Goal: Information Seeking & Learning: Learn about a topic

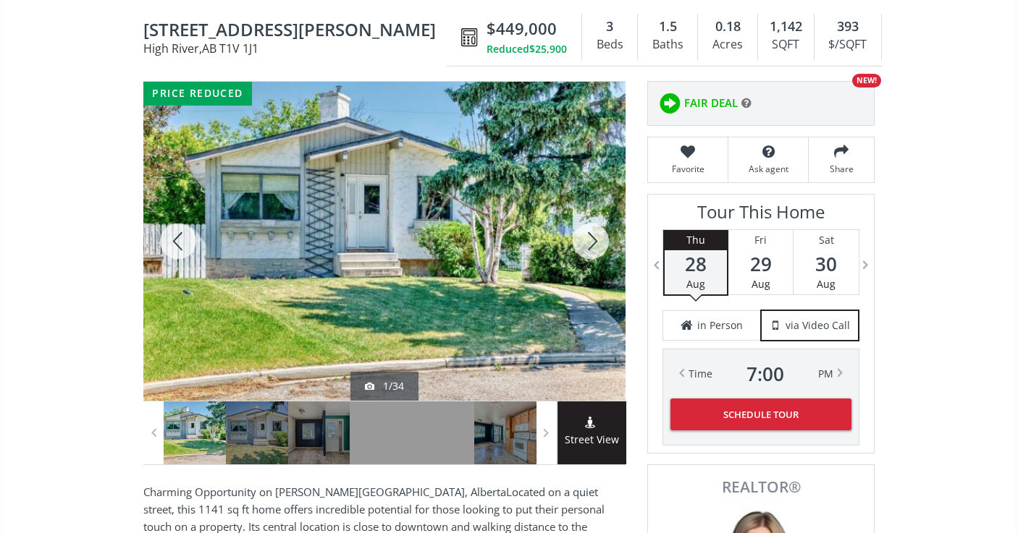
scroll to position [200, 0]
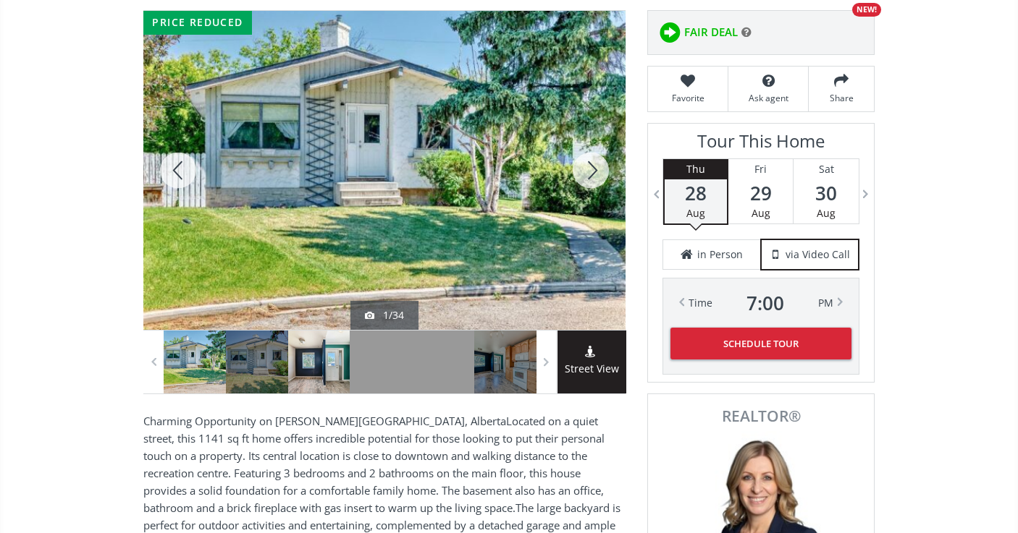
click at [312, 371] on div at bounding box center [319, 362] width 62 height 63
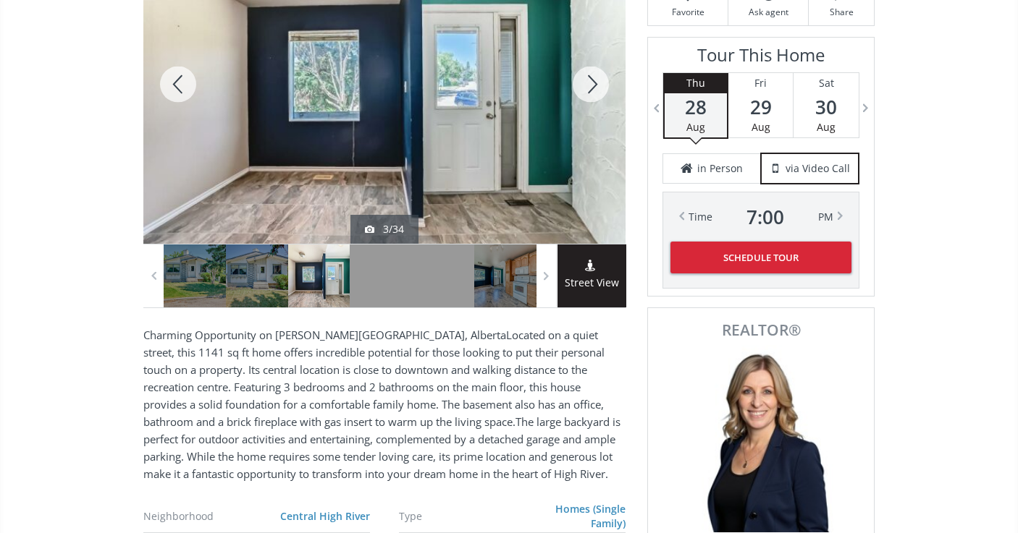
scroll to position [272, 0]
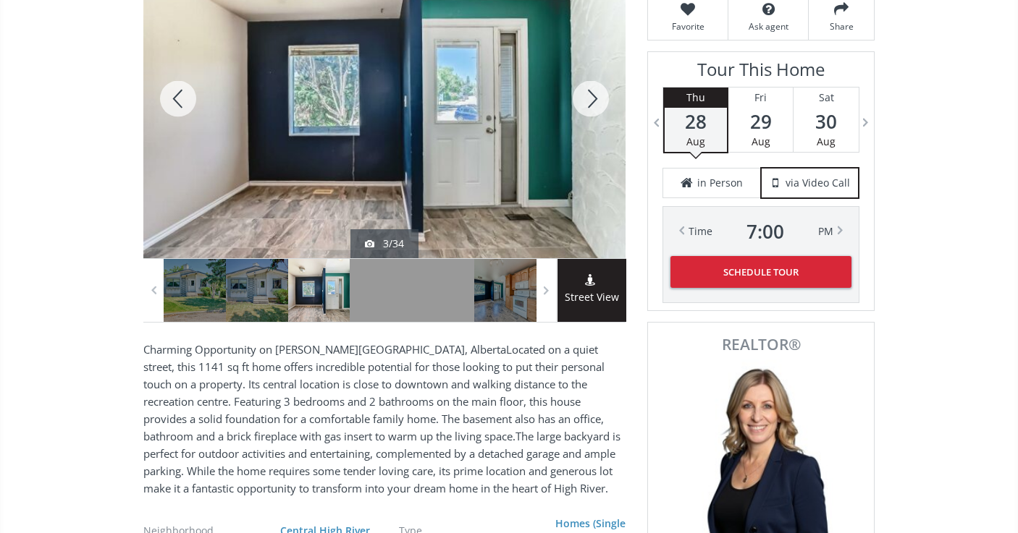
click at [590, 96] on div at bounding box center [590, 98] width 69 height 319
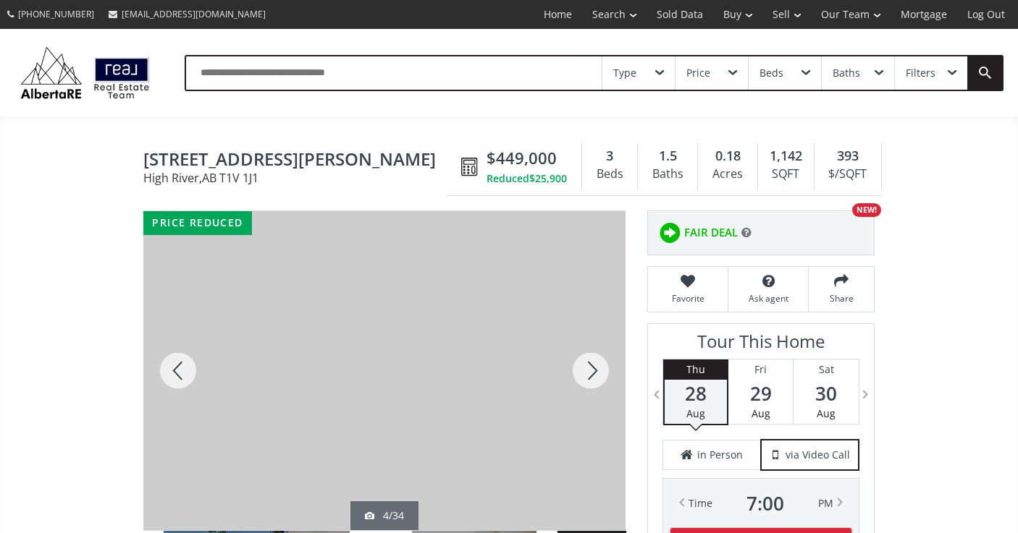
scroll to position [0, 0]
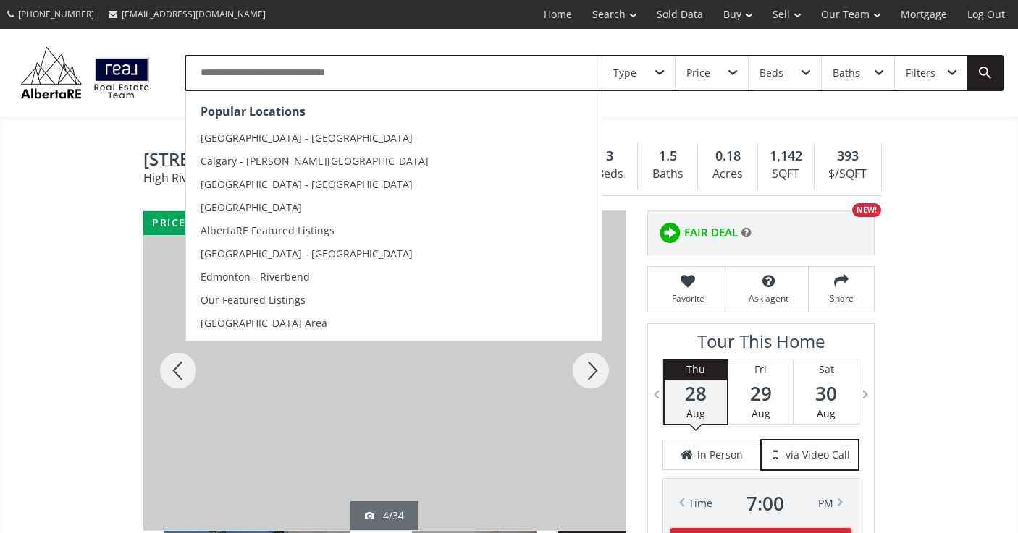
click at [374, 69] on input "text" at bounding box center [393, 72] width 415 height 33
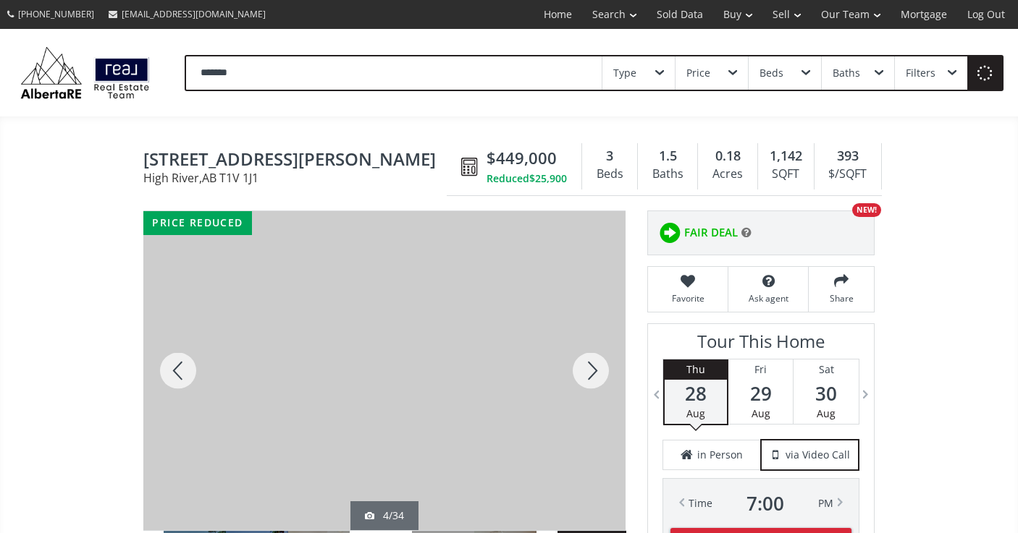
type input "*******"
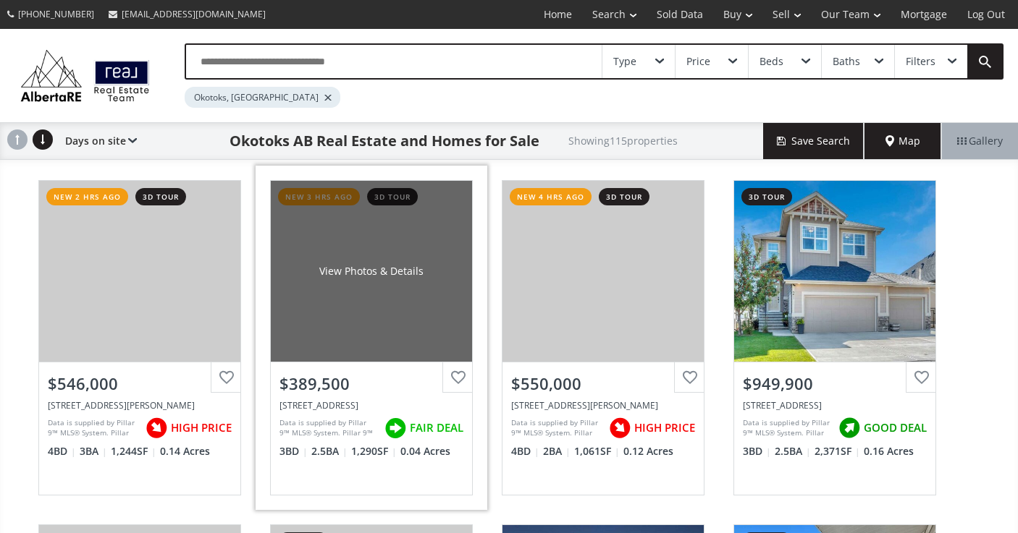
click at [343, 344] on div "View Photos & Details" at bounding box center [371, 271] width 201 height 181
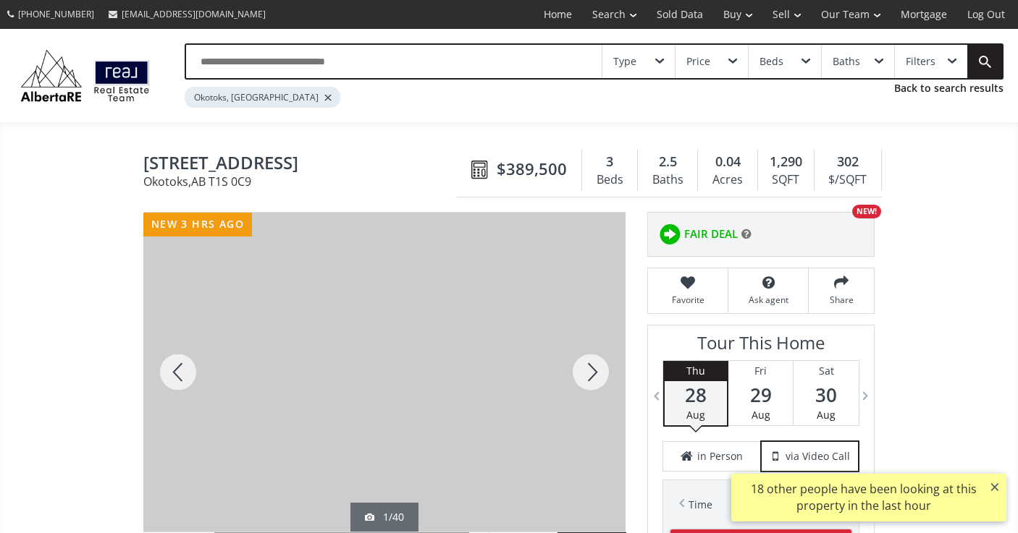
click at [592, 374] on div at bounding box center [590, 372] width 69 height 319
click at [592, 375] on div at bounding box center [590, 372] width 69 height 319
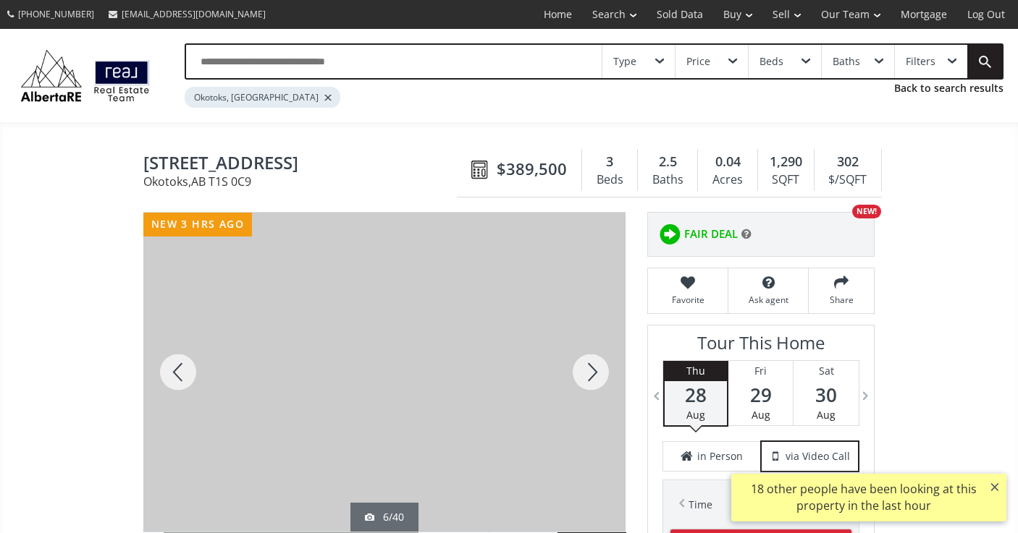
click at [592, 375] on div at bounding box center [590, 372] width 69 height 319
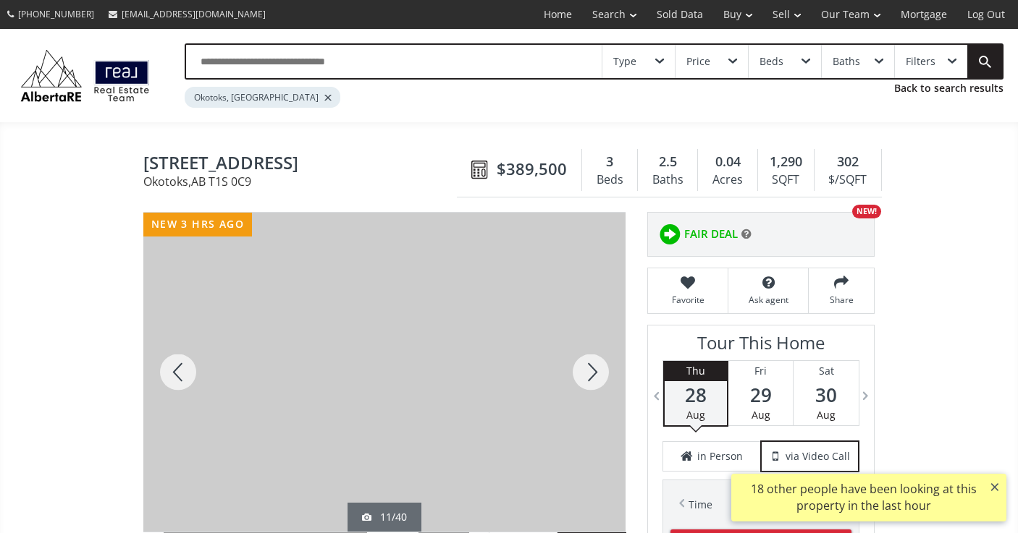
scroll to position [84, 0]
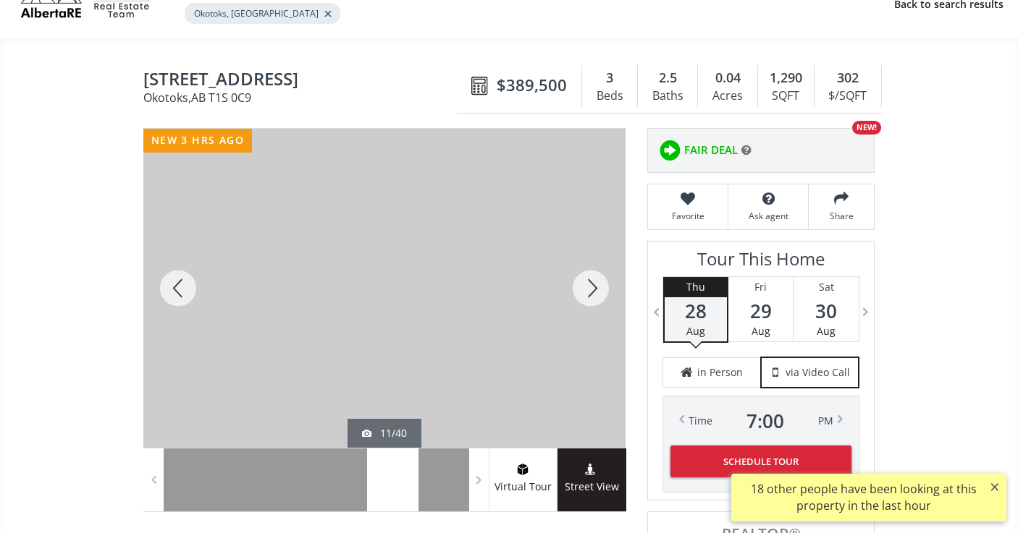
click at [595, 293] on div at bounding box center [590, 288] width 69 height 319
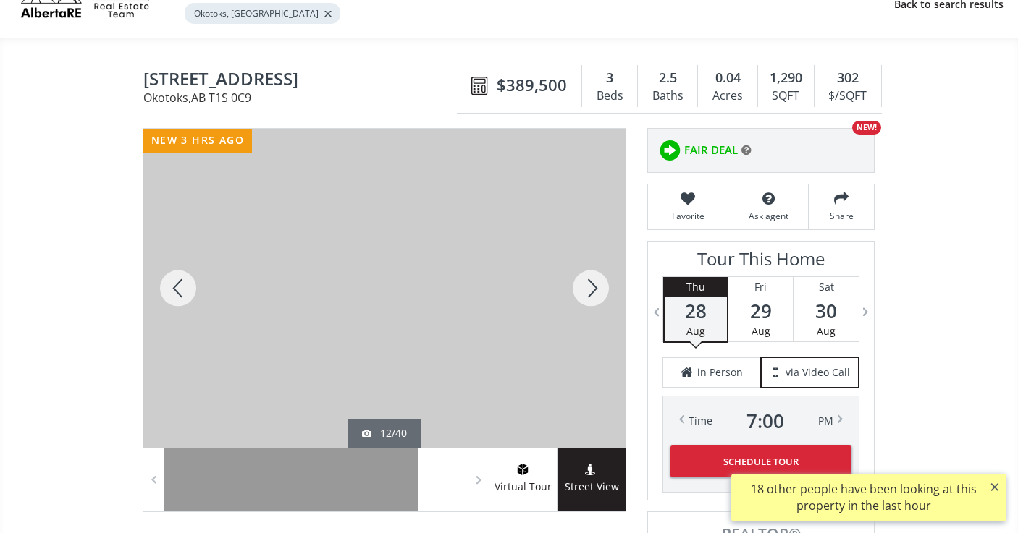
click at [595, 293] on div at bounding box center [590, 288] width 69 height 319
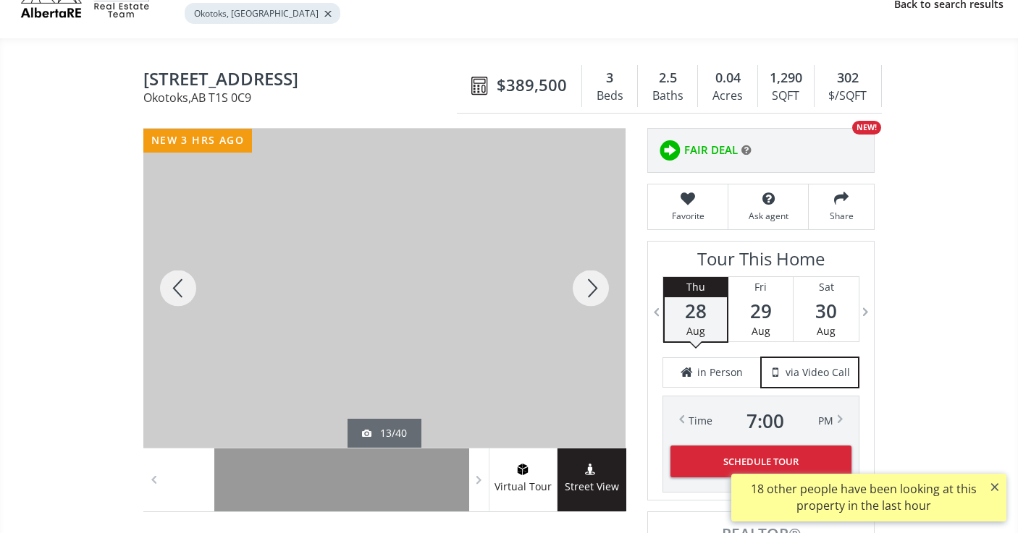
click at [595, 293] on div at bounding box center [590, 288] width 69 height 319
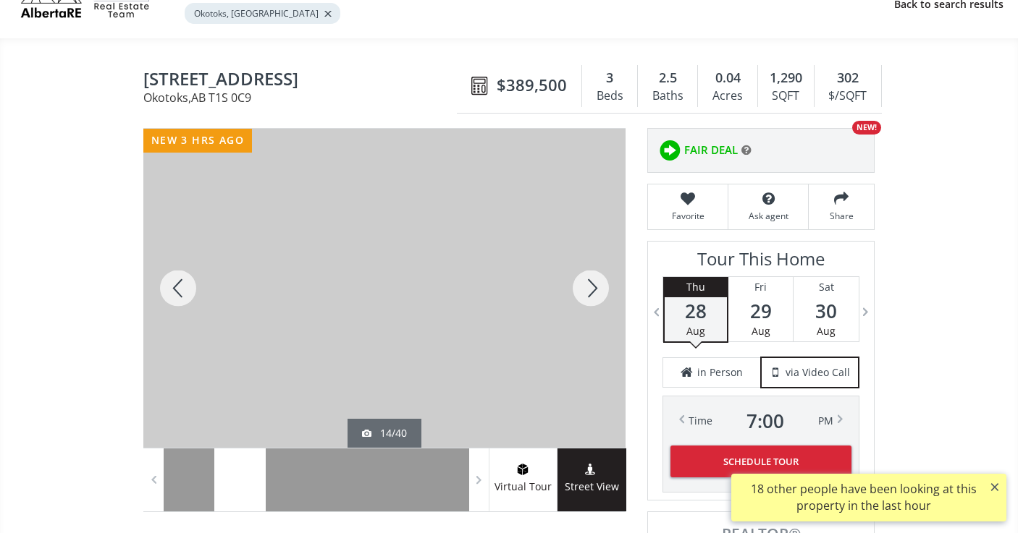
click at [595, 293] on div at bounding box center [590, 288] width 69 height 319
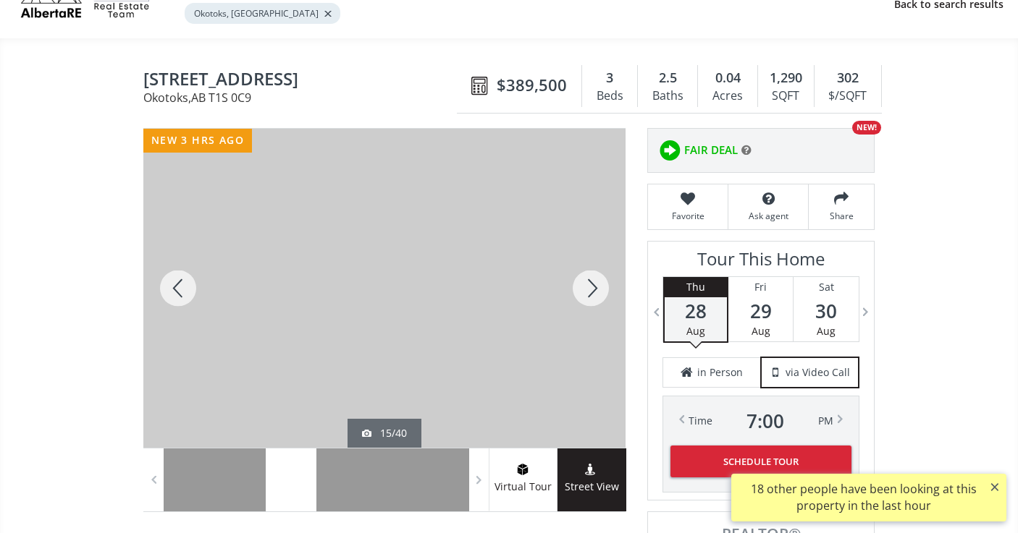
click at [595, 293] on div at bounding box center [590, 288] width 69 height 319
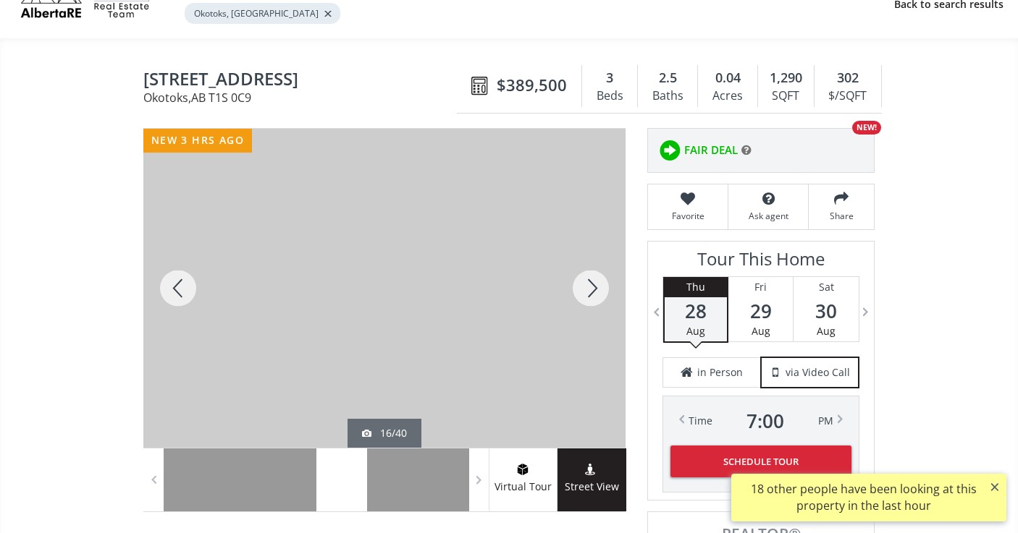
click at [595, 293] on div at bounding box center [590, 288] width 69 height 319
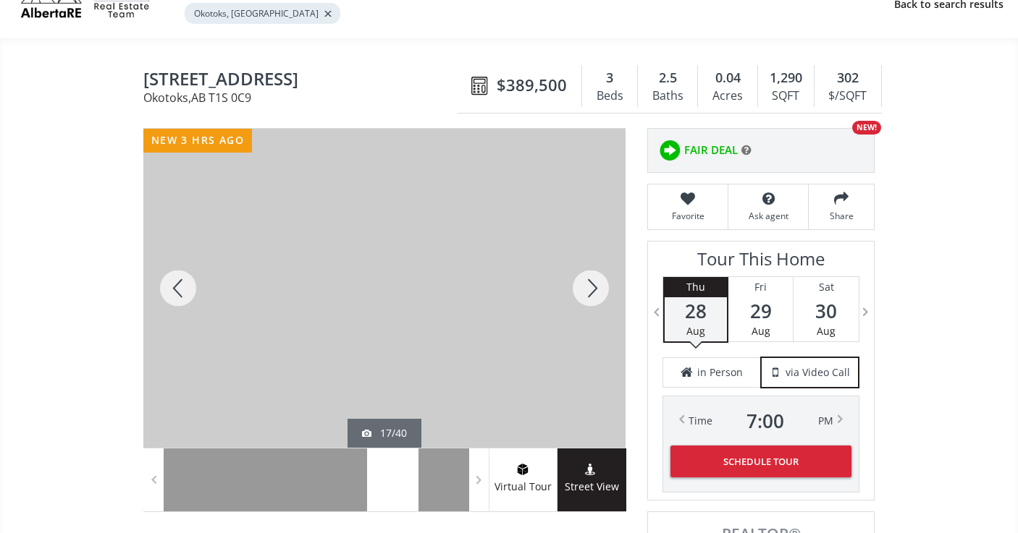
click at [595, 293] on div at bounding box center [590, 288] width 69 height 319
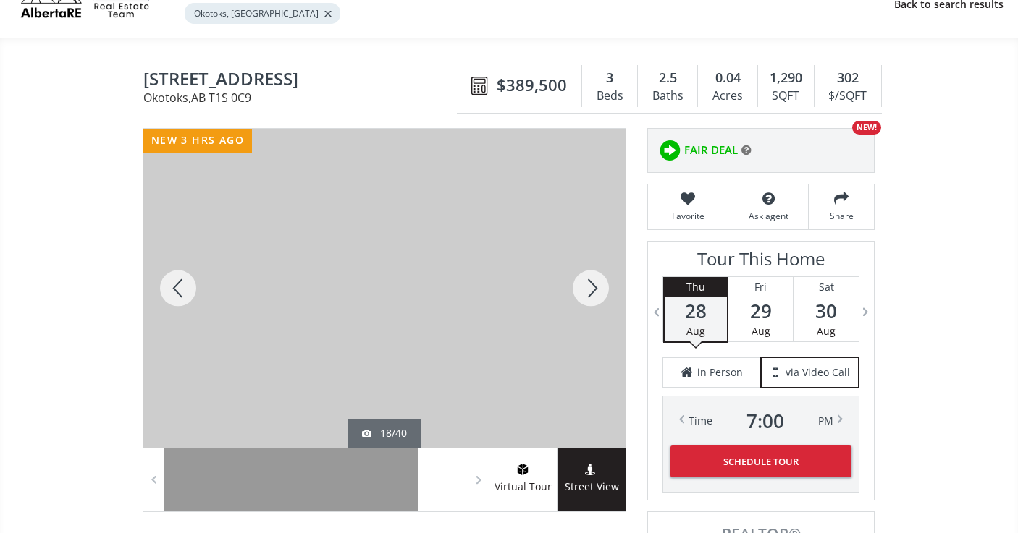
click at [595, 293] on div at bounding box center [590, 288] width 69 height 319
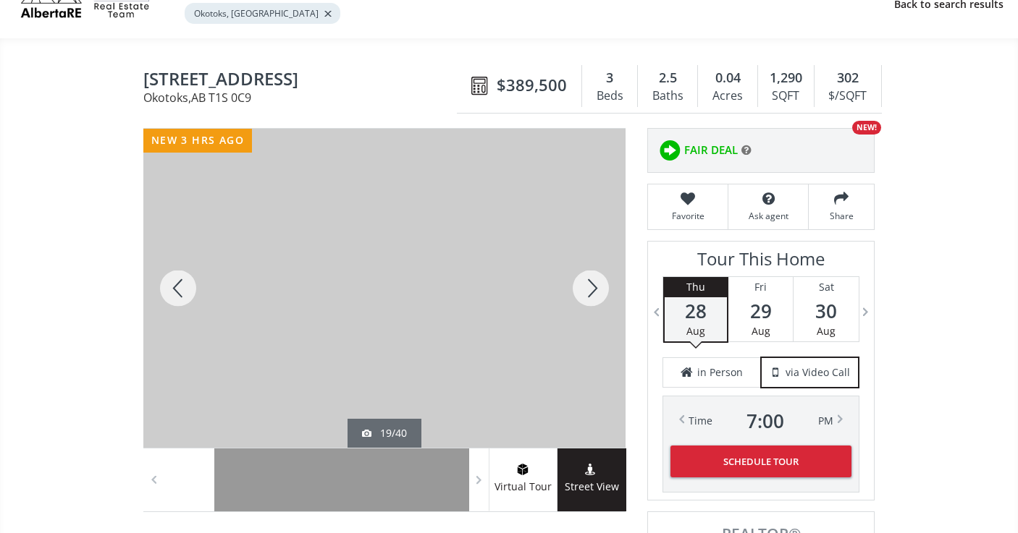
click at [595, 293] on div at bounding box center [590, 288] width 69 height 319
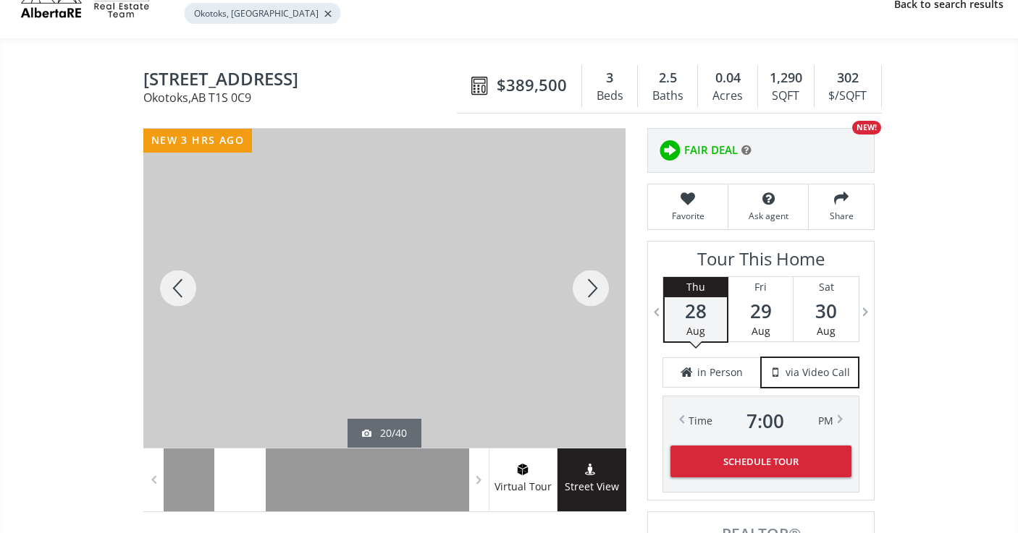
click at [595, 293] on div at bounding box center [590, 288] width 69 height 319
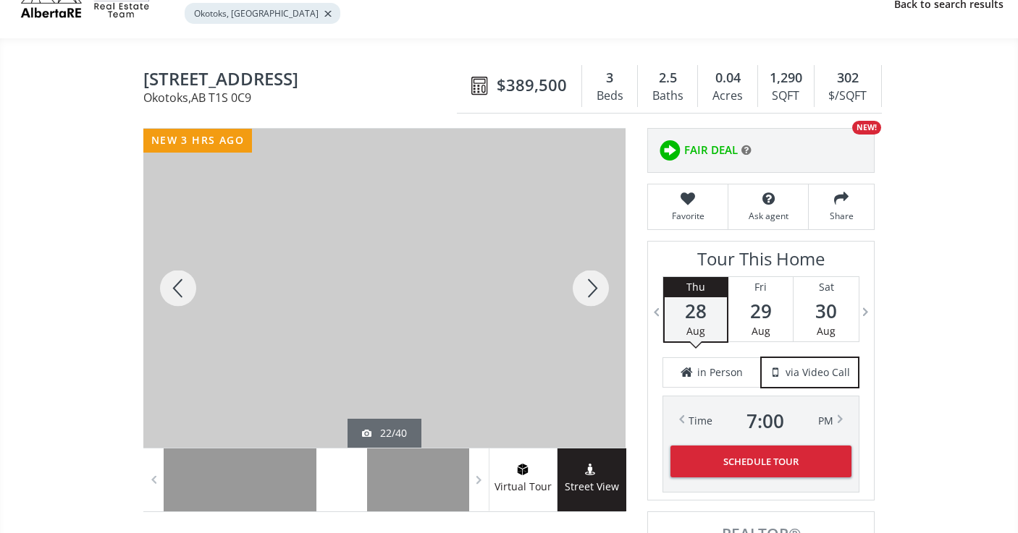
click at [595, 293] on div at bounding box center [590, 288] width 69 height 319
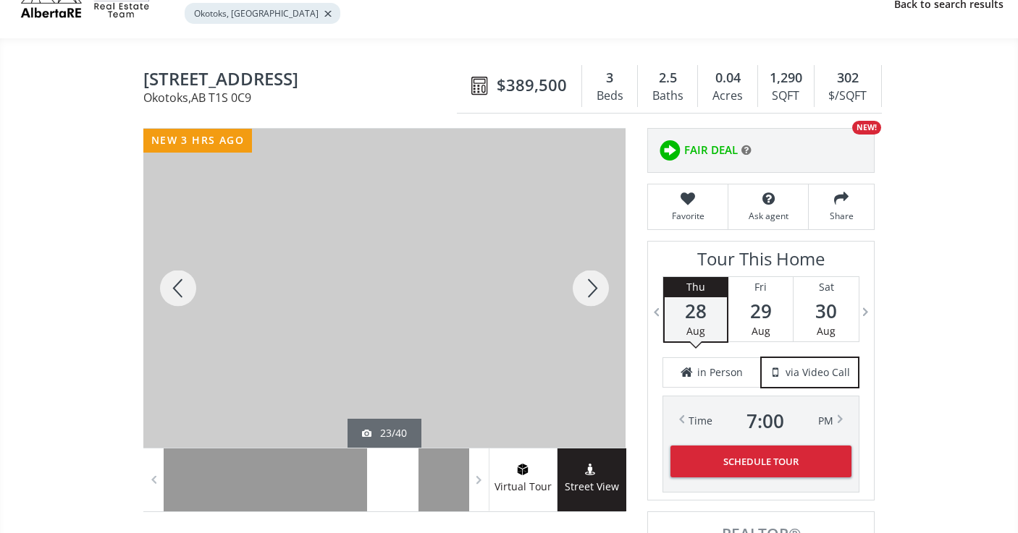
click at [595, 293] on div at bounding box center [590, 288] width 69 height 319
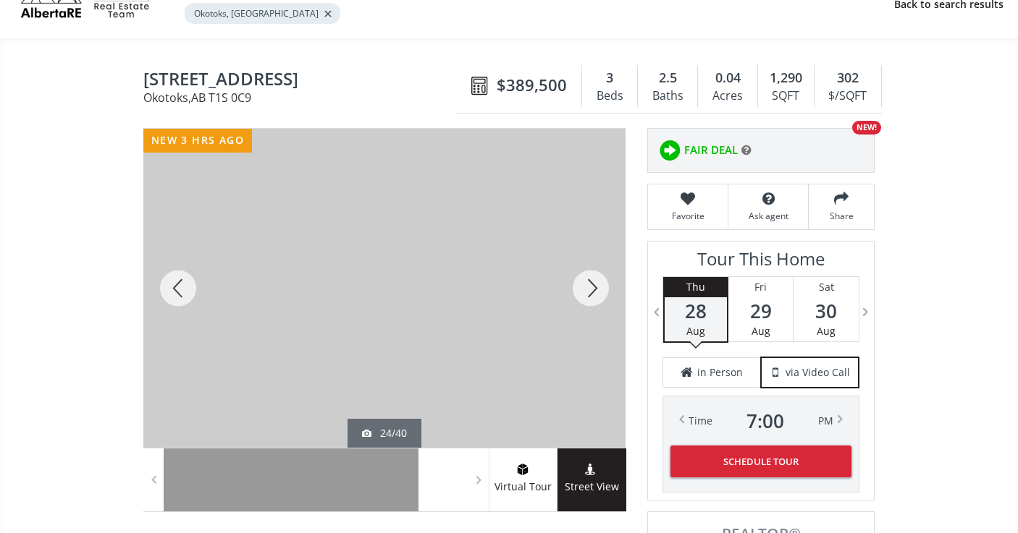
click at [595, 293] on div at bounding box center [590, 288] width 69 height 319
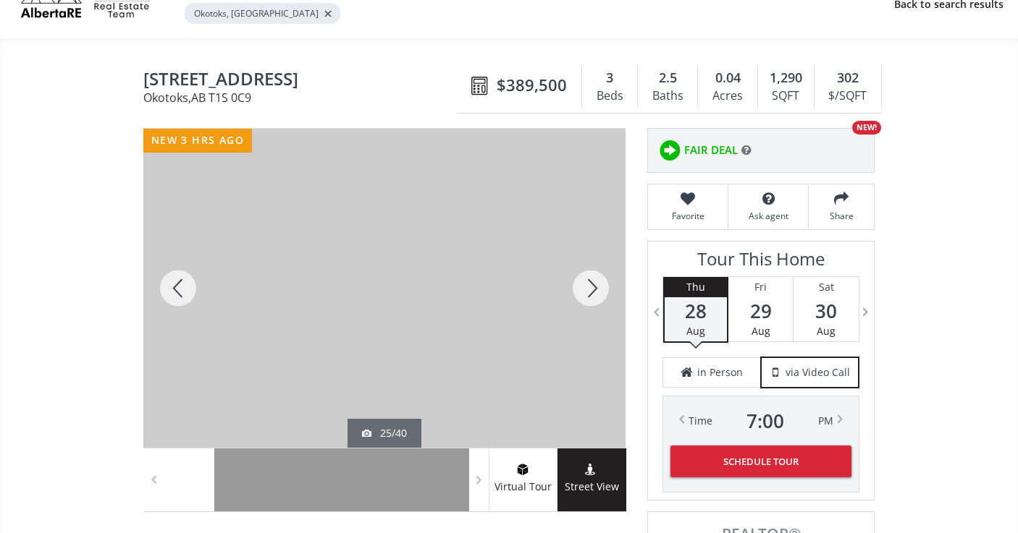
click at [595, 293] on div at bounding box center [590, 288] width 69 height 319
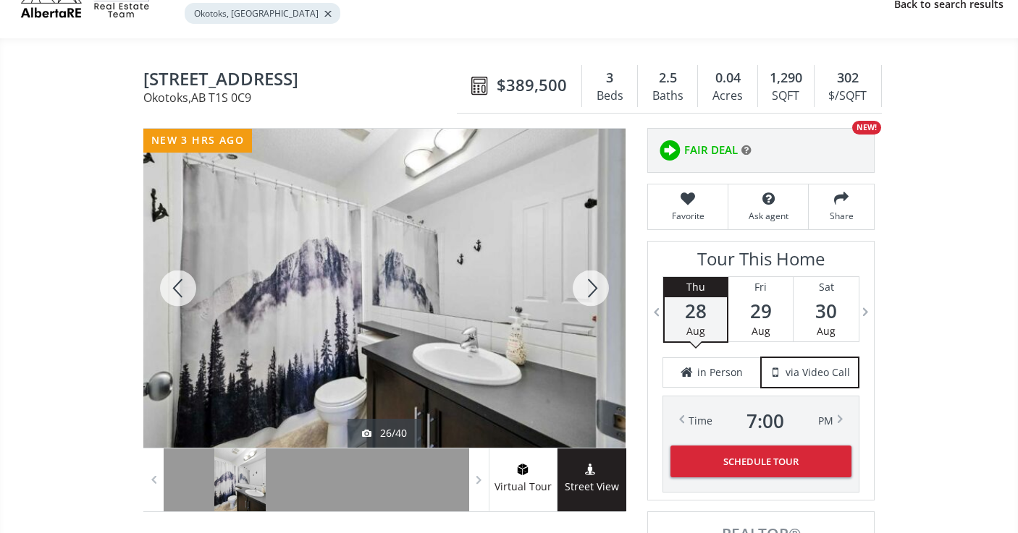
click at [595, 293] on div at bounding box center [590, 288] width 69 height 319
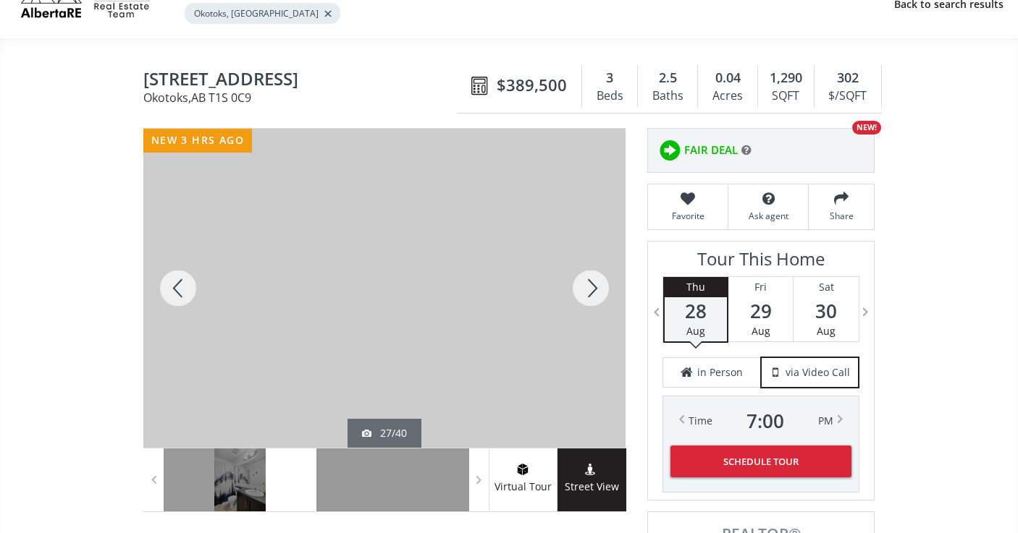
click at [595, 293] on div at bounding box center [590, 288] width 69 height 319
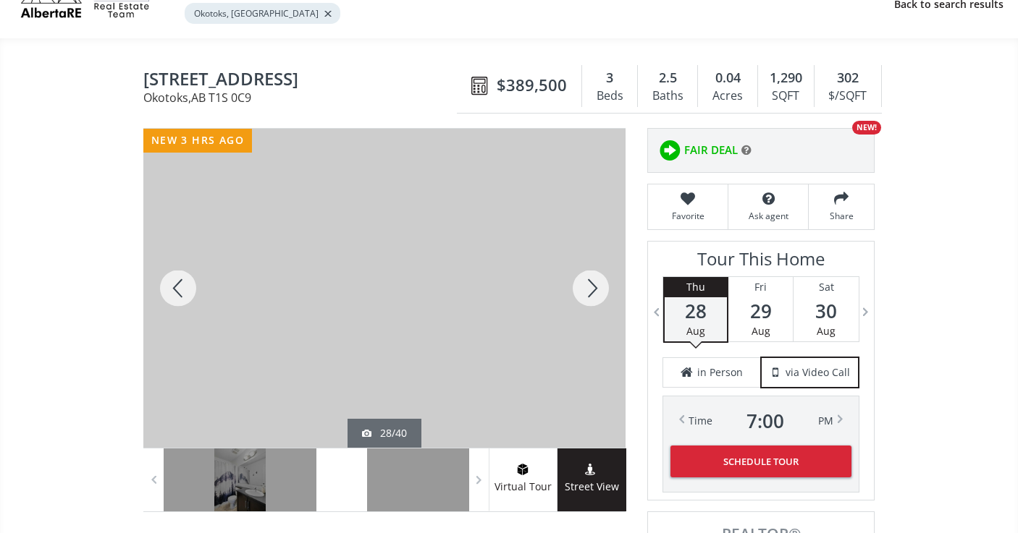
click at [595, 293] on div at bounding box center [590, 288] width 69 height 319
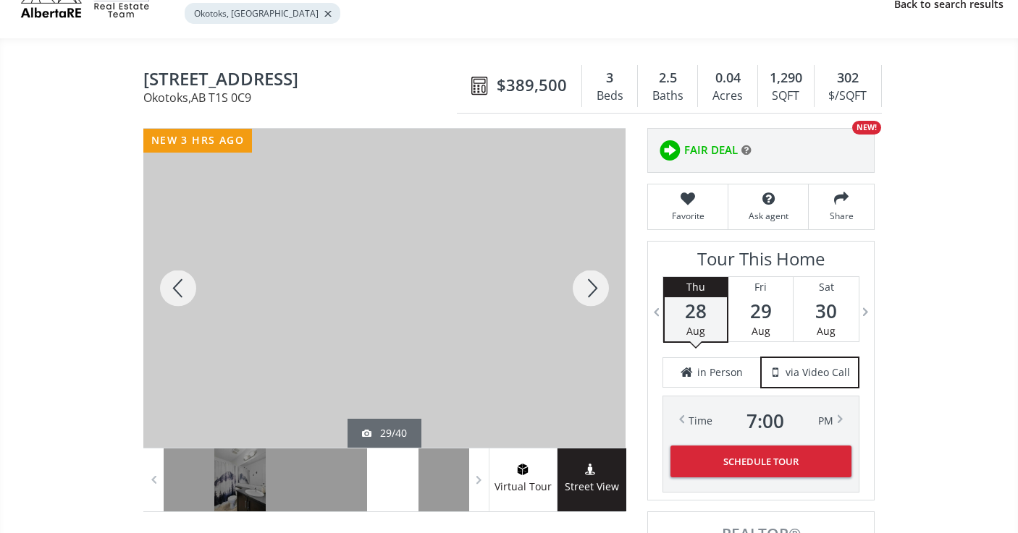
click at [595, 293] on div at bounding box center [590, 288] width 69 height 319
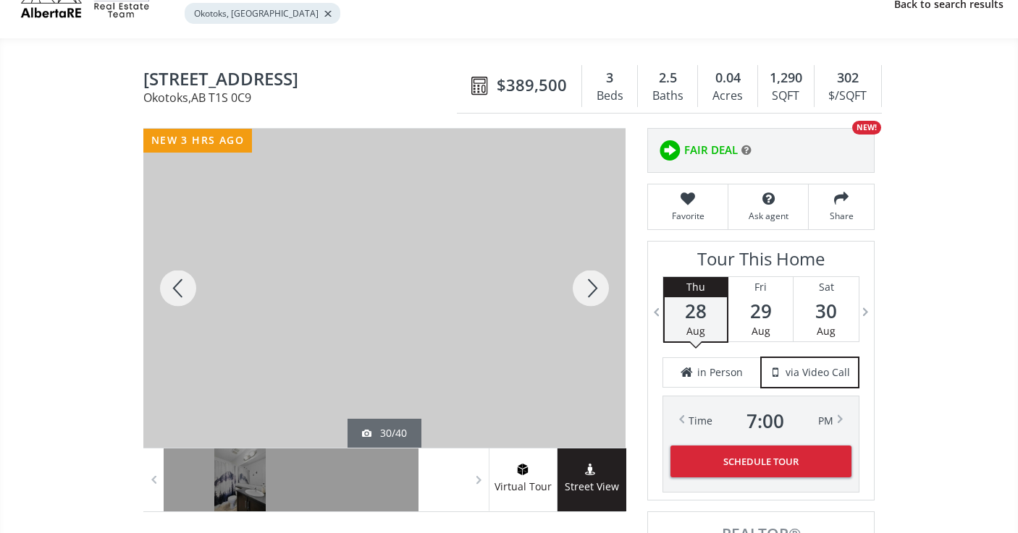
click at [595, 293] on div at bounding box center [590, 288] width 69 height 319
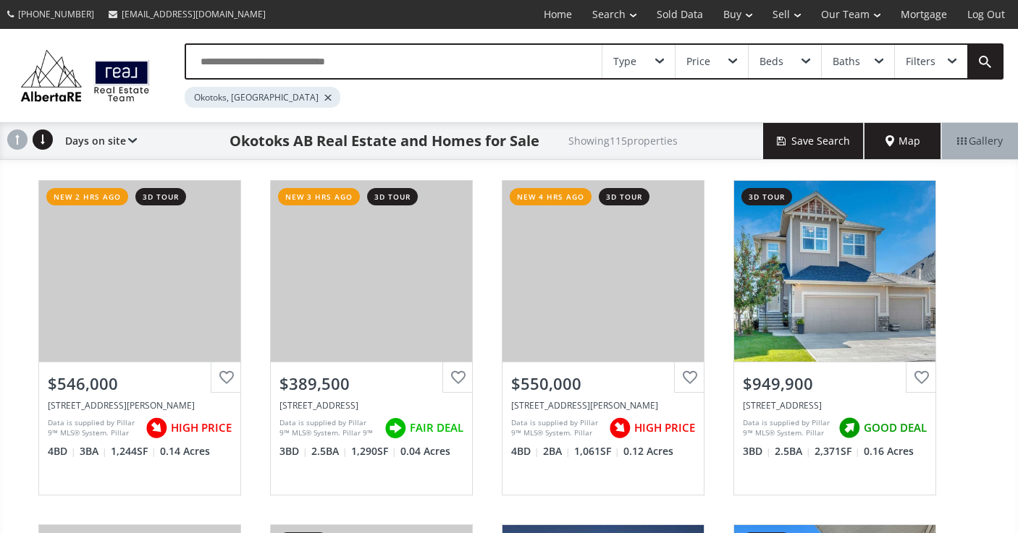
click at [124, 135] on div "Days on site Price SQFT Bedrooms Bathrooms Days on site Year built Lot size Pri…" at bounding box center [97, 141] width 79 height 36
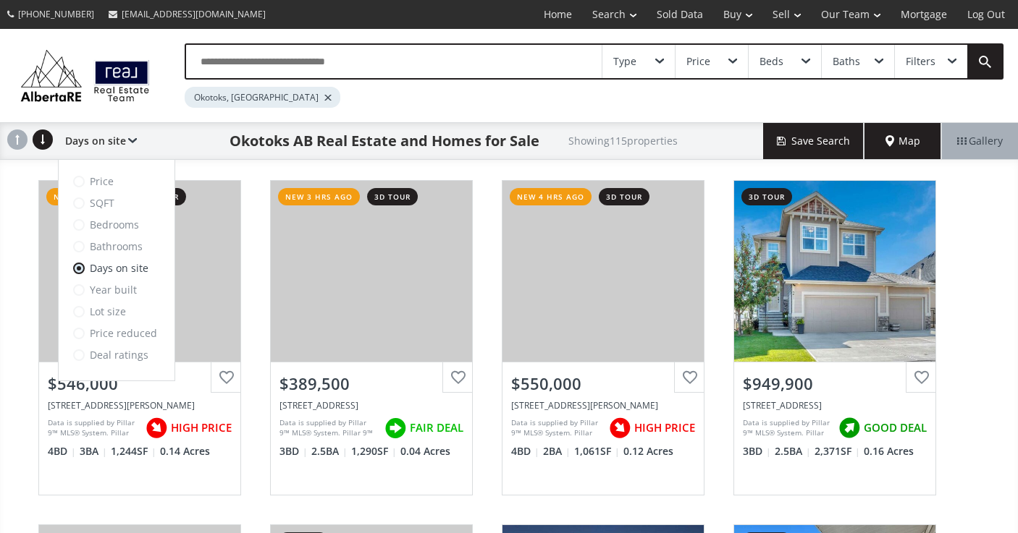
click at [80, 182] on span at bounding box center [79, 182] width 12 height 12
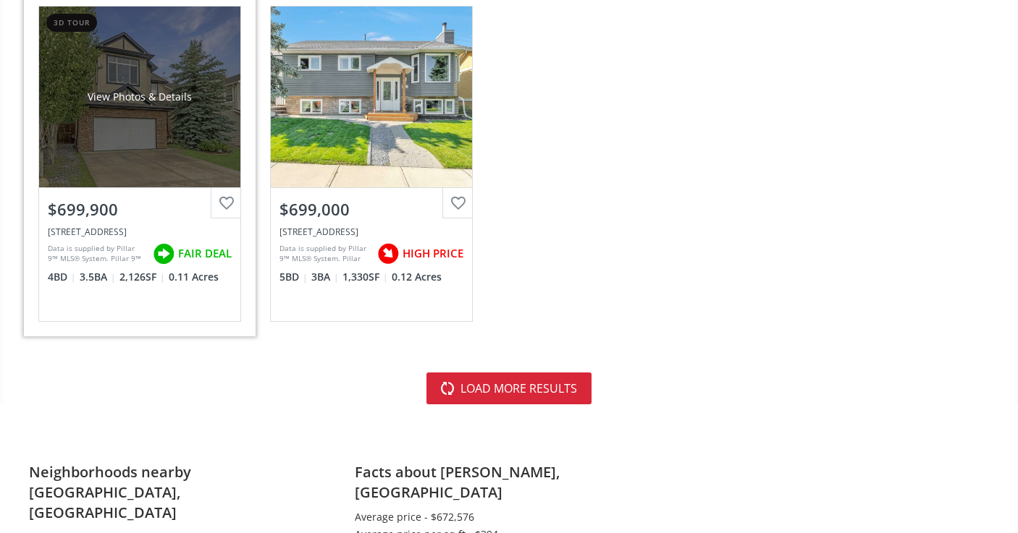
scroll to position [4313, 0]
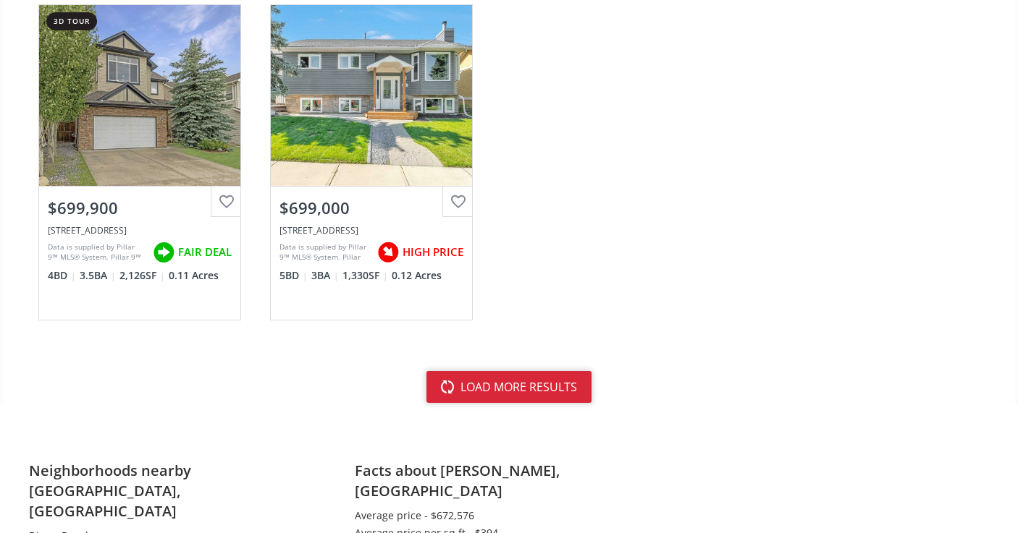
click at [477, 389] on button "load more results" at bounding box center [508, 387] width 165 height 32
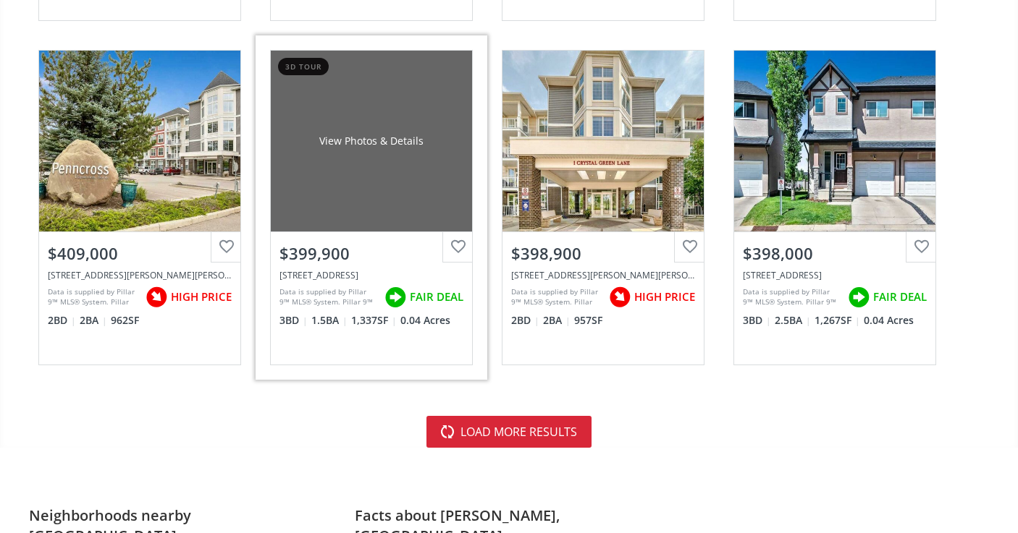
scroll to position [8408, 0]
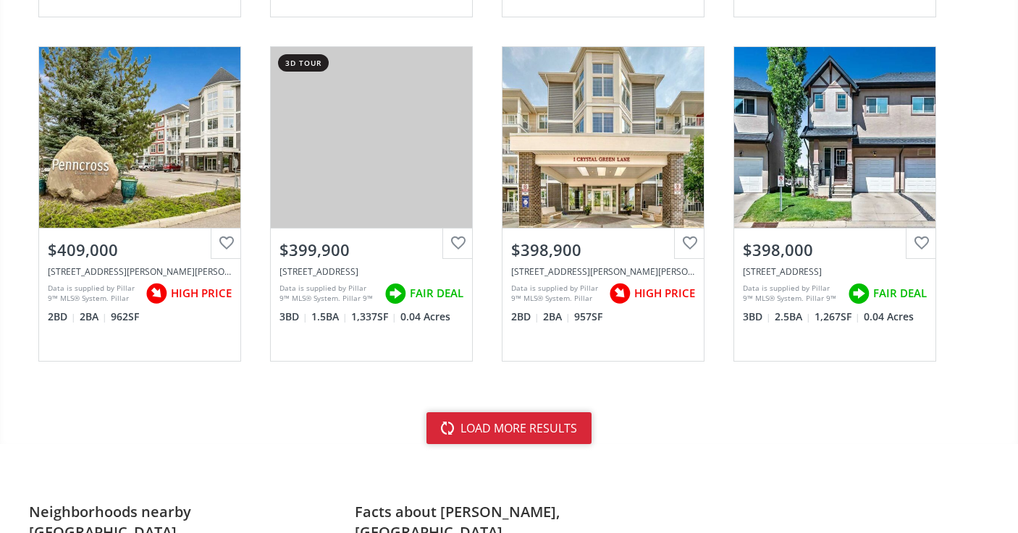
click at [476, 417] on button "load more results" at bounding box center [508, 429] width 165 height 32
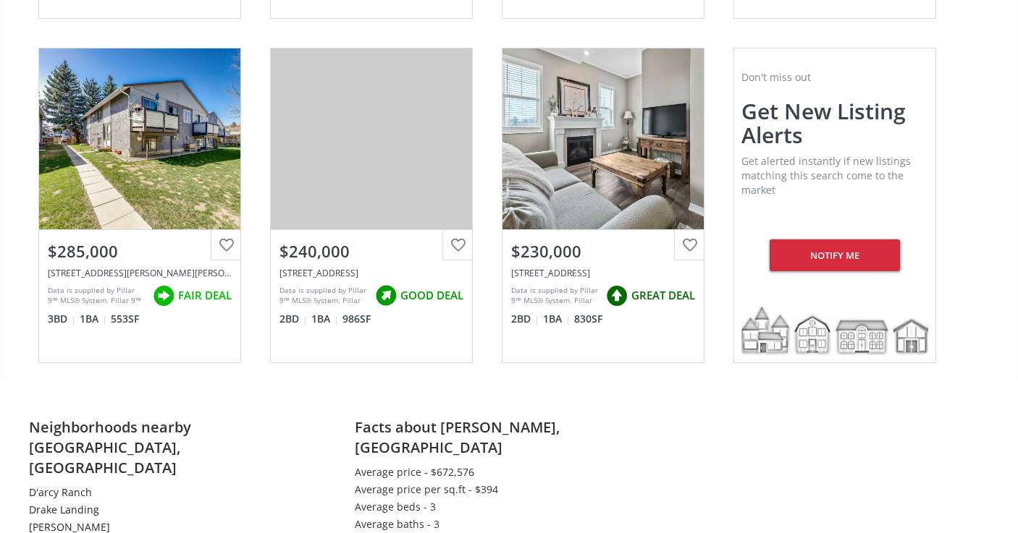
scroll to position [9780, 0]
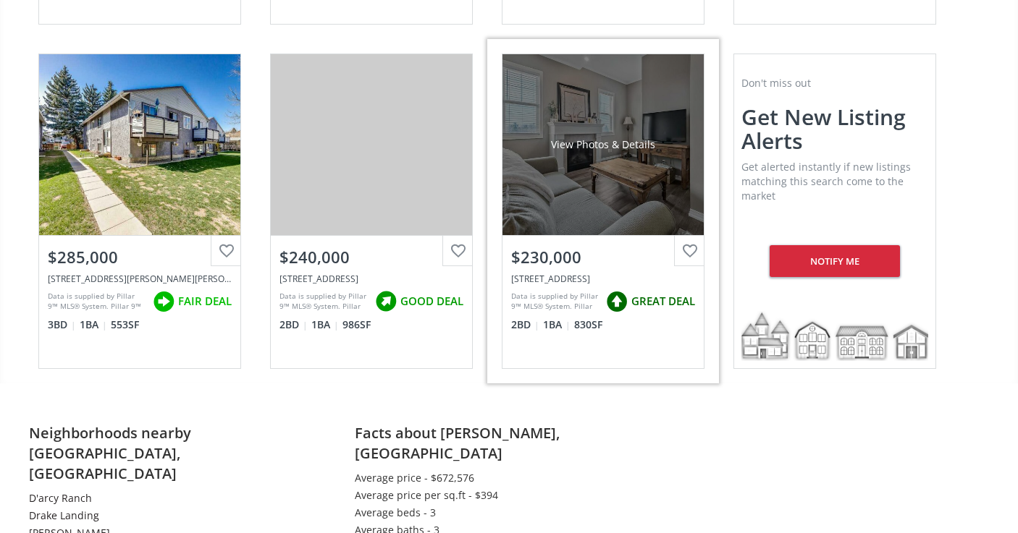
click at [601, 246] on div "$230,000" at bounding box center [603, 257] width 184 height 22
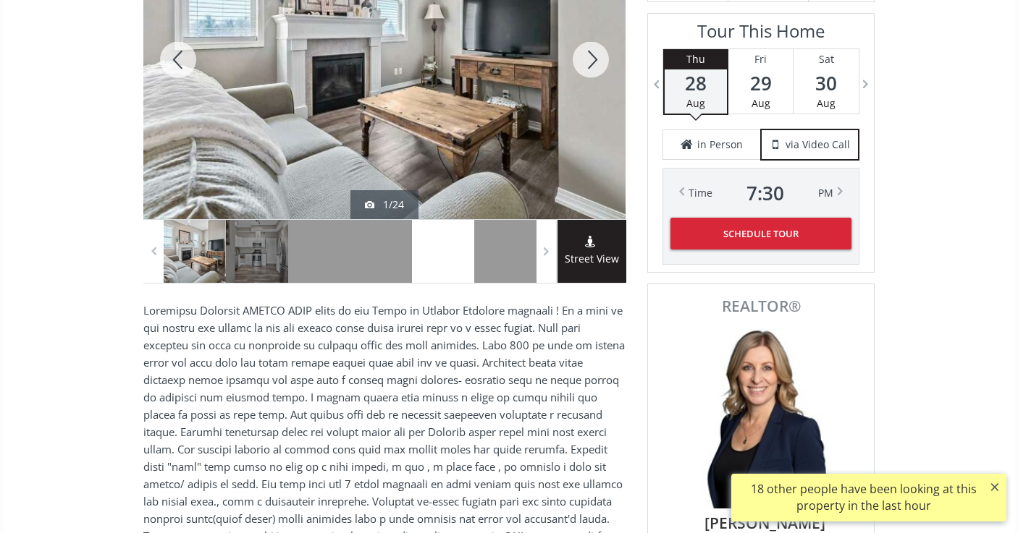
scroll to position [254, 0]
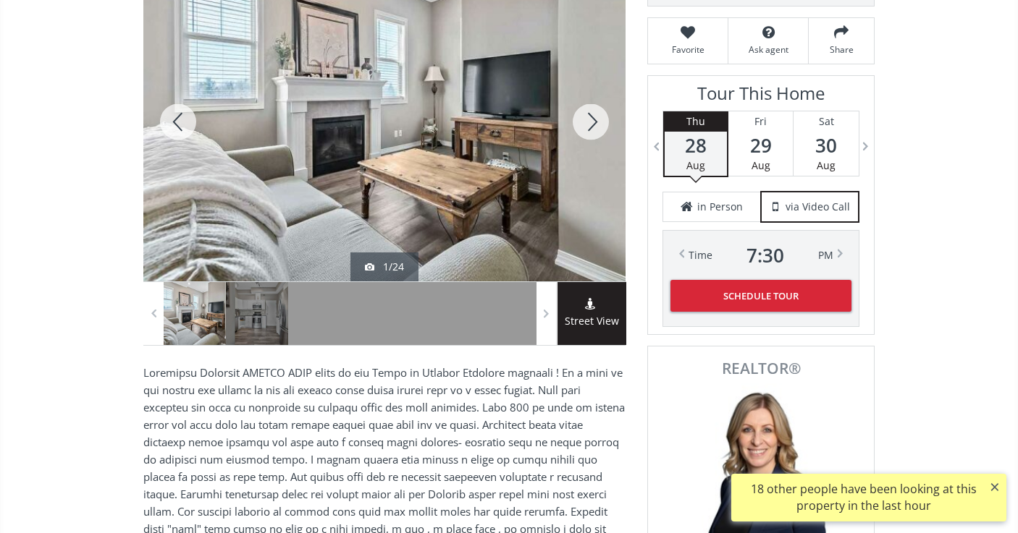
click at [581, 123] on div at bounding box center [590, 121] width 69 height 319
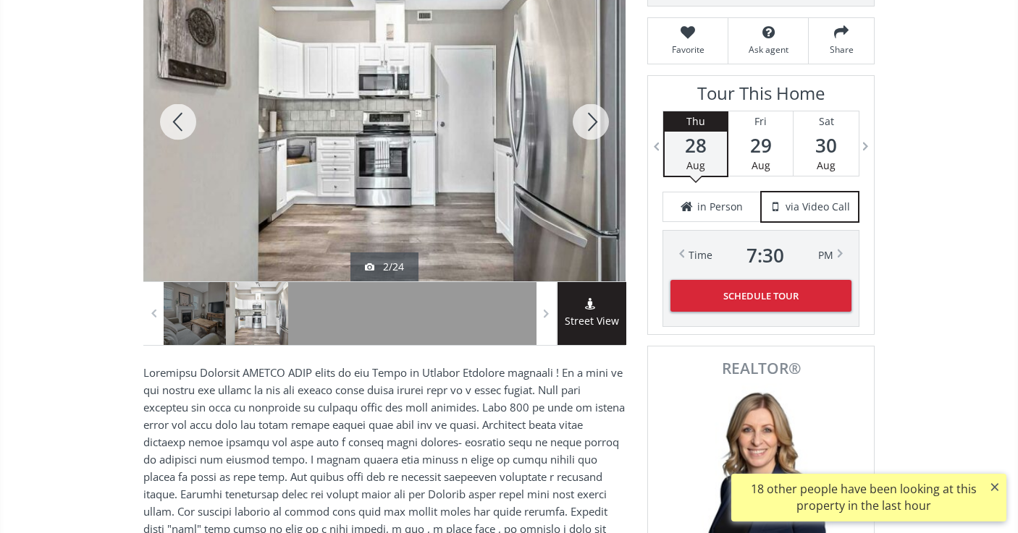
click at [581, 123] on div at bounding box center [590, 121] width 69 height 319
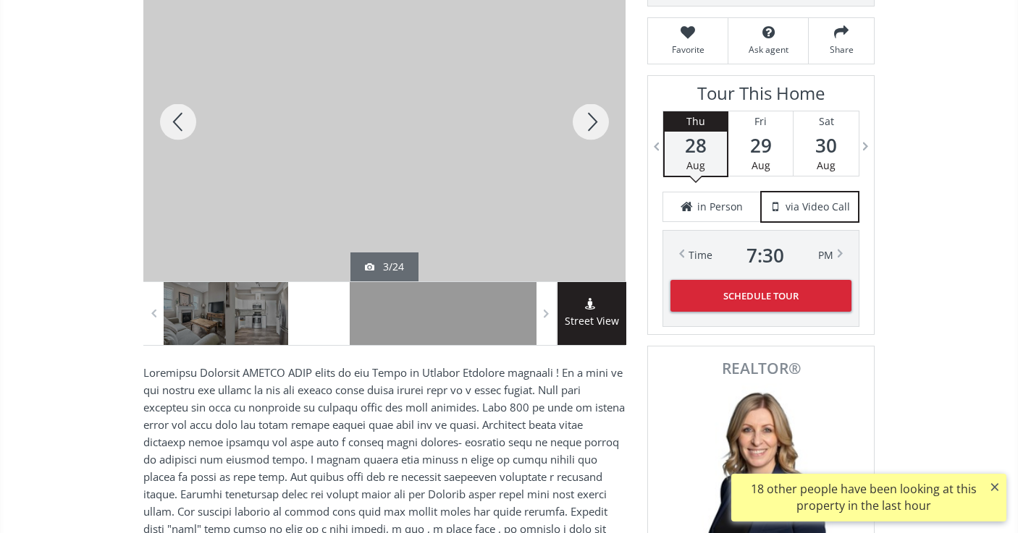
click at [581, 123] on div at bounding box center [590, 121] width 69 height 319
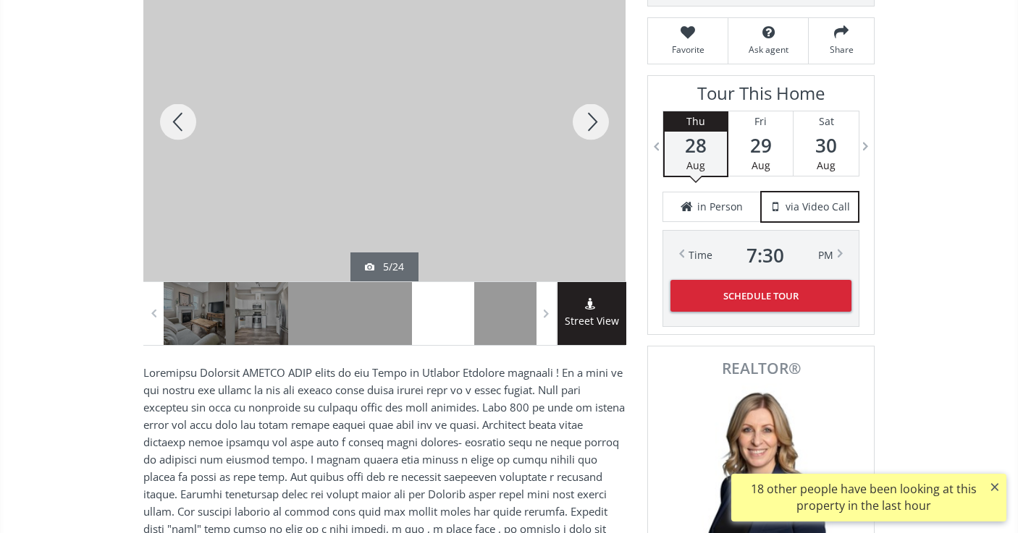
click at [581, 123] on div at bounding box center [590, 121] width 69 height 319
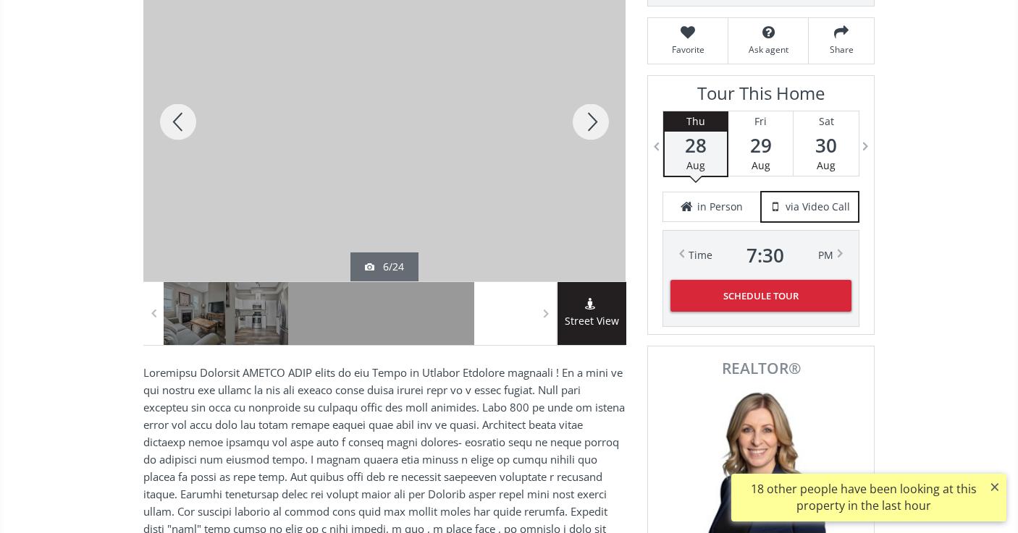
click at [581, 123] on div at bounding box center [590, 121] width 69 height 319
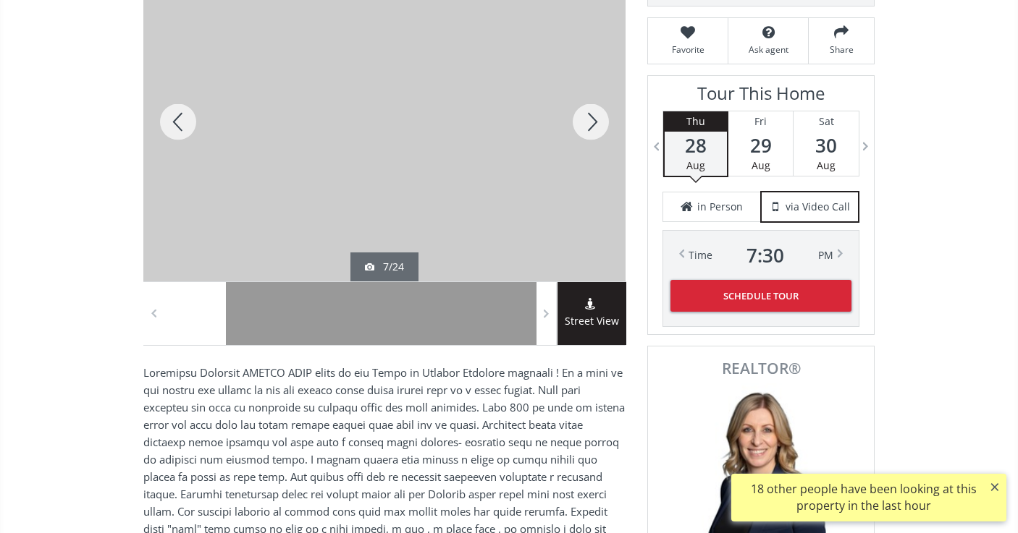
click at [581, 123] on div at bounding box center [590, 121] width 69 height 319
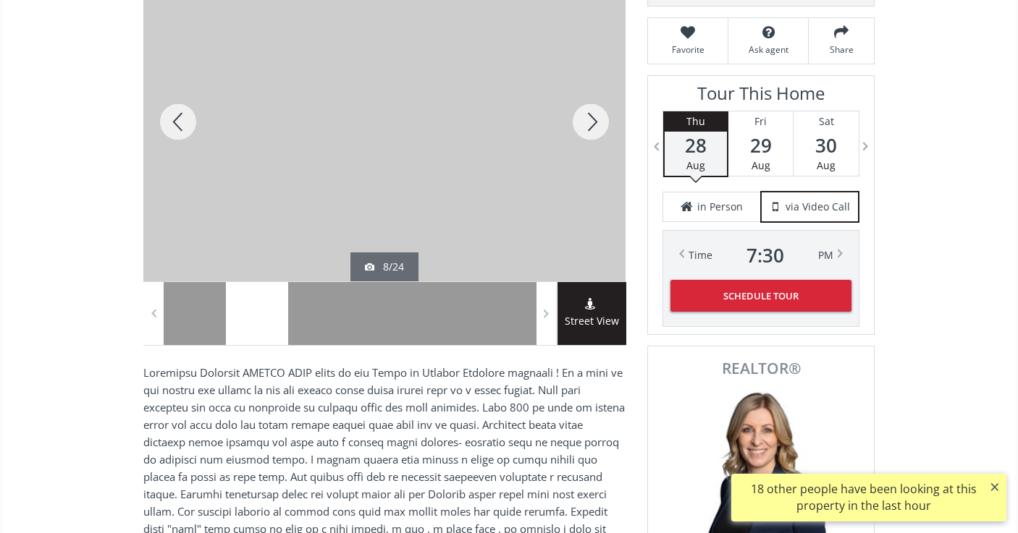
click at [581, 123] on div at bounding box center [590, 121] width 69 height 319
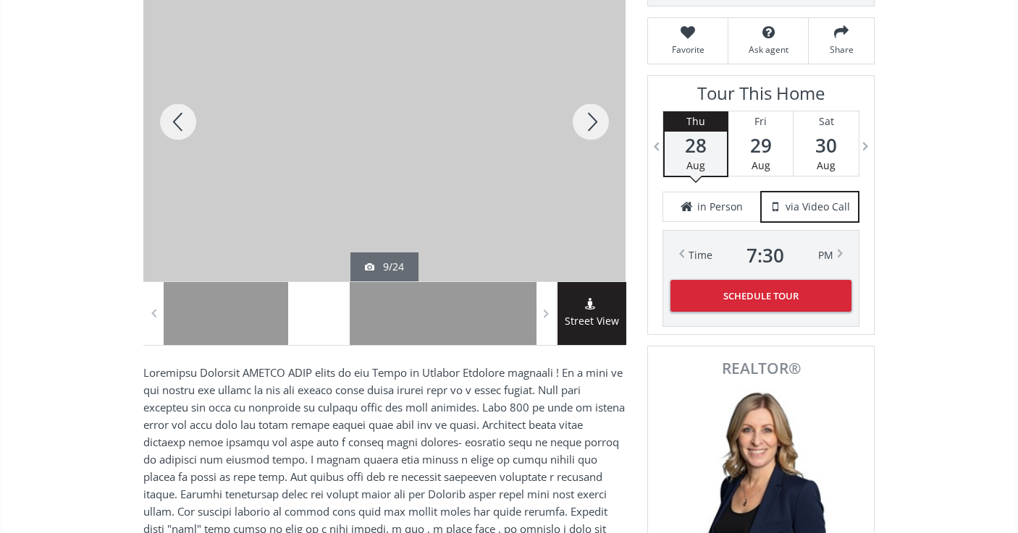
click at [581, 123] on div at bounding box center [590, 121] width 69 height 319
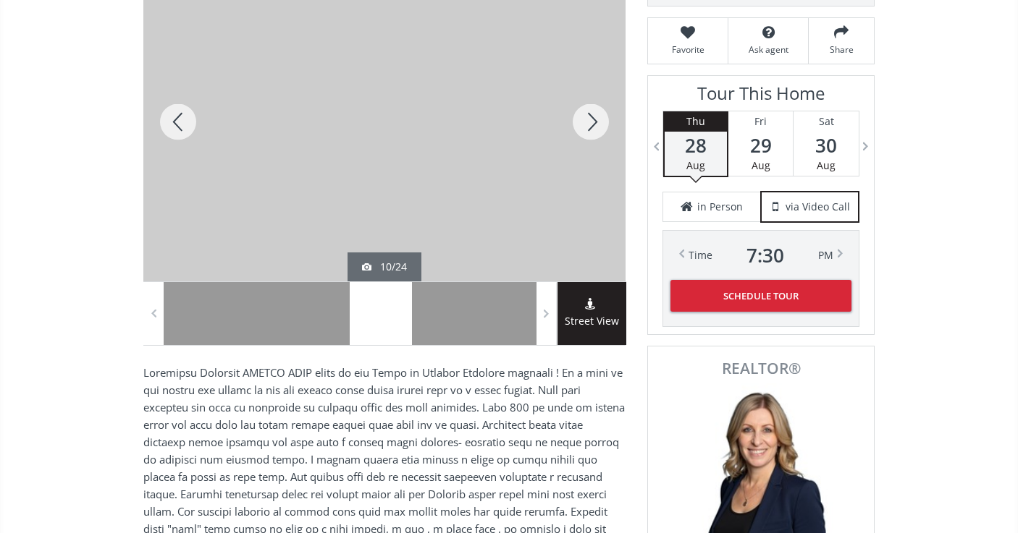
click at [581, 123] on div at bounding box center [590, 121] width 69 height 319
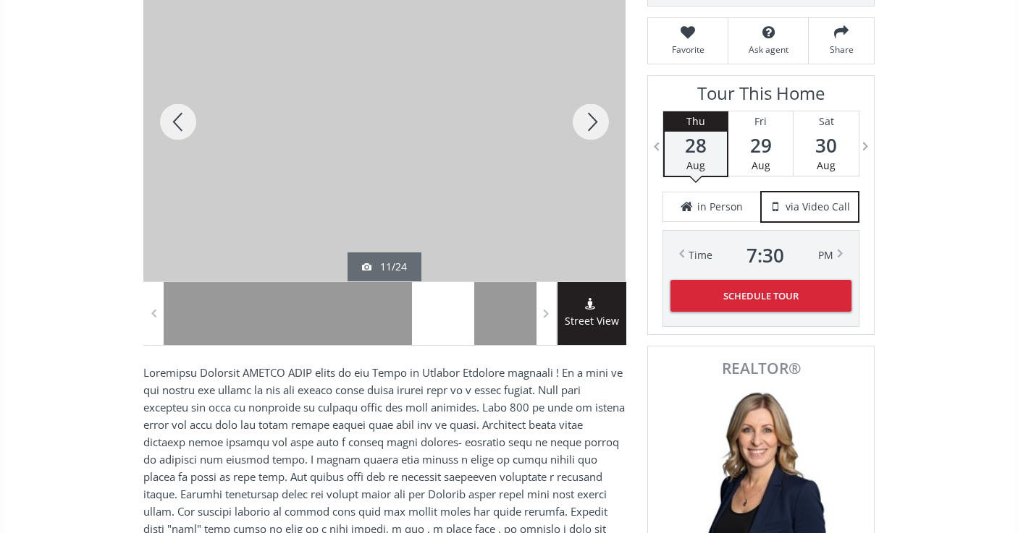
click at [581, 123] on div at bounding box center [590, 121] width 69 height 319
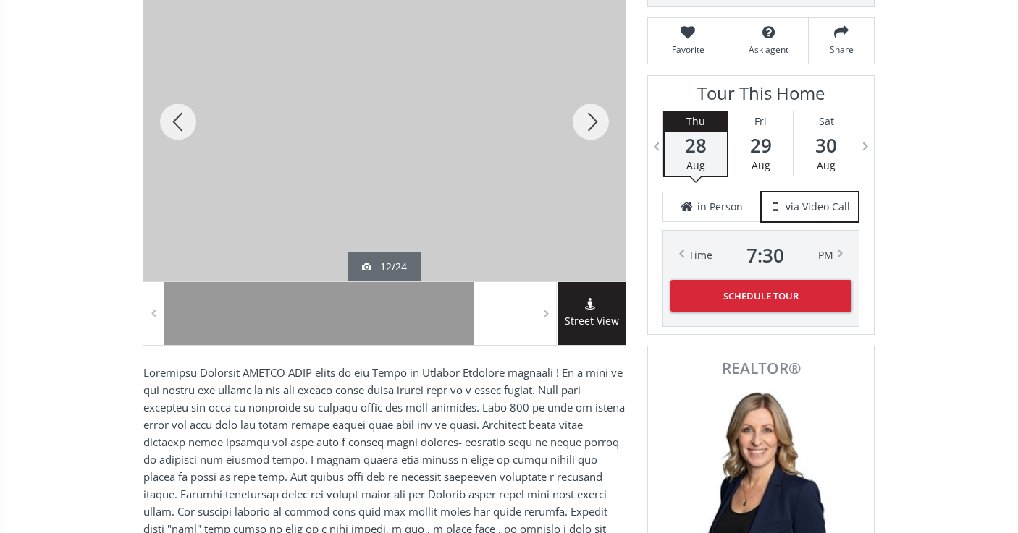
click at [581, 123] on div at bounding box center [590, 121] width 69 height 319
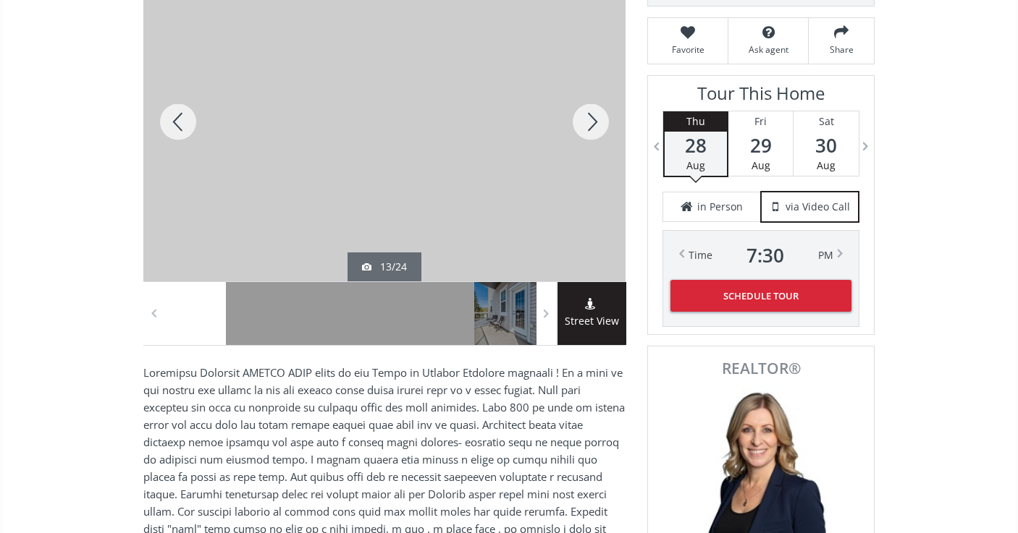
click at [581, 123] on div at bounding box center [590, 121] width 69 height 319
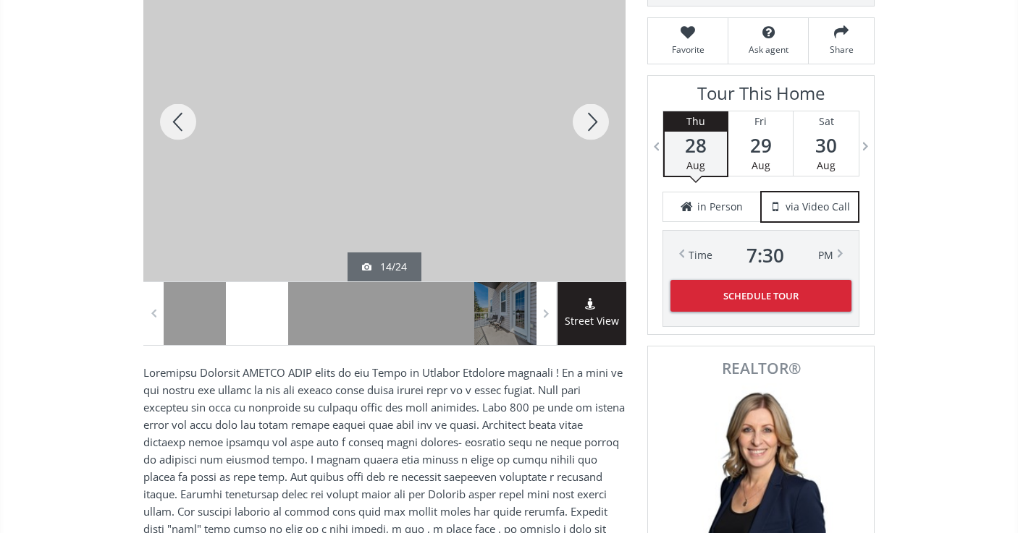
click at [581, 123] on div at bounding box center [590, 121] width 69 height 319
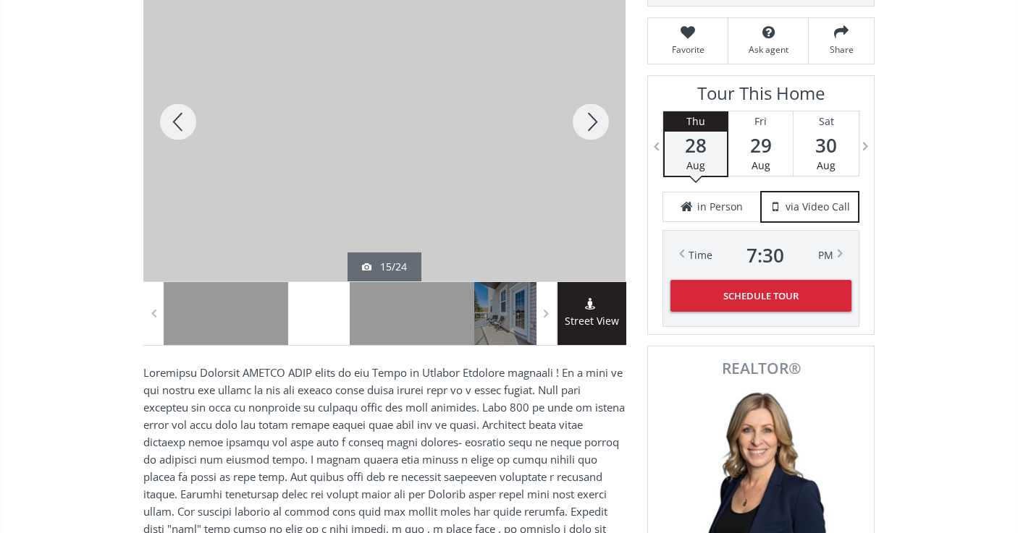
click at [581, 123] on div at bounding box center [590, 121] width 69 height 319
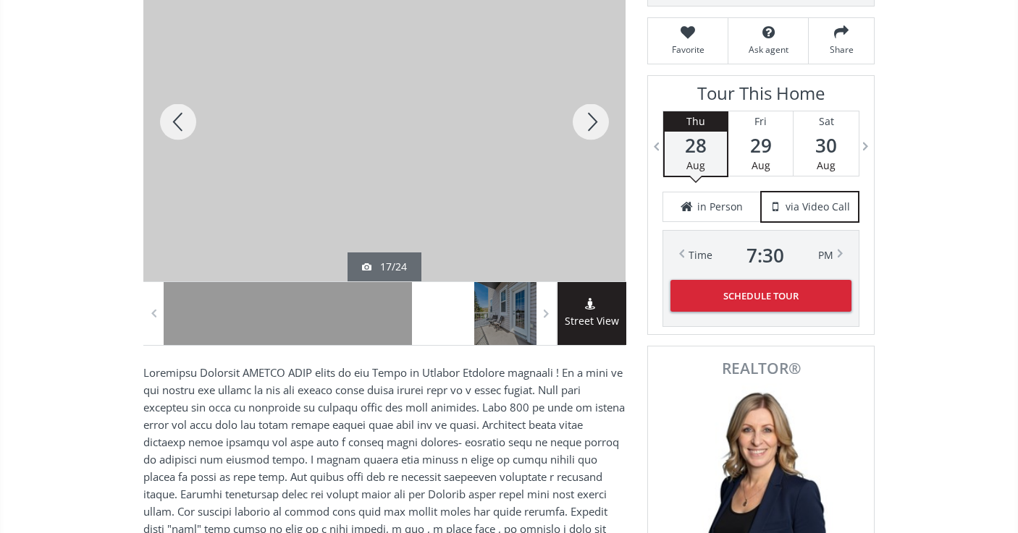
click at [581, 123] on div at bounding box center [590, 121] width 69 height 319
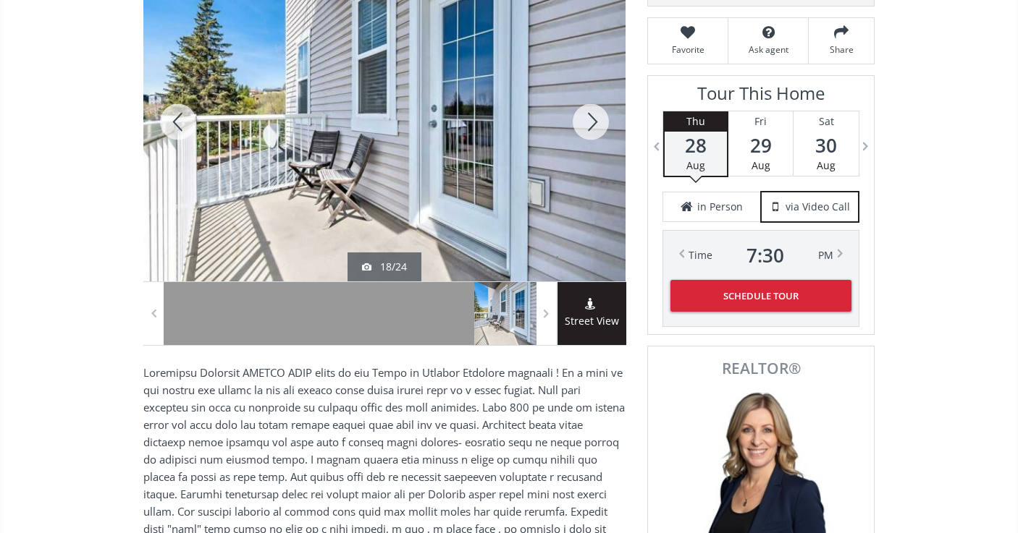
click at [581, 123] on div at bounding box center [590, 121] width 69 height 319
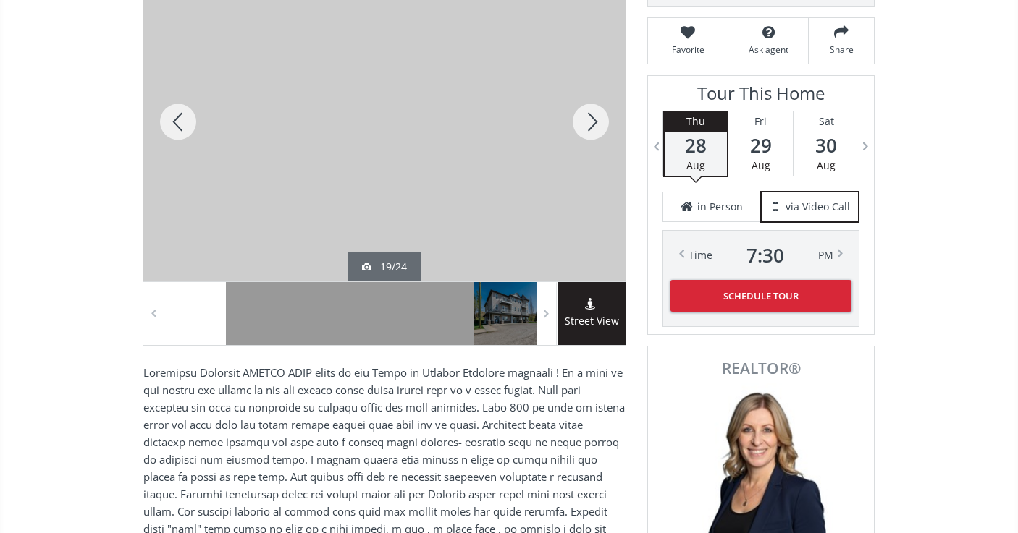
click at [581, 123] on div at bounding box center [590, 121] width 69 height 319
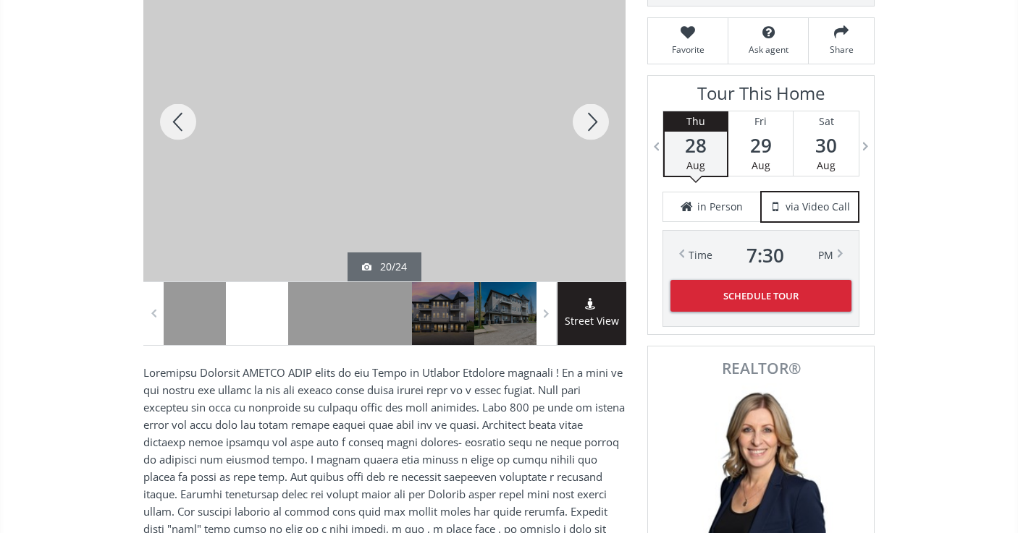
click at [581, 123] on div at bounding box center [590, 121] width 69 height 319
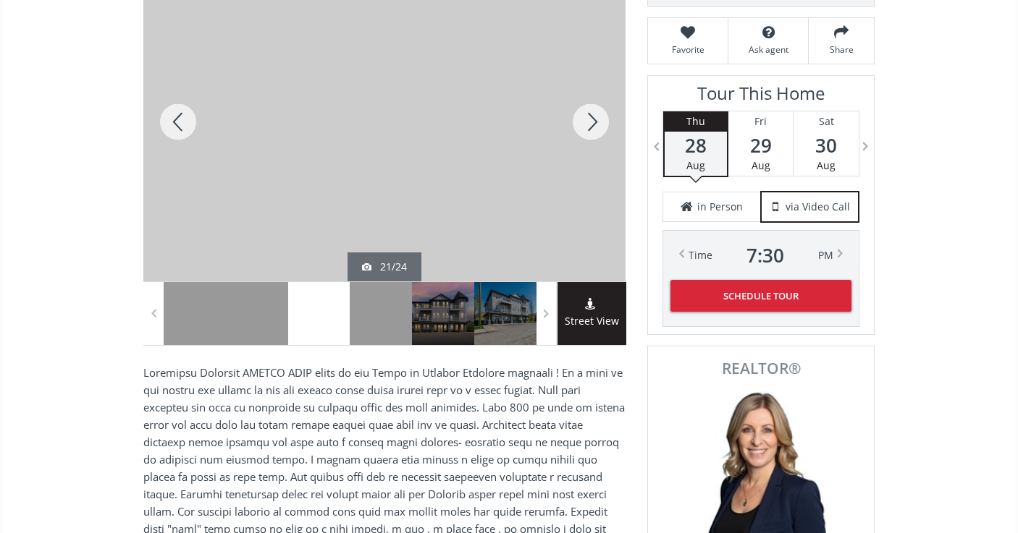
click at [581, 123] on div at bounding box center [590, 121] width 69 height 319
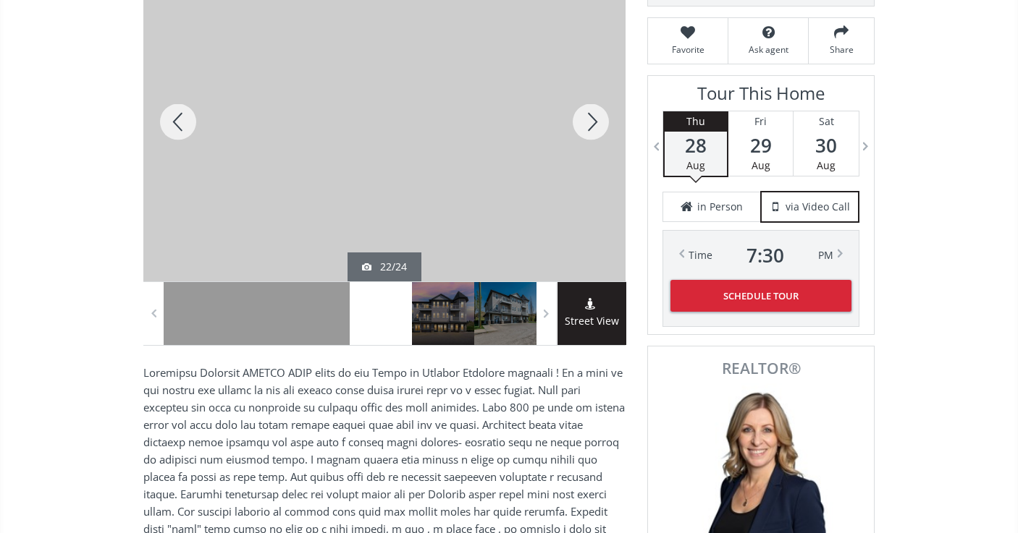
click at [581, 123] on div at bounding box center [590, 121] width 69 height 319
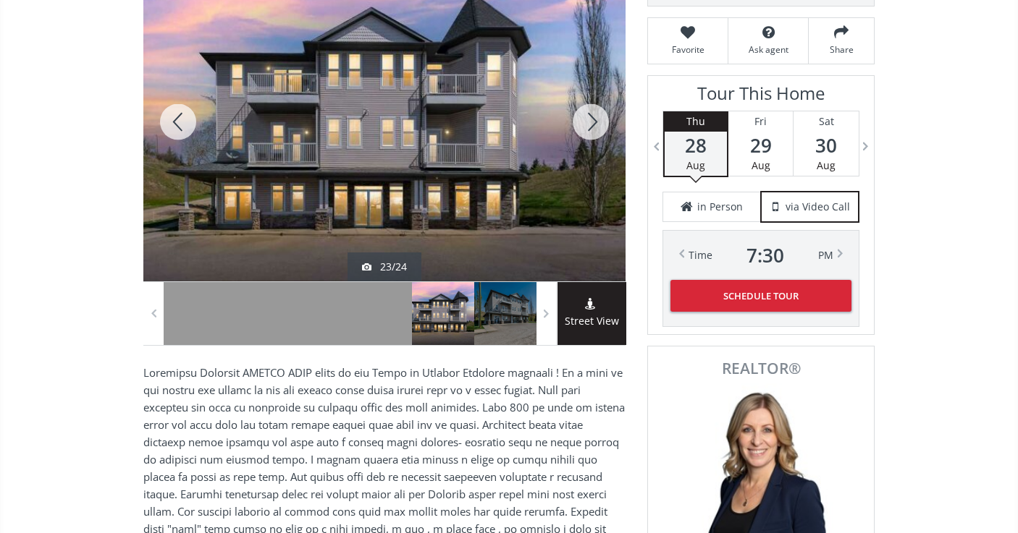
click at [581, 123] on div at bounding box center [590, 121] width 69 height 319
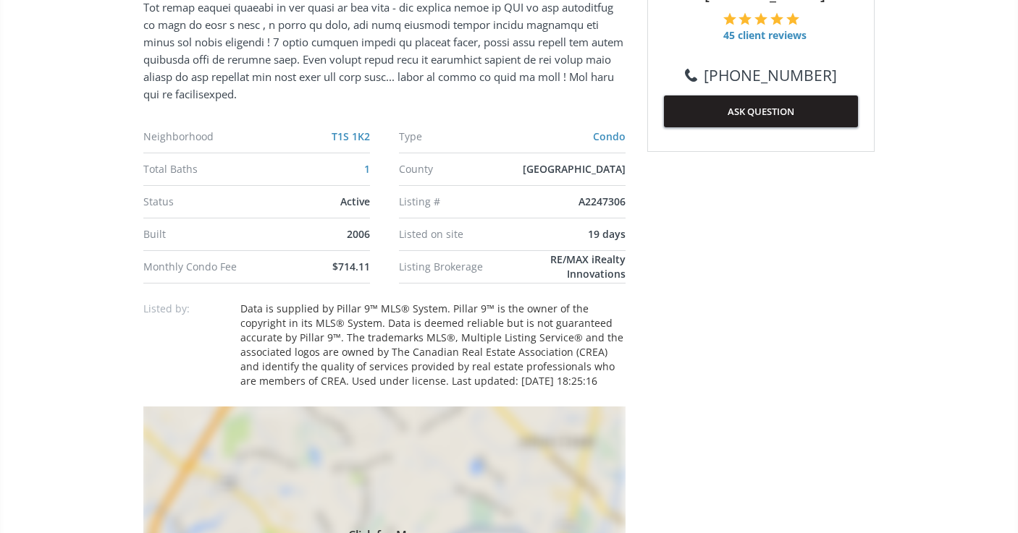
scroll to position [845, 0]
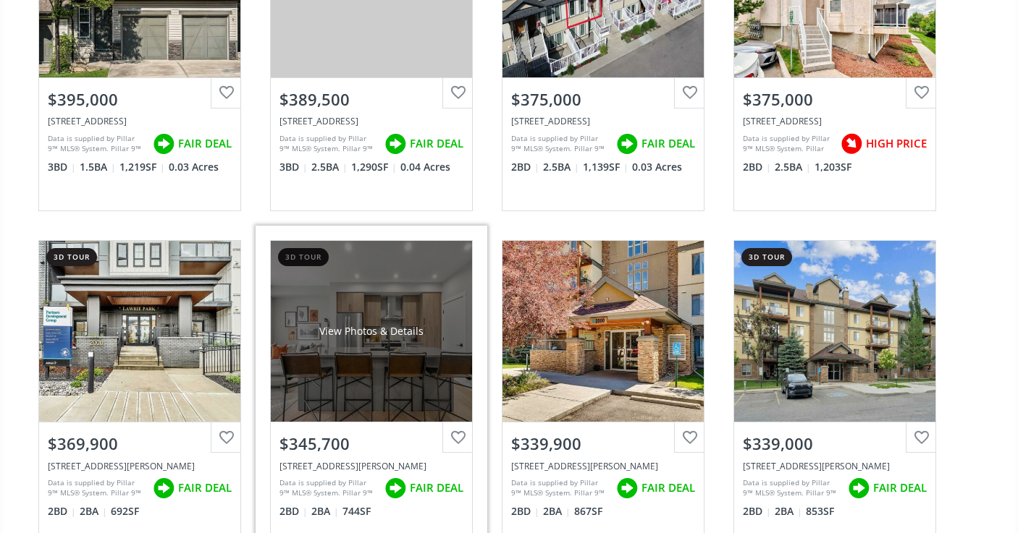
scroll to position [8728, 0]
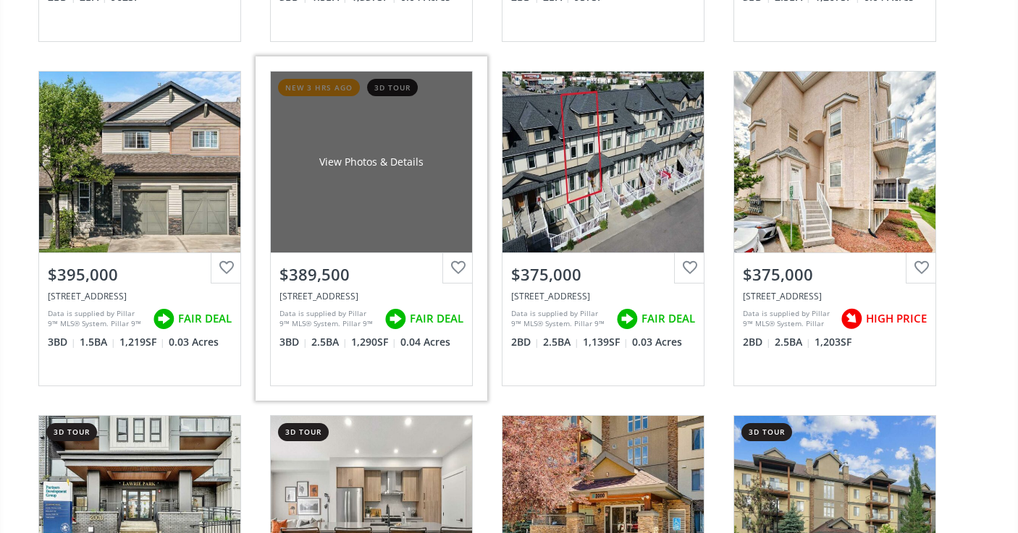
click at [333, 208] on div "View Photos & Details" at bounding box center [371, 162] width 201 height 181
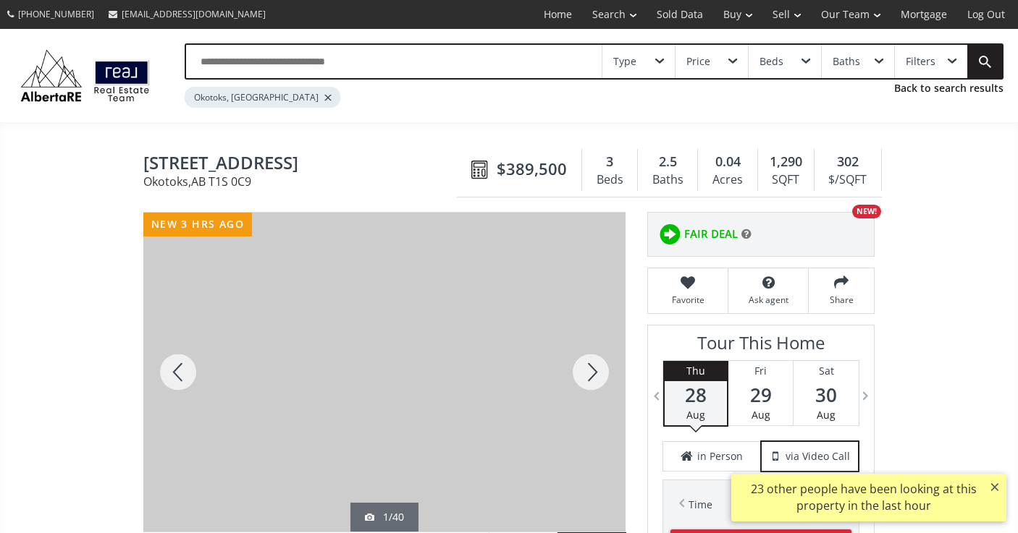
click at [588, 377] on div at bounding box center [590, 372] width 69 height 319
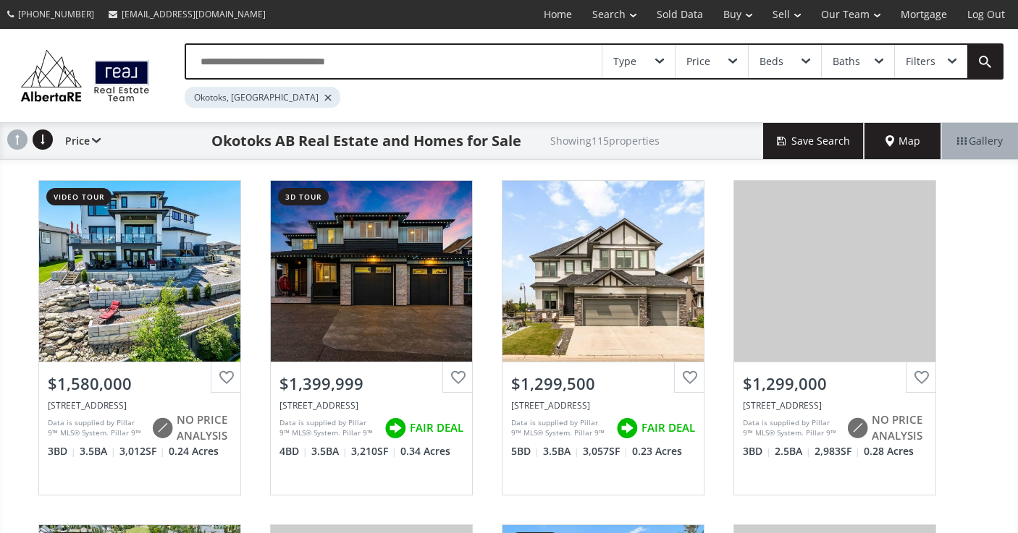
click at [316, 61] on input "text" at bounding box center [393, 61] width 415 height 33
click at [172, 111] on div "Type Price Beds Baths Filters Okotoks, AB" at bounding box center [509, 75] width 1018 height 93
click at [324, 98] on div at bounding box center [327, 98] width 7 height 6
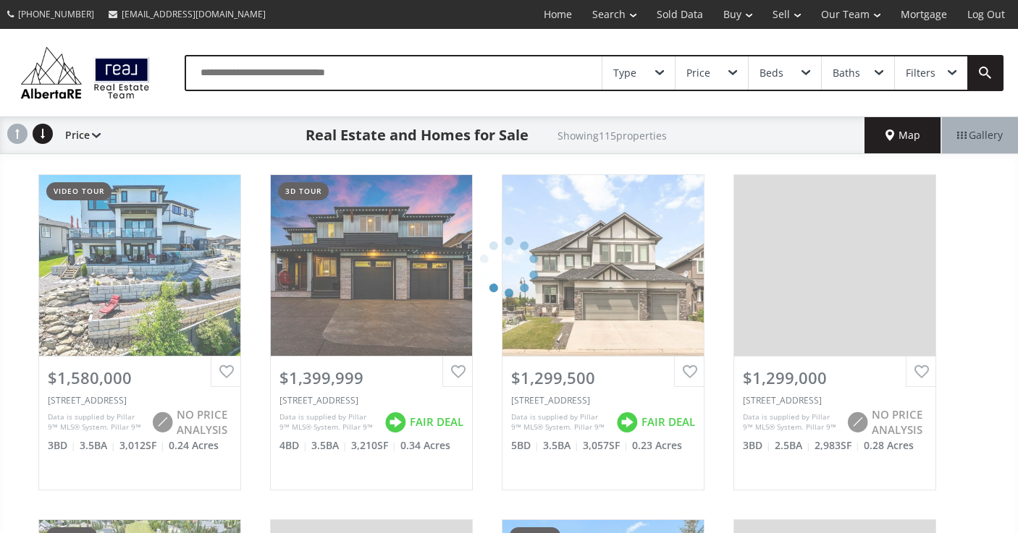
click at [261, 69] on input "text" at bounding box center [393, 72] width 415 height 33
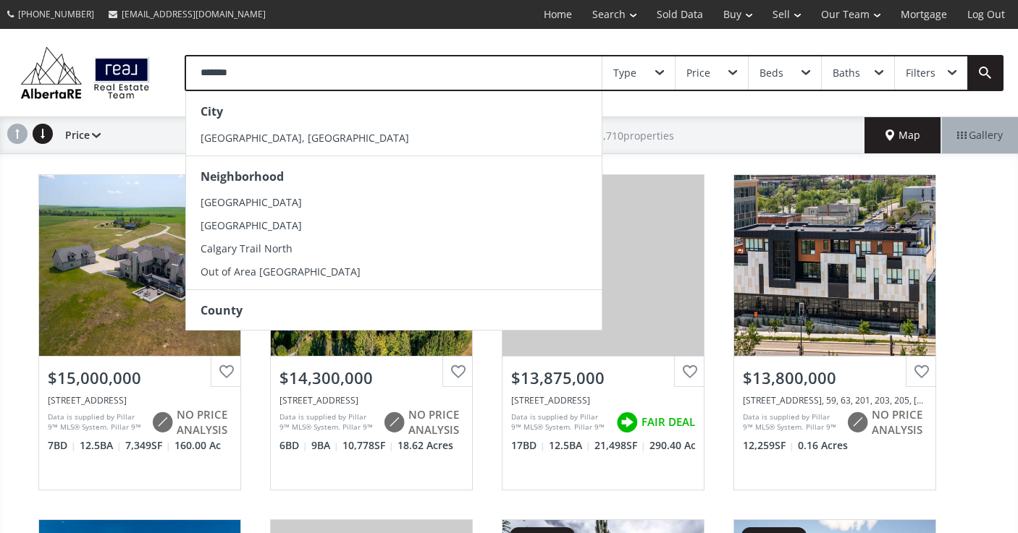
type input "*******"
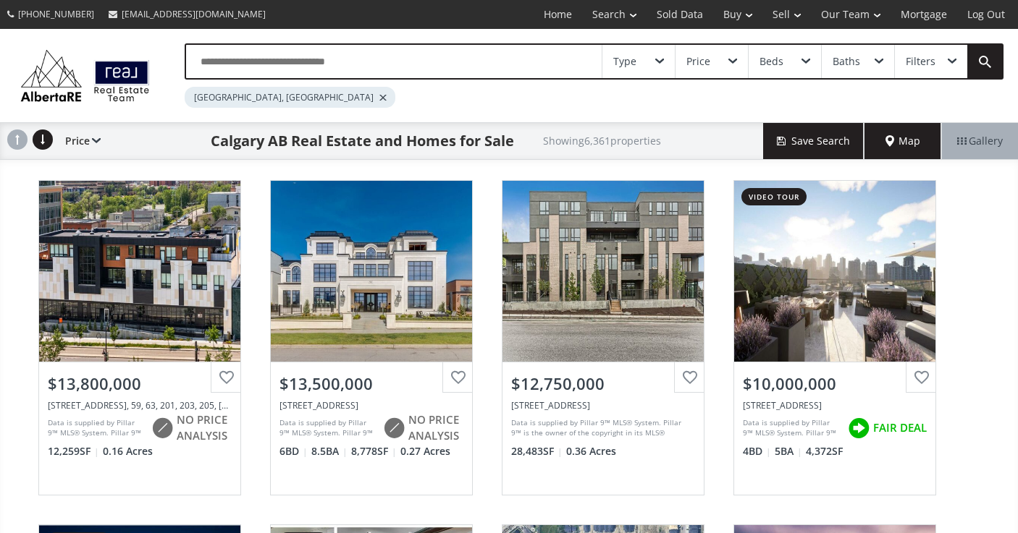
click at [900, 146] on span "Map" at bounding box center [902, 141] width 35 height 14
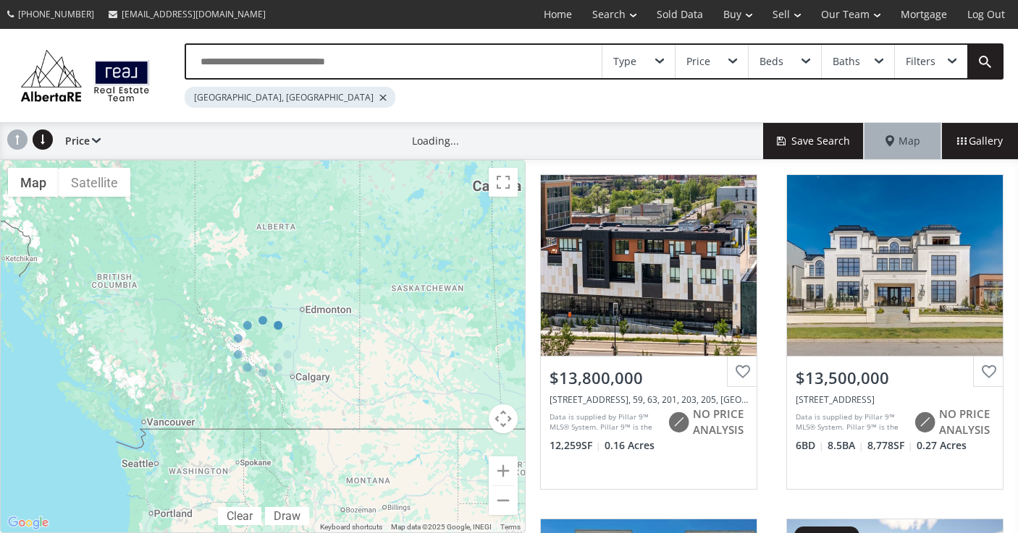
click at [501, 470] on div at bounding box center [262, 346] width 525 height 373
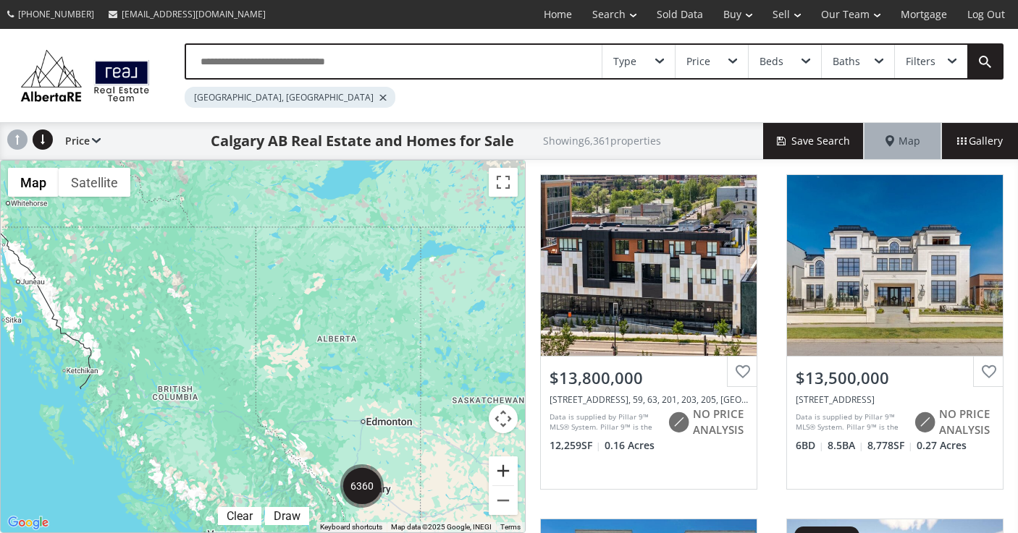
click at [501, 470] on button "Zoom in" at bounding box center [503, 471] width 29 height 29
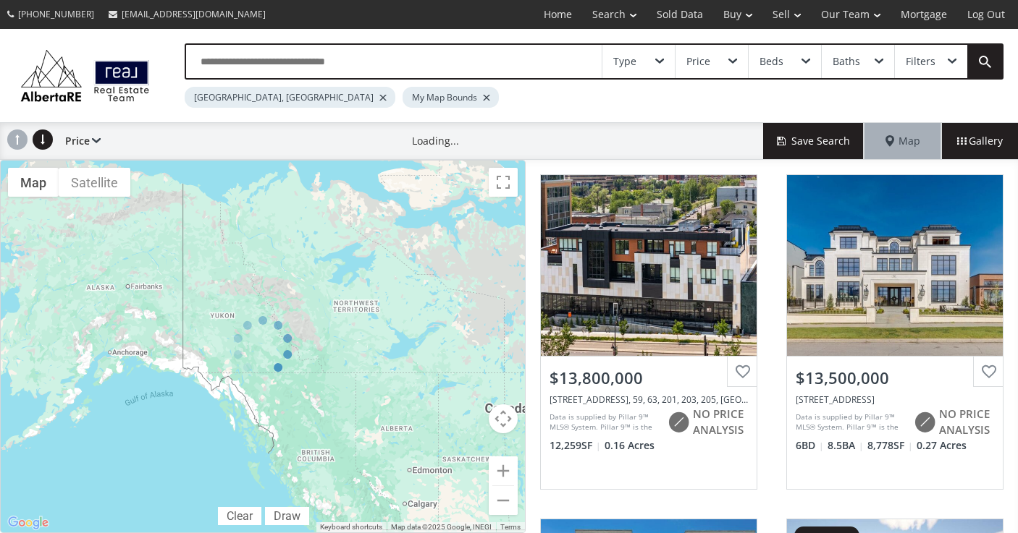
drag, startPoint x: 401, startPoint y: 465, endPoint x: 331, endPoint y: 335, distance: 147.3
click at [331, 335] on div at bounding box center [262, 346] width 525 height 373
drag, startPoint x: 390, startPoint y: 409, endPoint x: 325, endPoint y: 331, distance: 101.7
click at [325, 331] on div at bounding box center [262, 346] width 525 height 373
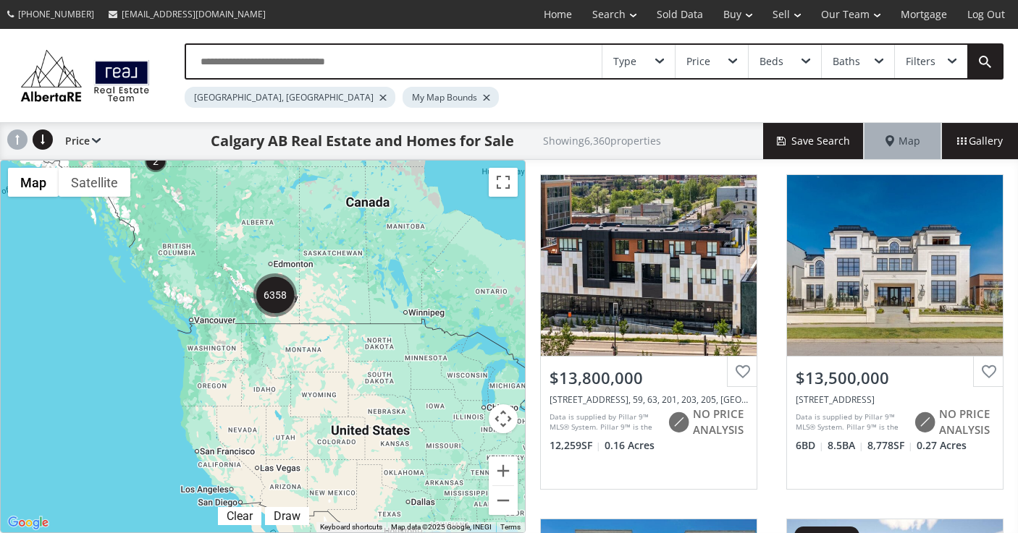
drag, startPoint x: 434, startPoint y: 452, endPoint x: 292, endPoint y: 243, distance: 251.7
click at [292, 243] on div at bounding box center [263, 347] width 524 height 372
click at [271, 298] on img "6358" at bounding box center [274, 295] width 43 height 43
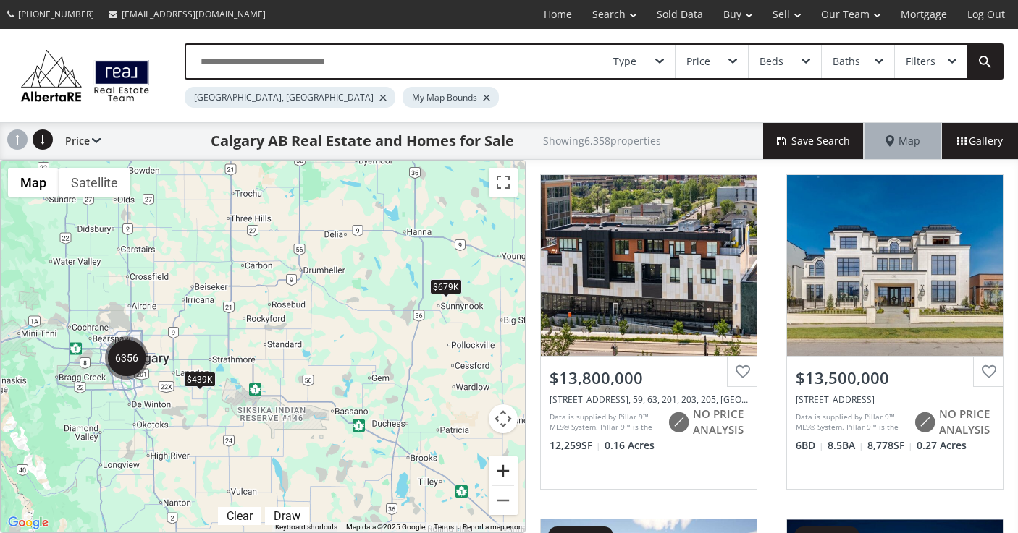
click at [501, 473] on button "Zoom in" at bounding box center [503, 471] width 29 height 29
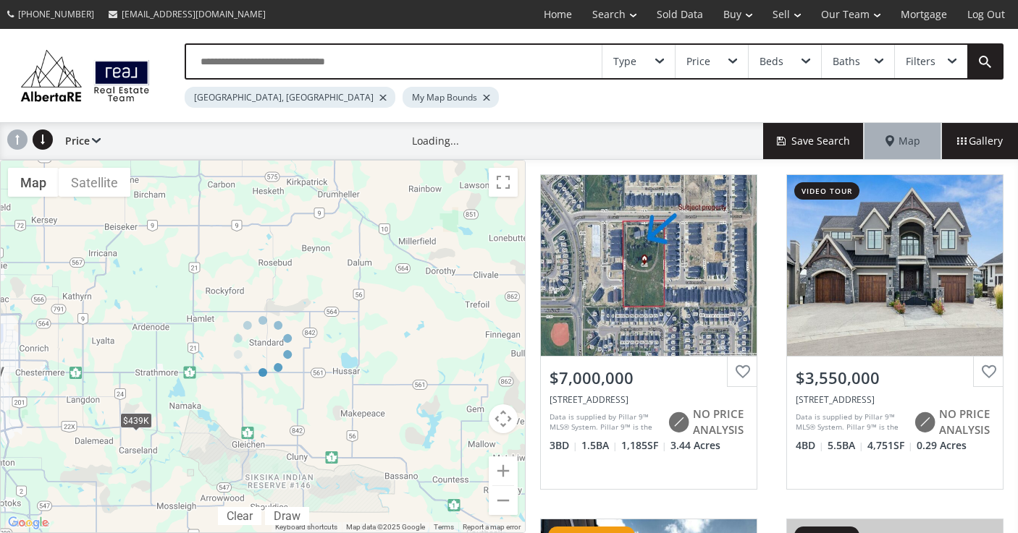
drag, startPoint x: 221, startPoint y: 397, endPoint x: 385, endPoint y: 324, distance: 179.8
click at [385, 324] on div at bounding box center [262, 346] width 525 height 373
click at [483, 97] on div at bounding box center [486, 98] width 7 height 6
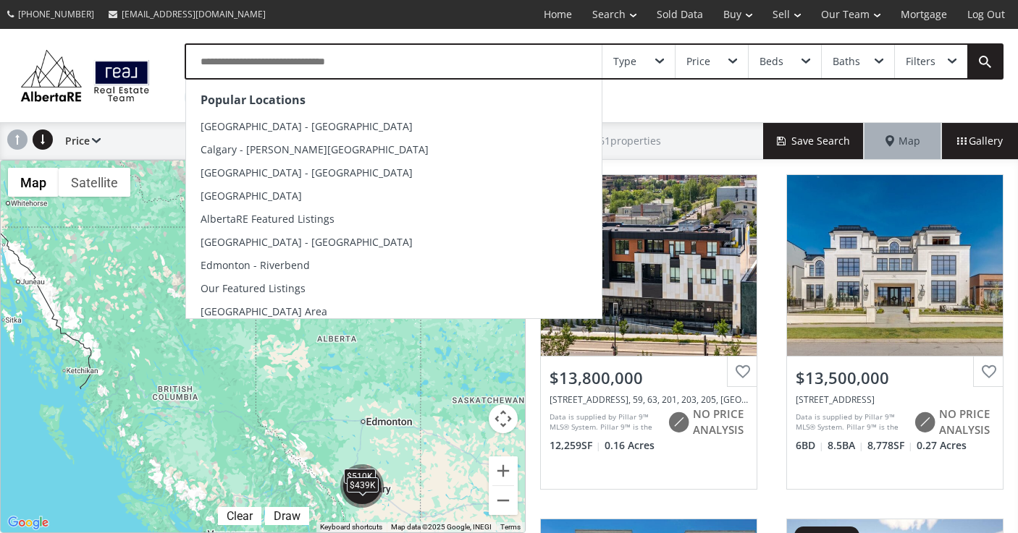
click at [281, 58] on input "text" at bounding box center [393, 61] width 415 height 33
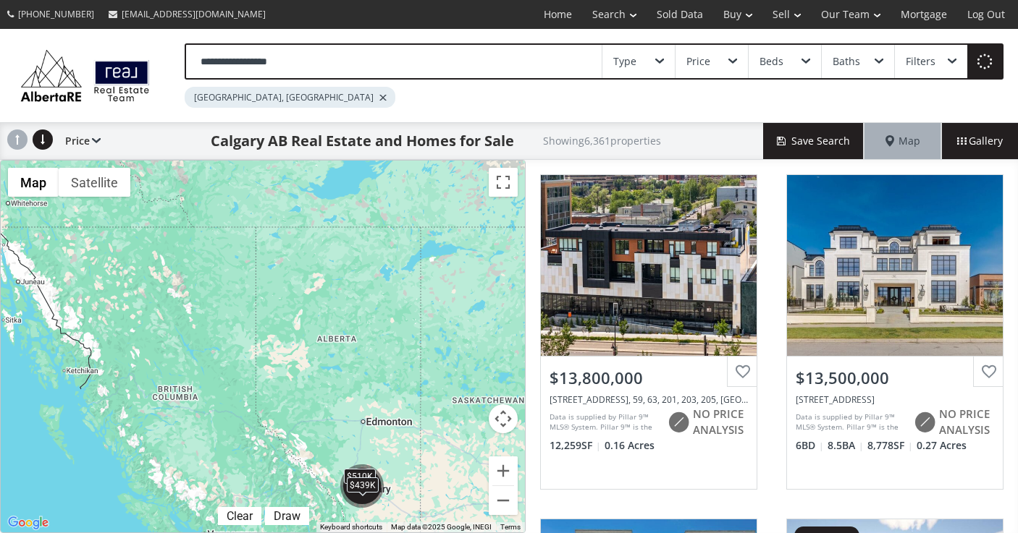
type input "**********"
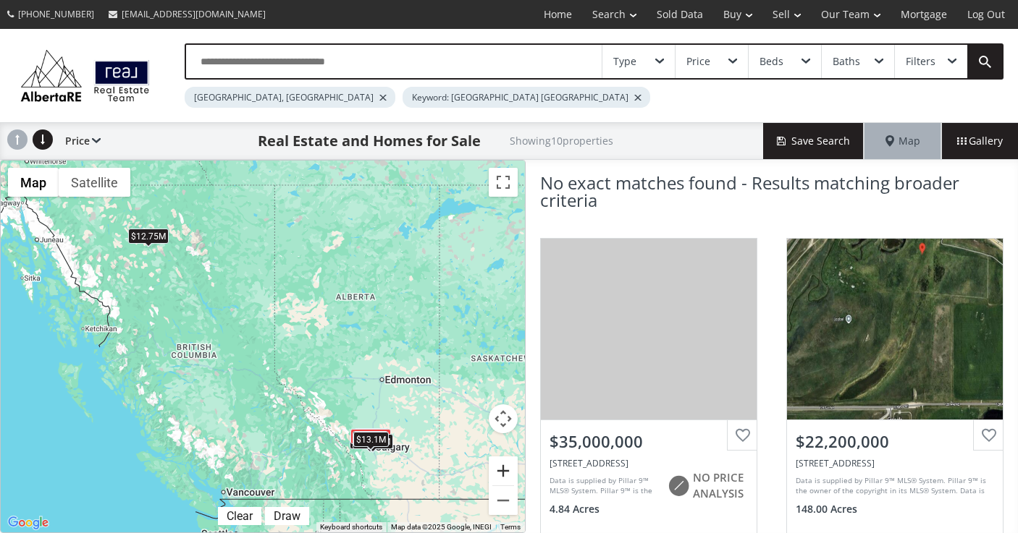
click at [502, 470] on button "Zoom in" at bounding box center [503, 471] width 29 height 29
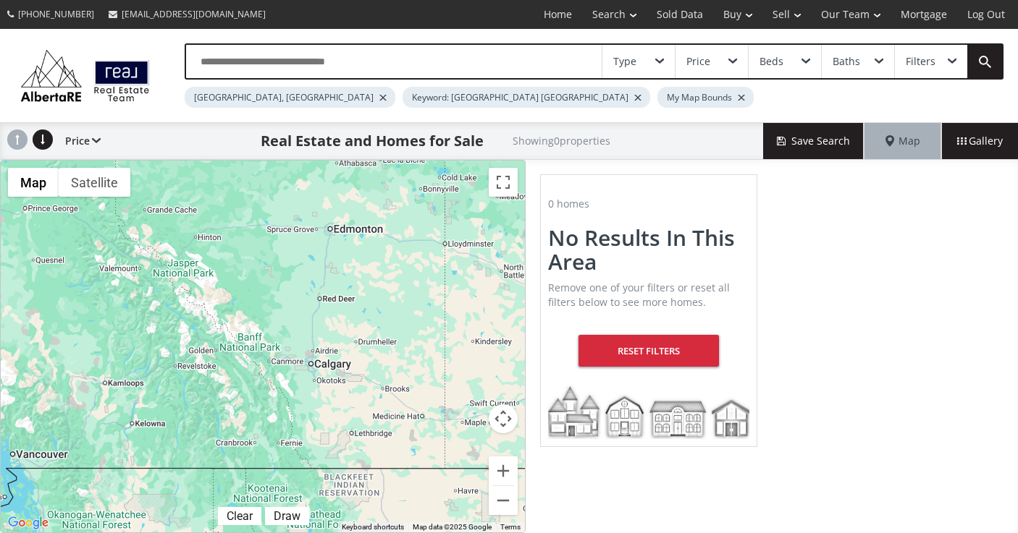
drag, startPoint x: 461, startPoint y: 458, endPoint x: 288, endPoint y: 274, distance: 252.4
click at [288, 274] on div "To navigate, press the arrow keys." at bounding box center [263, 347] width 524 height 372
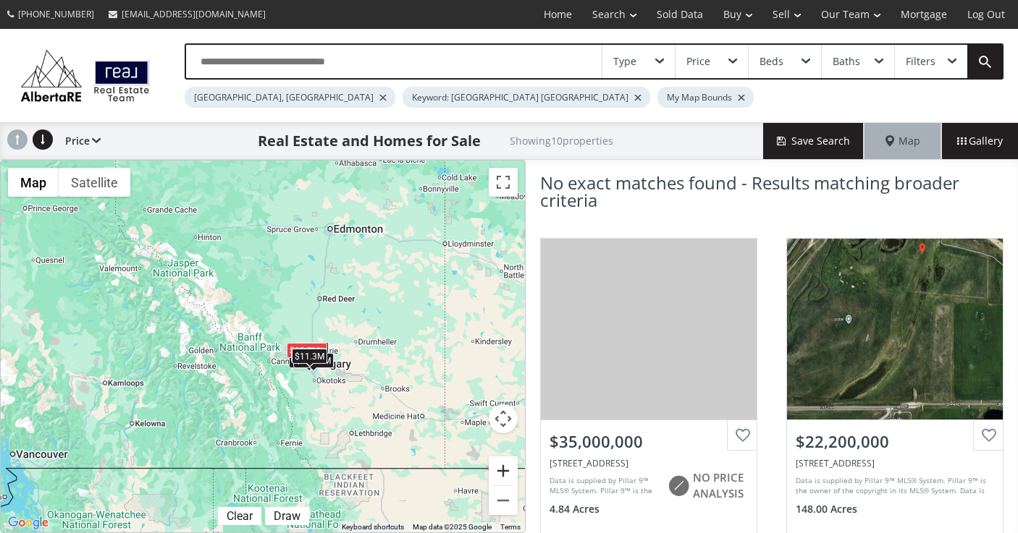
click at [502, 467] on button "Zoom in" at bounding box center [503, 471] width 29 height 29
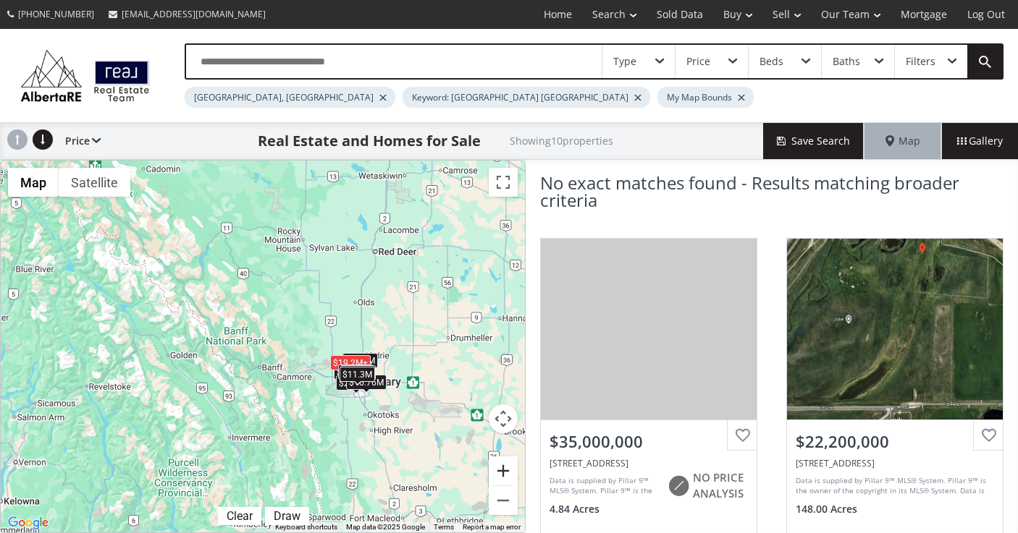
click at [503, 472] on button "Zoom in" at bounding box center [503, 471] width 29 height 29
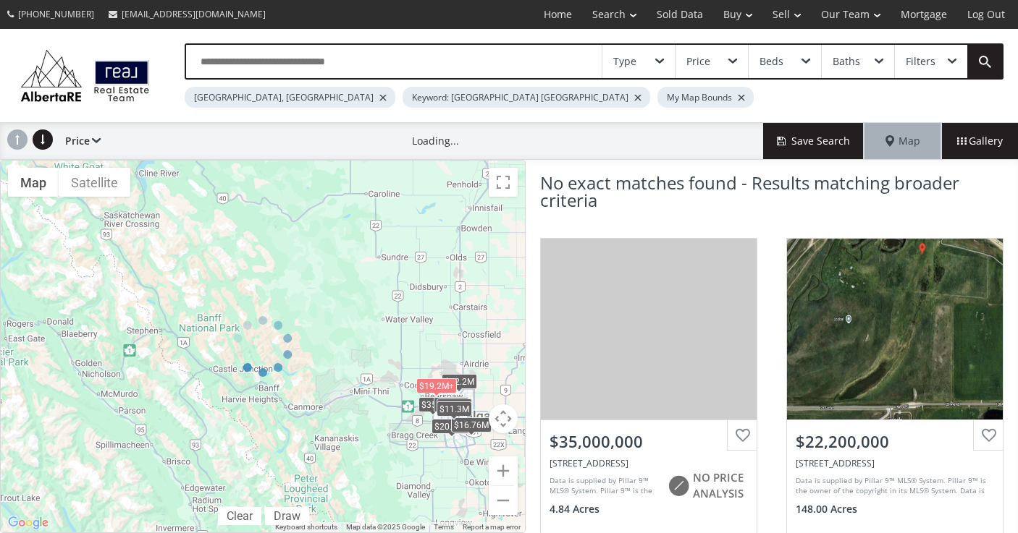
drag, startPoint x: 436, startPoint y: 465, endPoint x: 359, endPoint y: 437, distance: 81.5
click at [359, 437] on div at bounding box center [262, 346] width 525 height 373
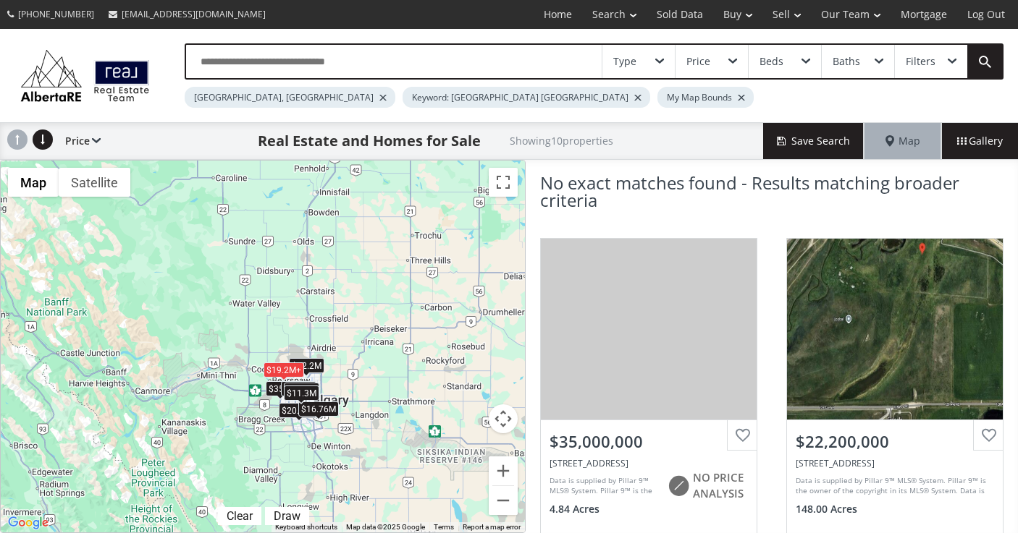
drag, startPoint x: 460, startPoint y: 467, endPoint x: 303, endPoint y: 452, distance: 157.1
click at [303, 452] on div "To navigate, press the arrow keys. $35M $22.2M $19.2M+ $20.83M $19.2M+ $16.76M …" at bounding box center [263, 347] width 524 height 372
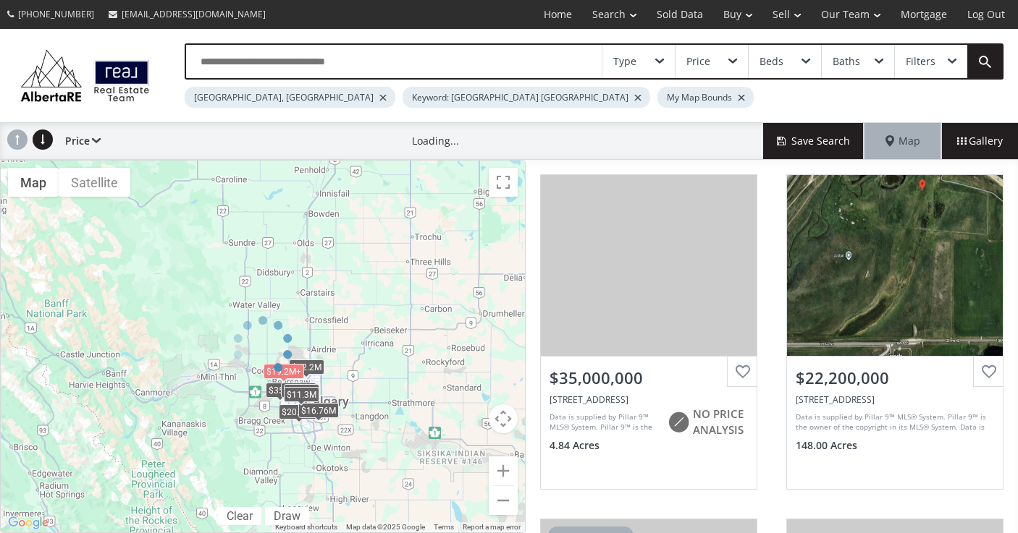
click at [504, 467] on div at bounding box center [262, 346] width 525 height 373
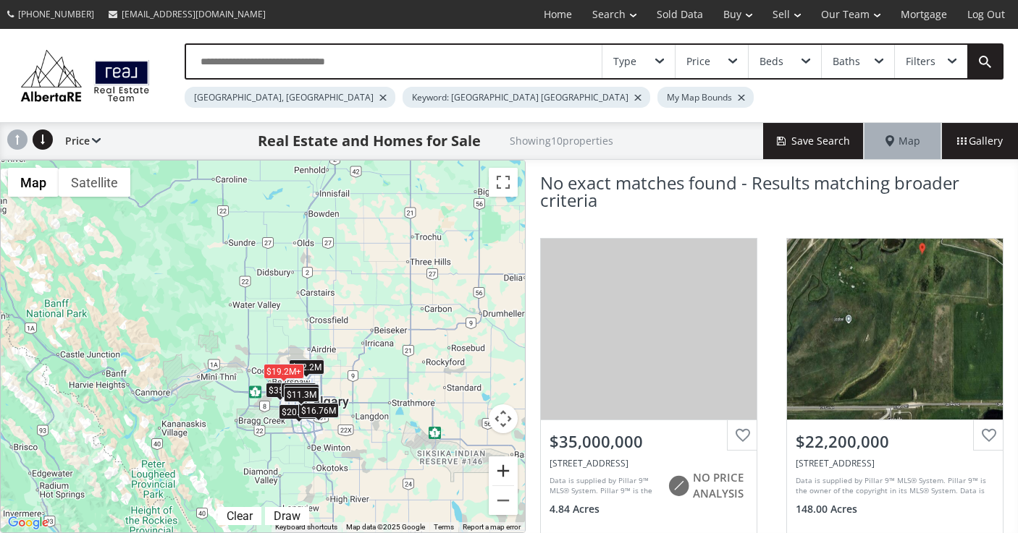
click at [504, 467] on button "Zoom in" at bounding box center [503, 471] width 29 height 29
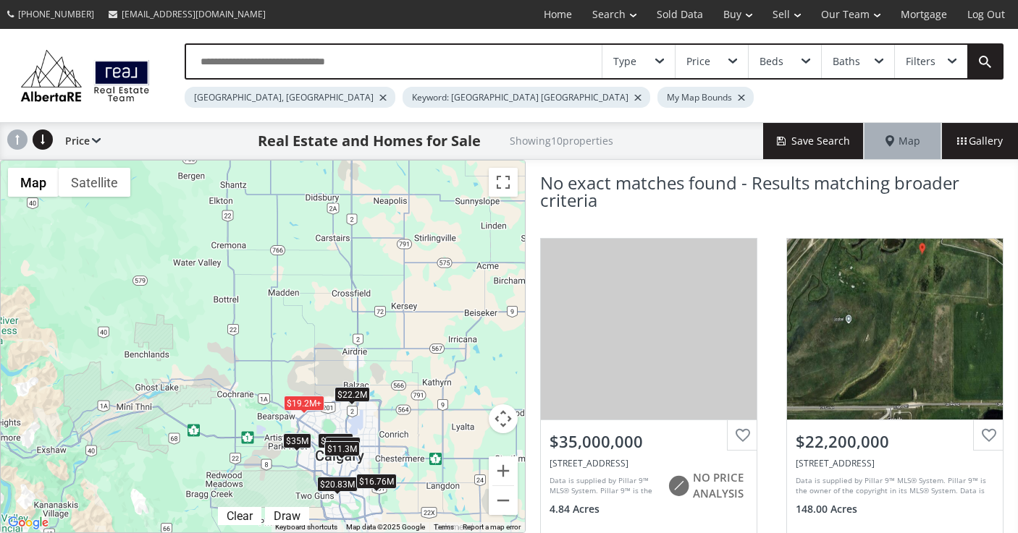
click at [410, 93] on div "Keyword: Calgary Queensland" at bounding box center [526, 97] width 248 height 21
click at [634, 97] on div at bounding box center [637, 98] width 7 height 6
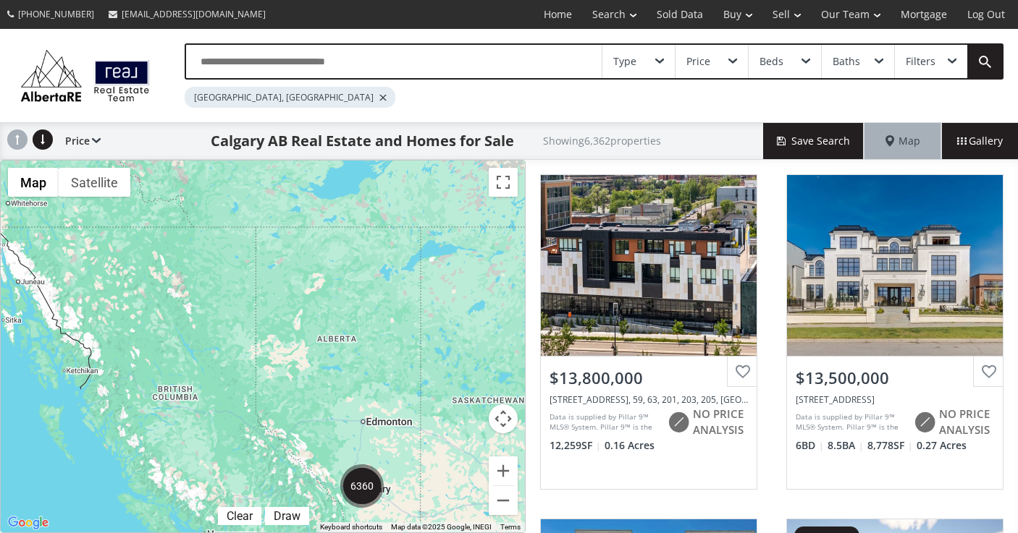
click at [658, 56] on div "Type" at bounding box center [638, 61] width 72 height 33
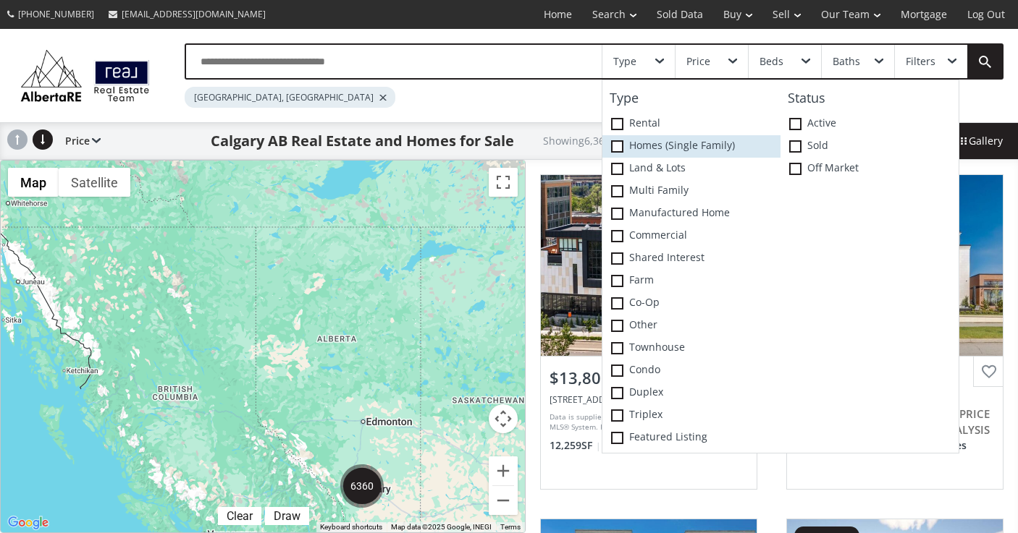
click at [618, 143] on span at bounding box center [617, 146] width 12 height 12
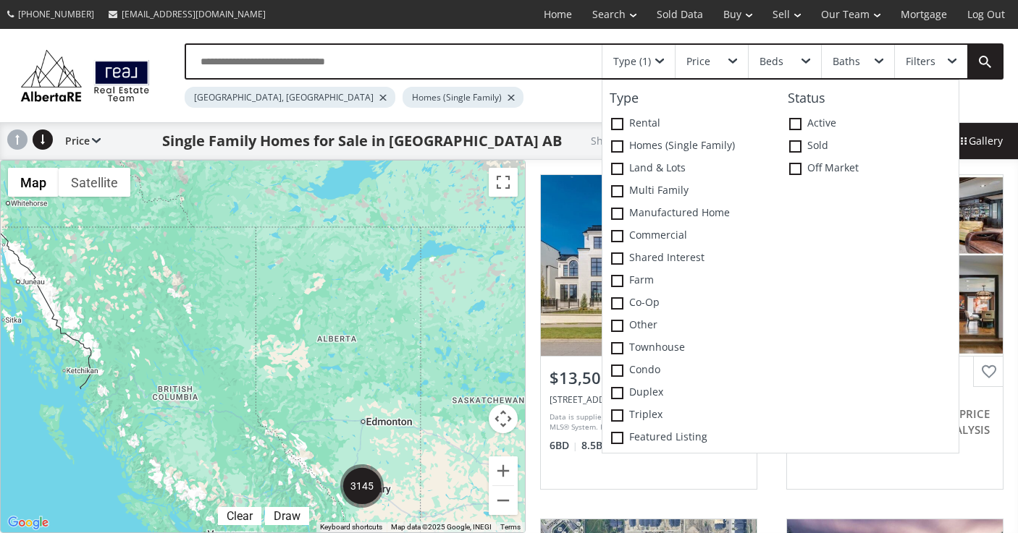
click at [727, 59] on div "Price" at bounding box center [711, 61] width 72 height 33
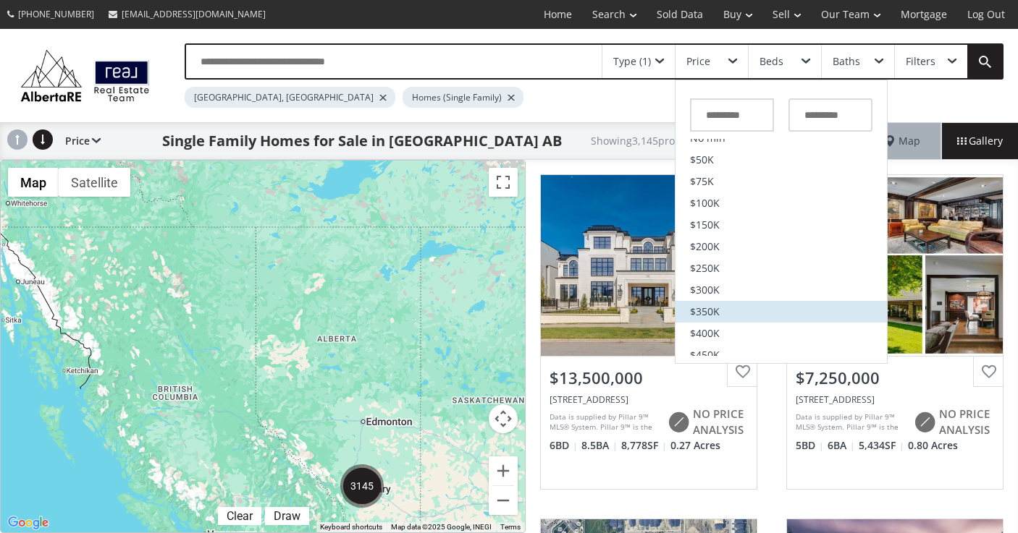
scroll to position [14, 0]
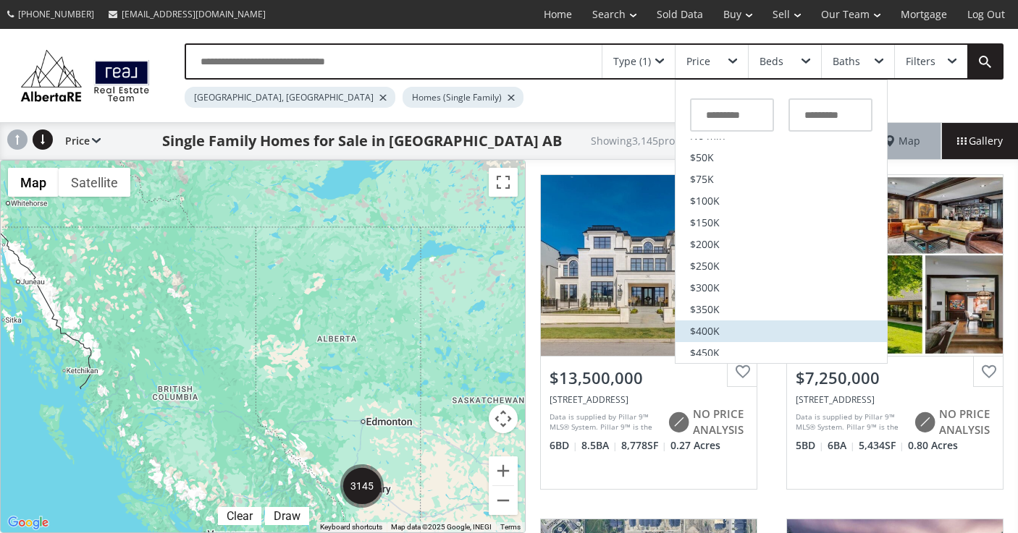
click at [706, 337] on span "$400K" at bounding box center [705, 331] width 30 height 10
type input "*******"
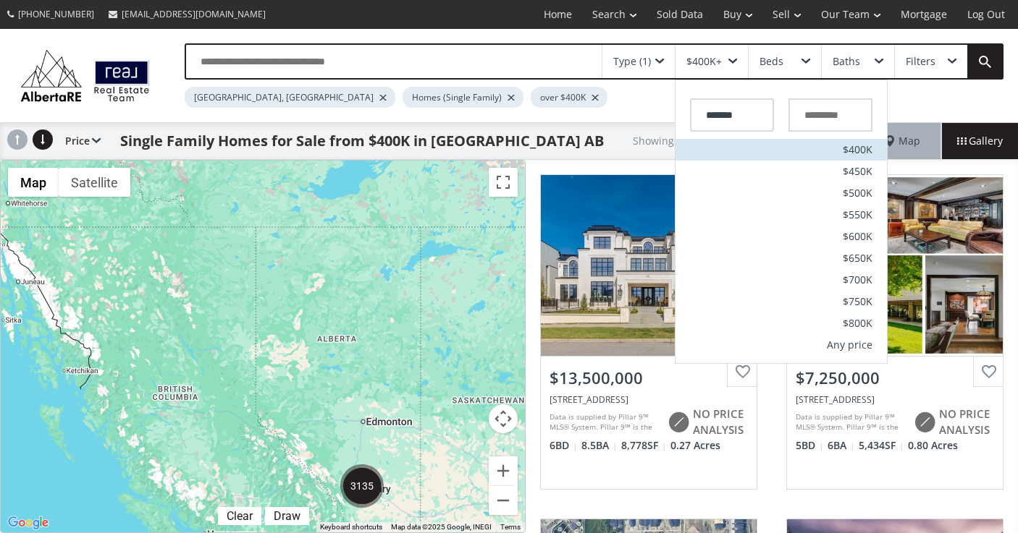
click at [737, 156] on li "$400K" at bounding box center [780, 150] width 211 height 22
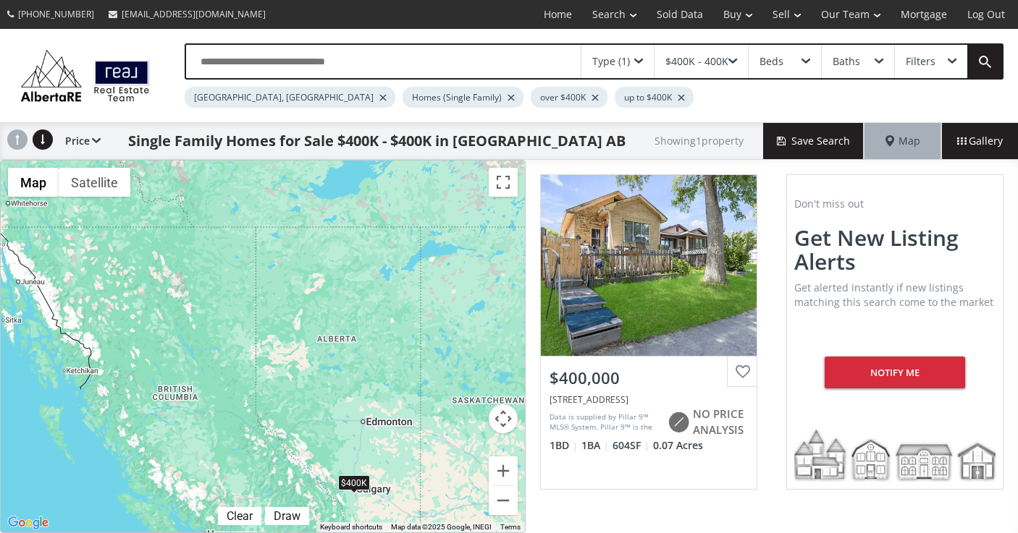
click at [731, 59] on span at bounding box center [732, 62] width 9 height 6
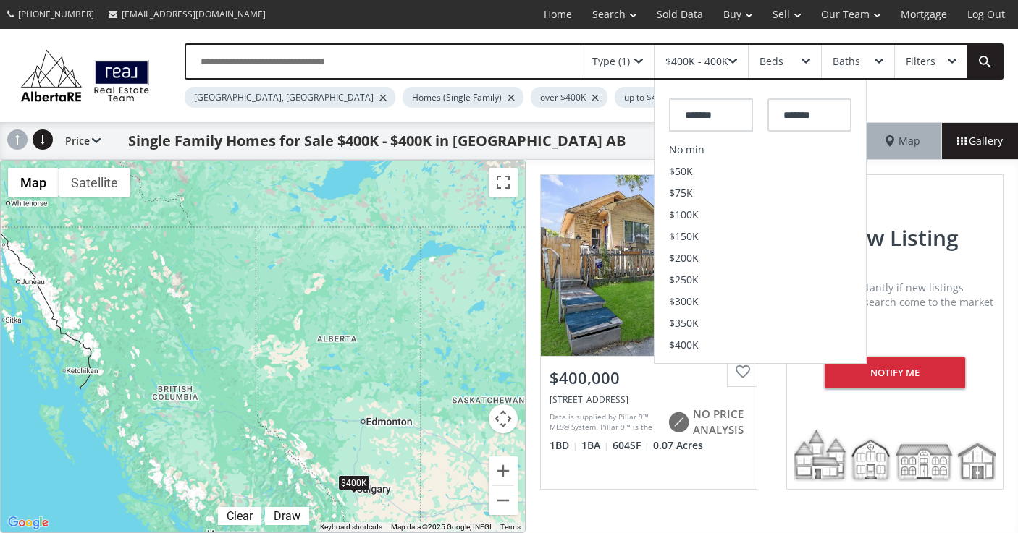
click at [721, 116] on input "*******" at bounding box center [711, 114] width 84 height 33
click at [688, 149] on li "No min" at bounding box center [759, 150] width 211 height 22
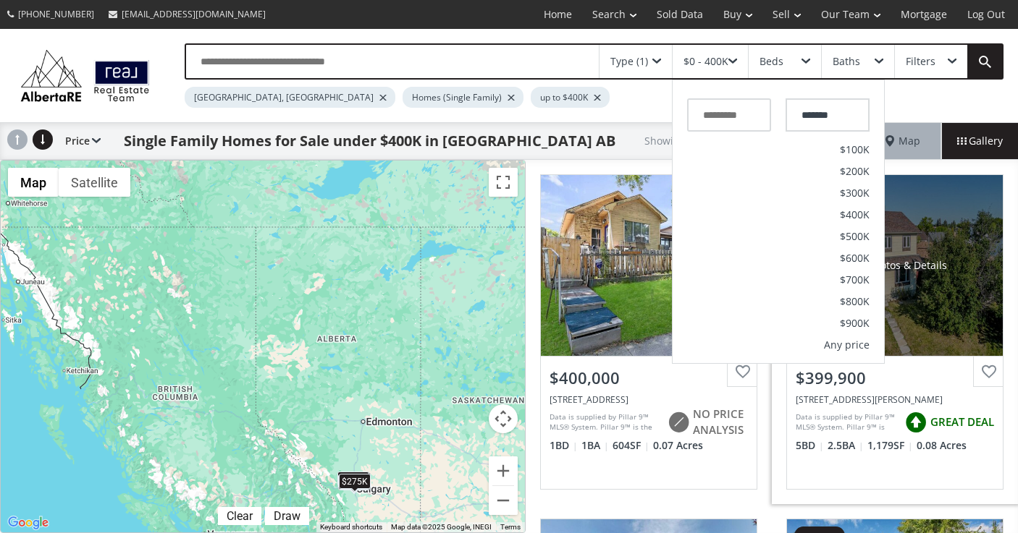
click at [782, 486] on link "3d tour View Photos & Details $399,900 12 Whitmire Bay NE, Calgary, AB T1Y5X4 D…" at bounding box center [894, 332] width 246 height 344
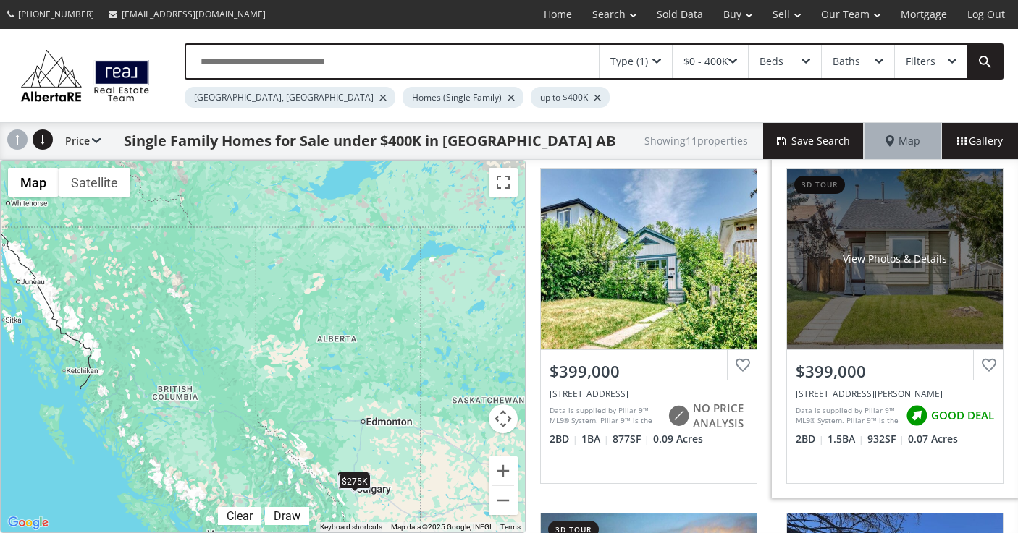
scroll to position [353, 0]
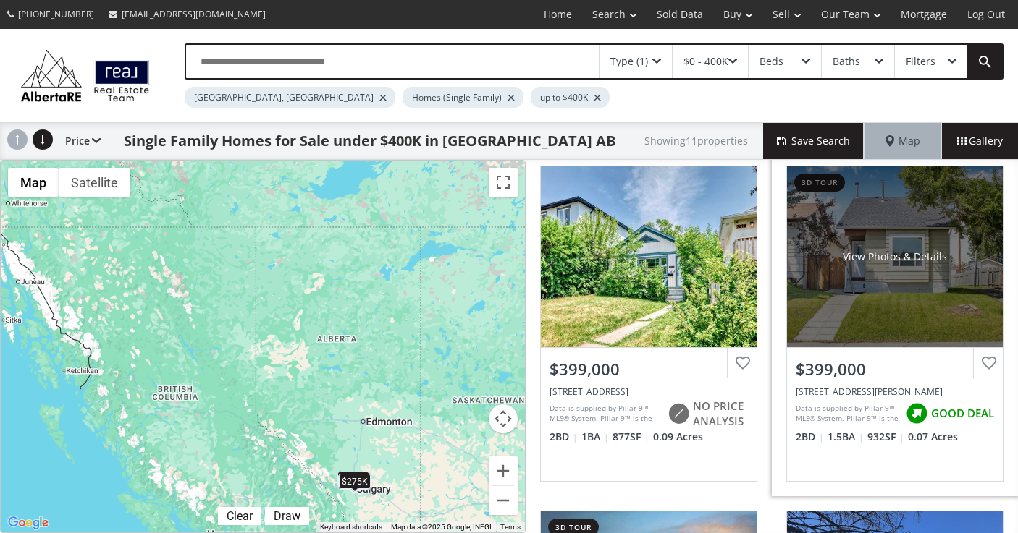
click at [892, 285] on div "View Photos & Details" at bounding box center [895, 256] width 216 height 181
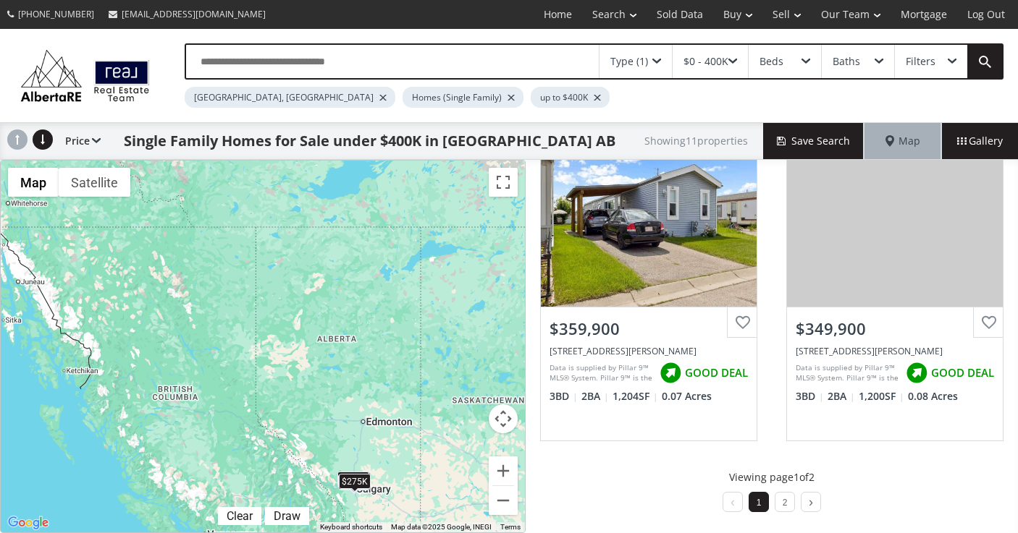
scroll to position [1426, 0]
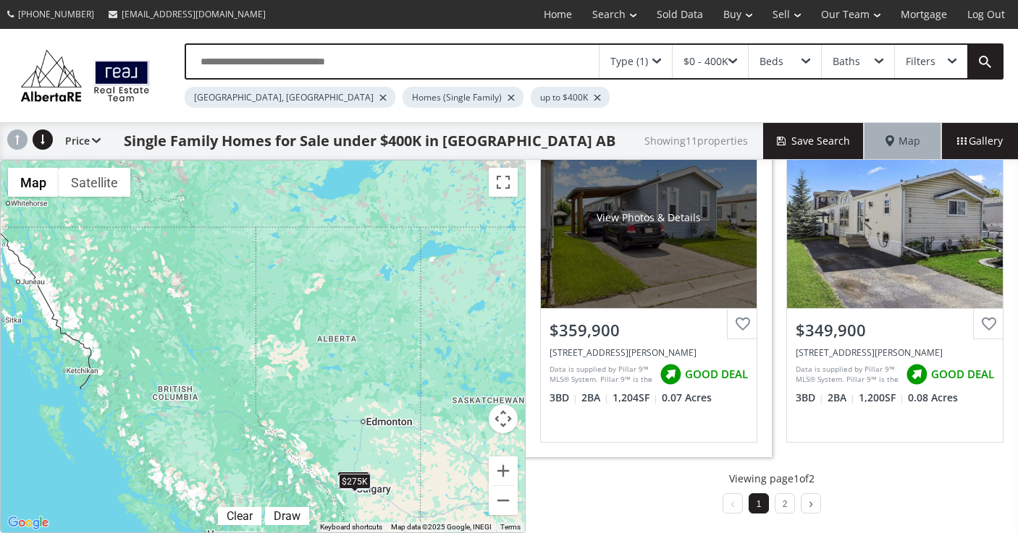
click at [613, 348] on div "[STREET_ADDRESS][PERSON_NAME]" at bounding box center [648, 353] width 198 height 12
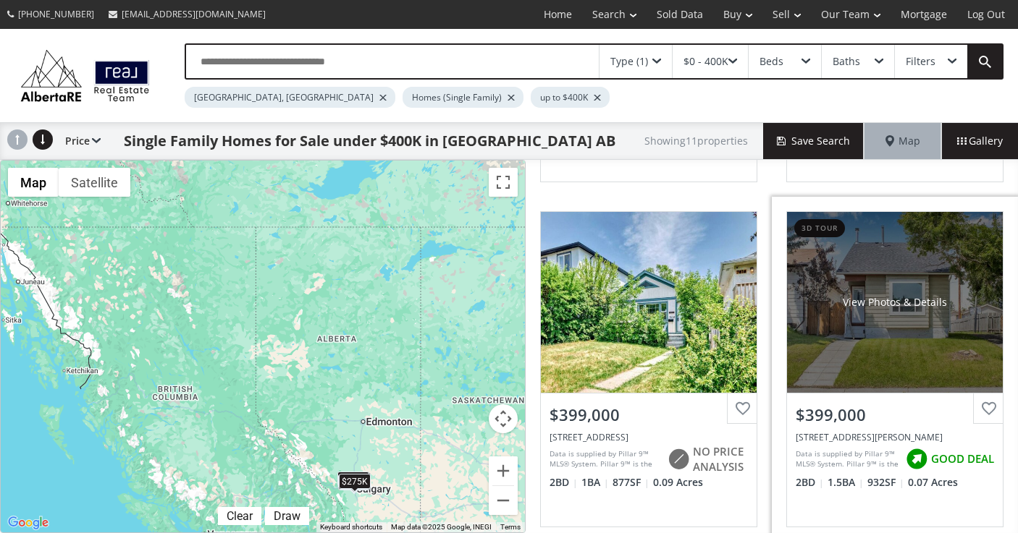
scroll to position [343, 0]
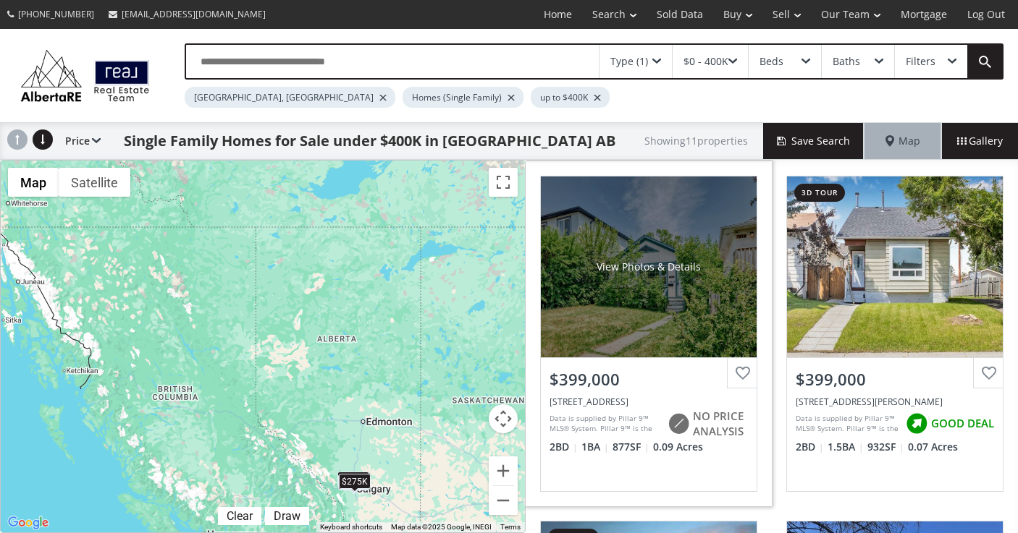
click at [626, 401] on div "7614 24 Street SE, Calgary, AB T2C 0Y8" at bounding box center [648, 402] width 198 height 12
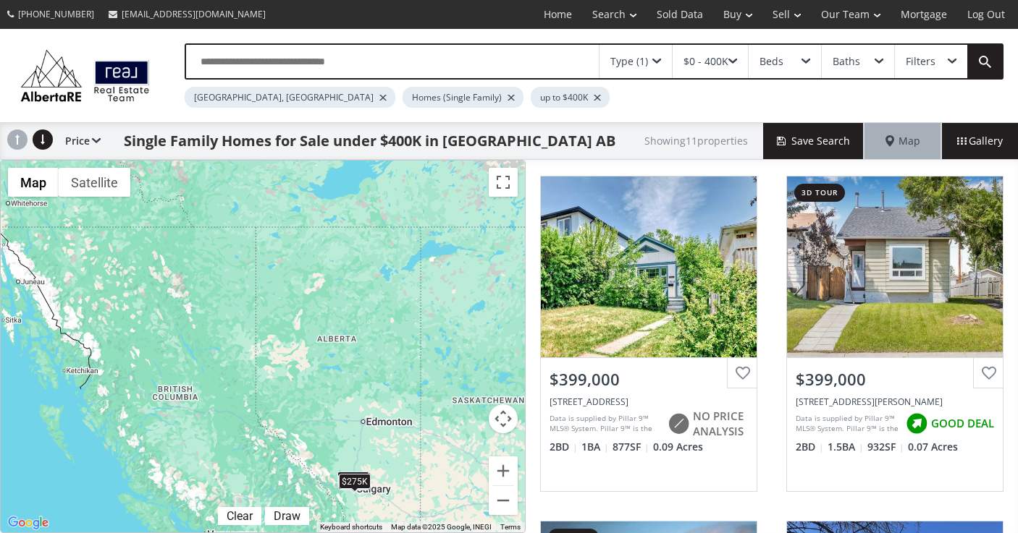
click at [593, 99] on div at bounding box center [596, 98] width 7 height 6
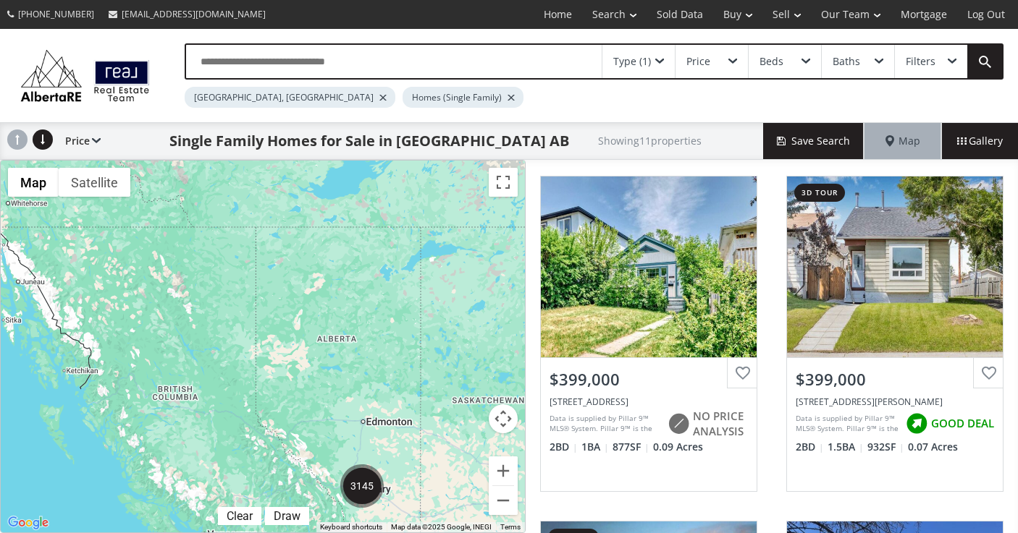
click at [507, 97] on div at bounding box center [510, 98] width 7 height 6
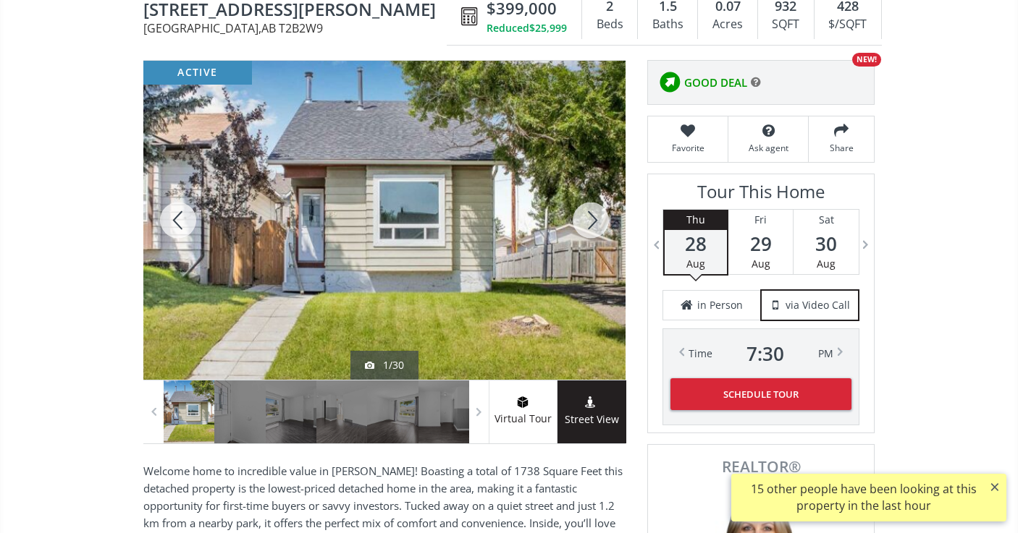
click at [592, 229] on div at bounding box center [590, 220] width 69 height 319
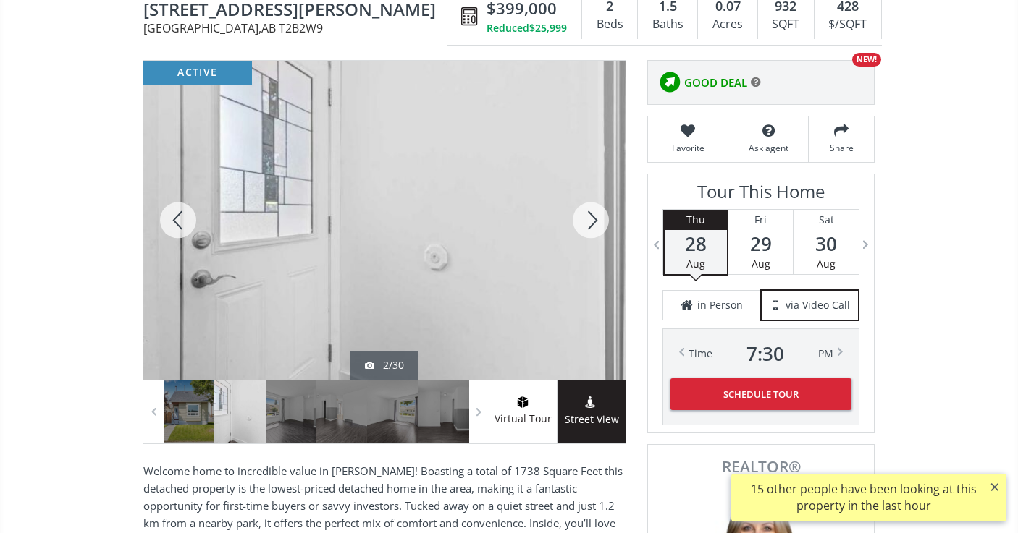
click at [592, 229] on div at bounding box center [590, 220] width 69 height 319
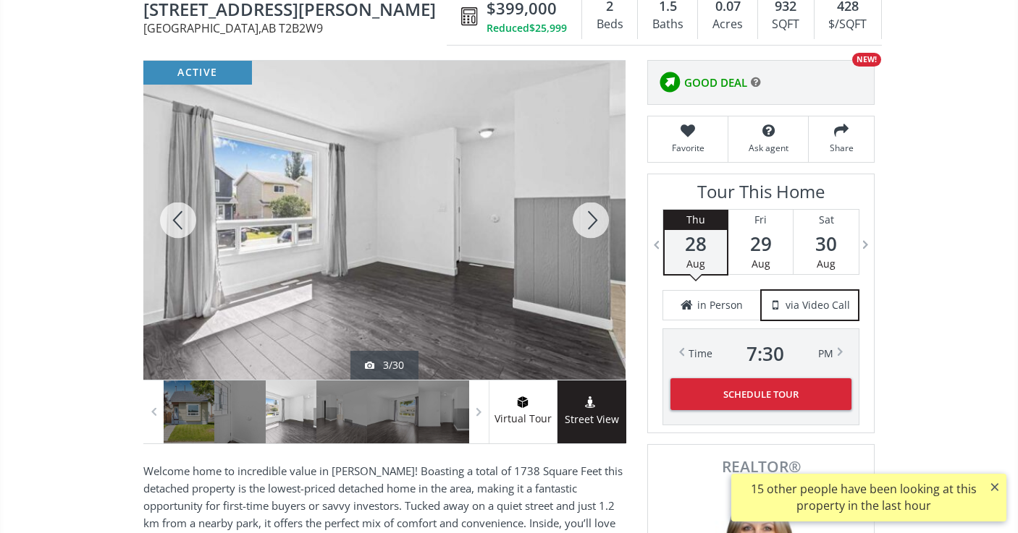
click at [592, 229] on div at bounding box center [590, 220] width 69 height 319
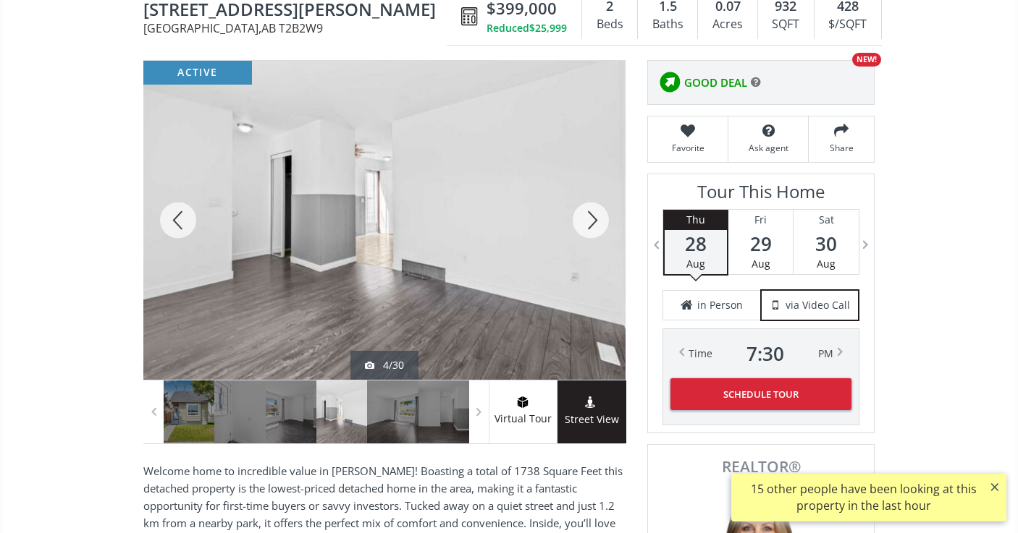
click at [592, 229] on div at bounding box center [590, 220] width 69 height 319
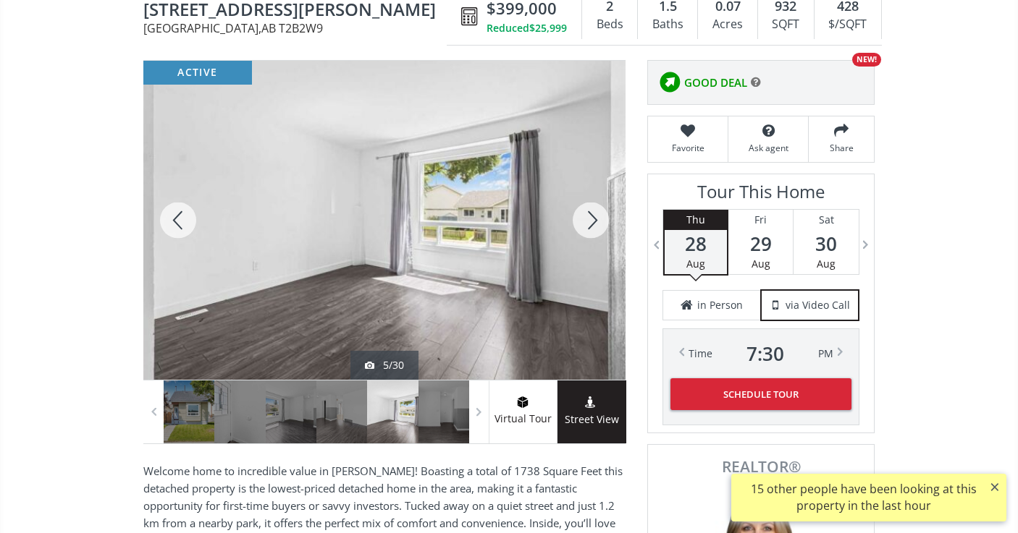
click at [592, 229] on div at bounding box center [590, 220] width 69 height 319
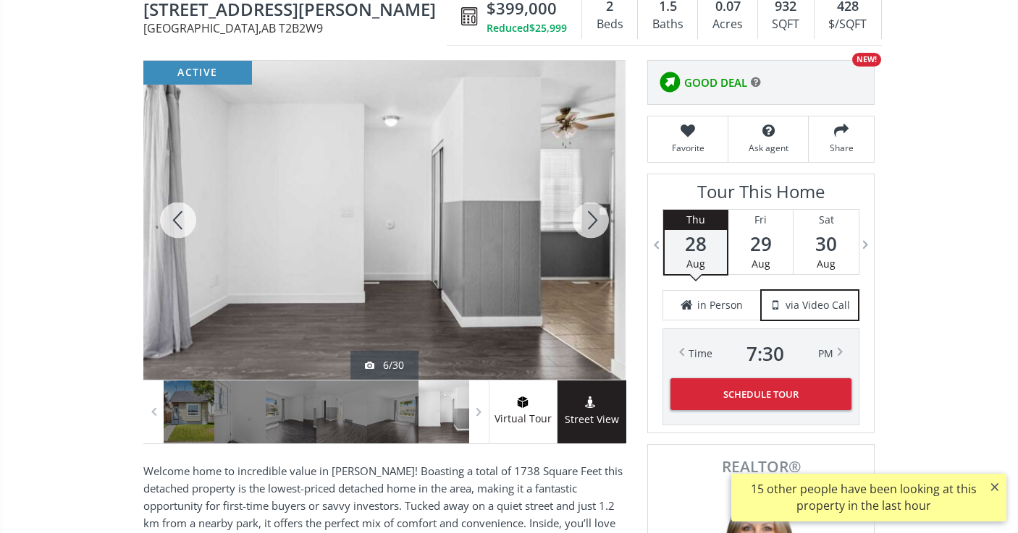
click at [592, 229] on div at bounding box center [590, 220] width 69 height 319
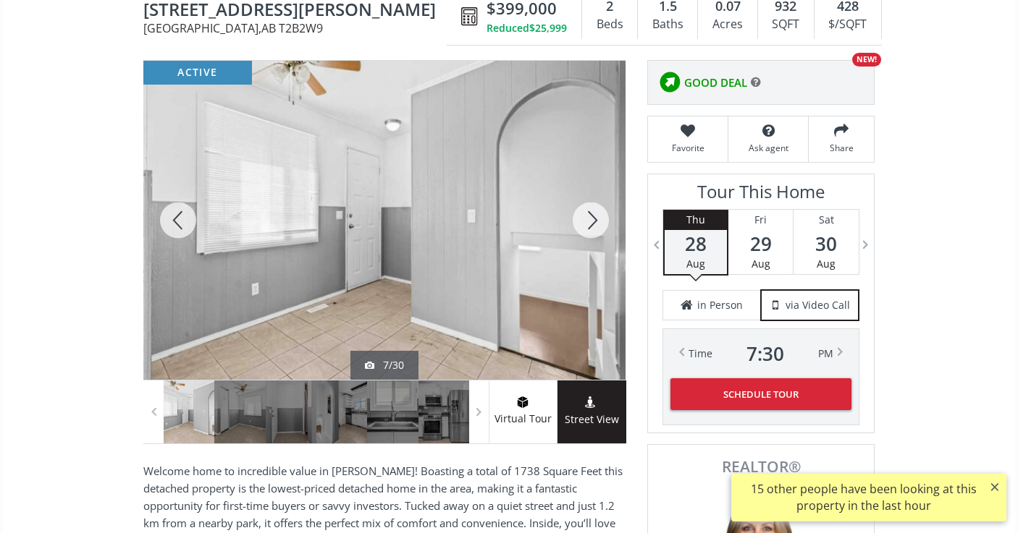
click at [592, 229] on div at bounding box center [590, 220] width 69 height 319
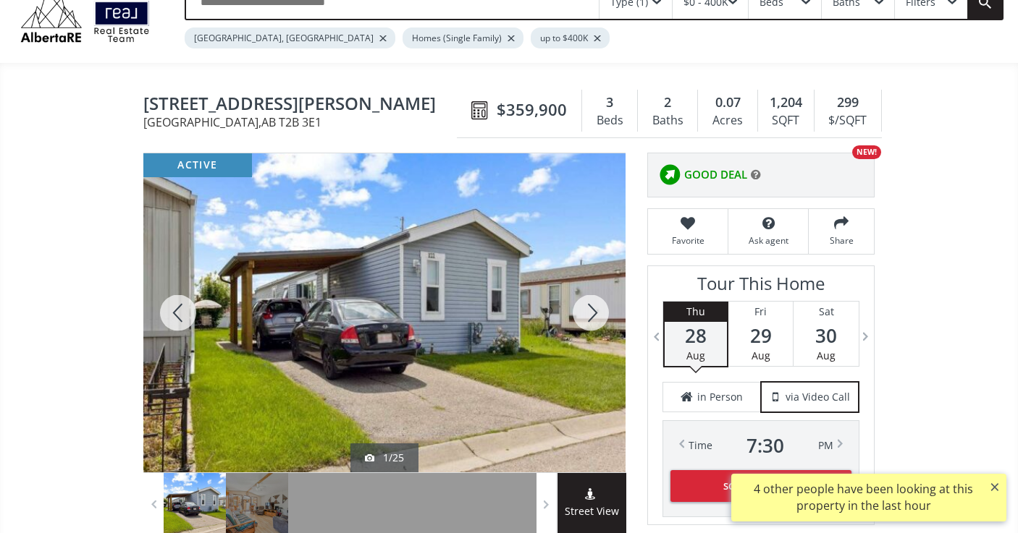
scroll to position [128, 0]
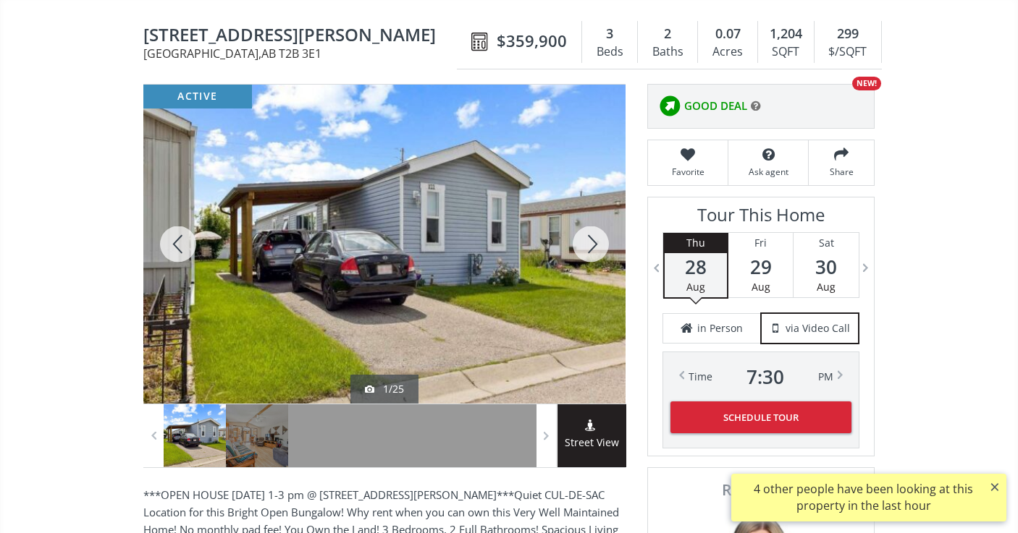
click at [591, 247] on div at bounding box center [590, 244] width 69 height 319
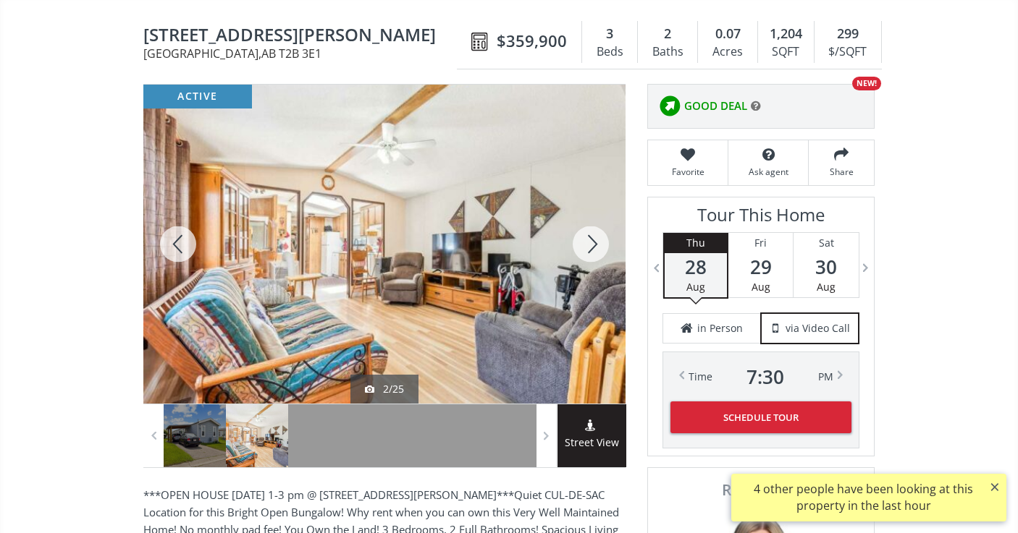
click at [591, 247] on div at bounding box center [590, 244] width 69 height 319
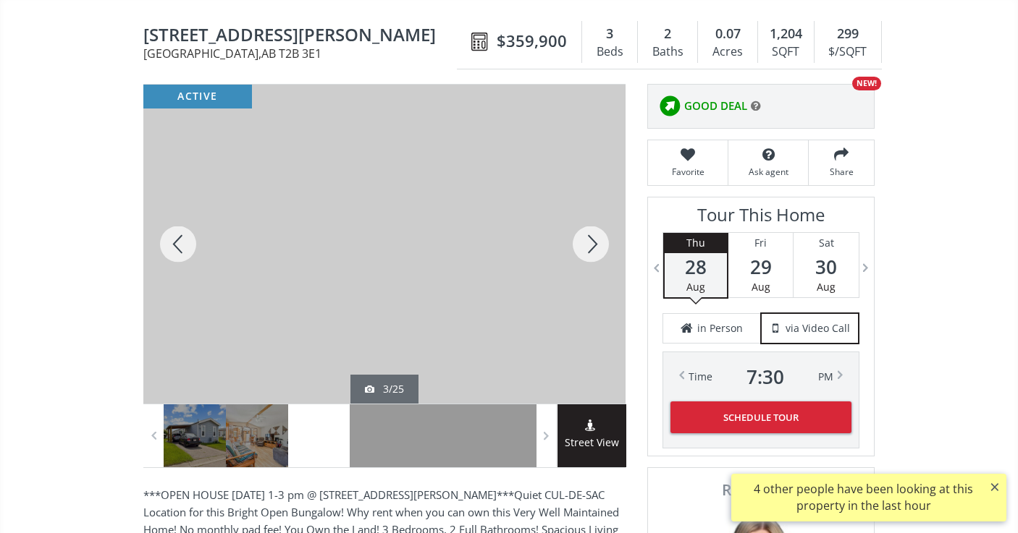
click at [591, 247] on div at bounding box center [590, 244] width 69 height 319
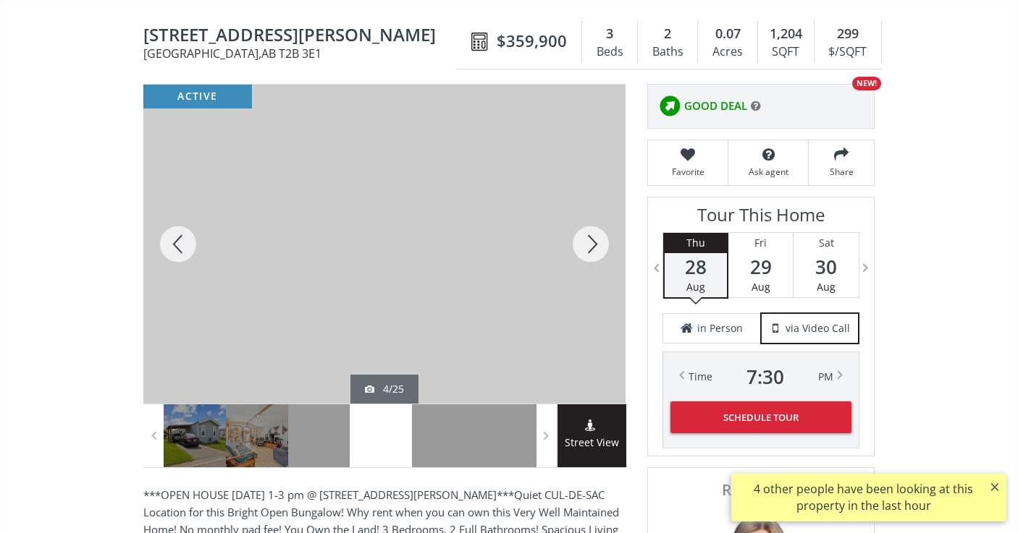
click at [591, 247] on div at bounding box center [590, 244] width 69 height 319
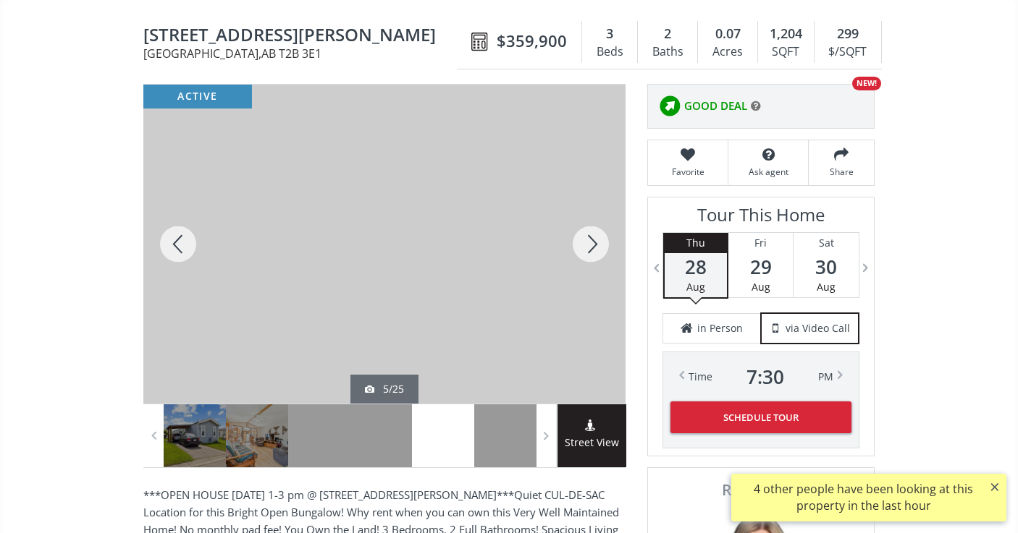
click at [591, 247] on div at bounding box center [590, 244] width 69 height 319
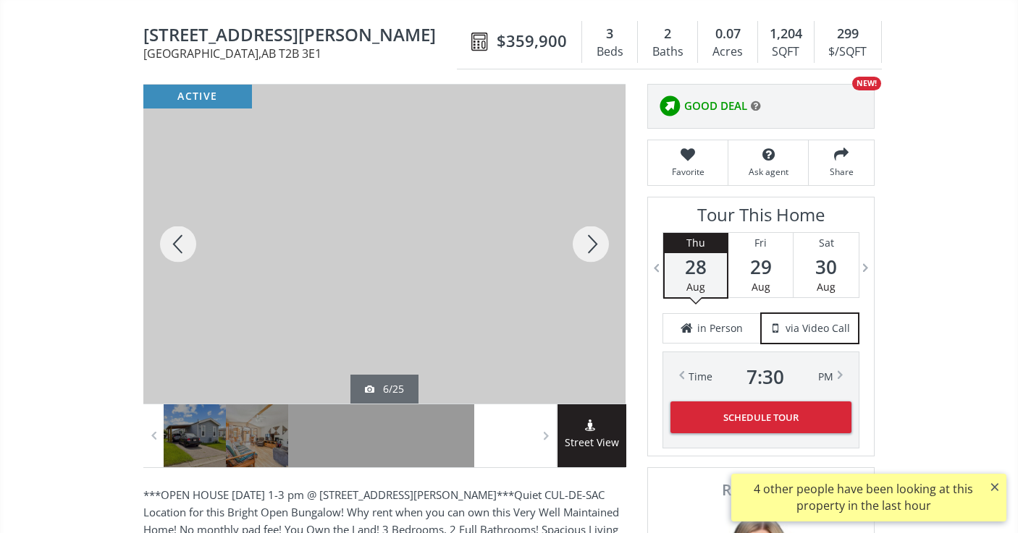
click at [591, 247] on div at bounding box center [590, 244] width 69 height 319
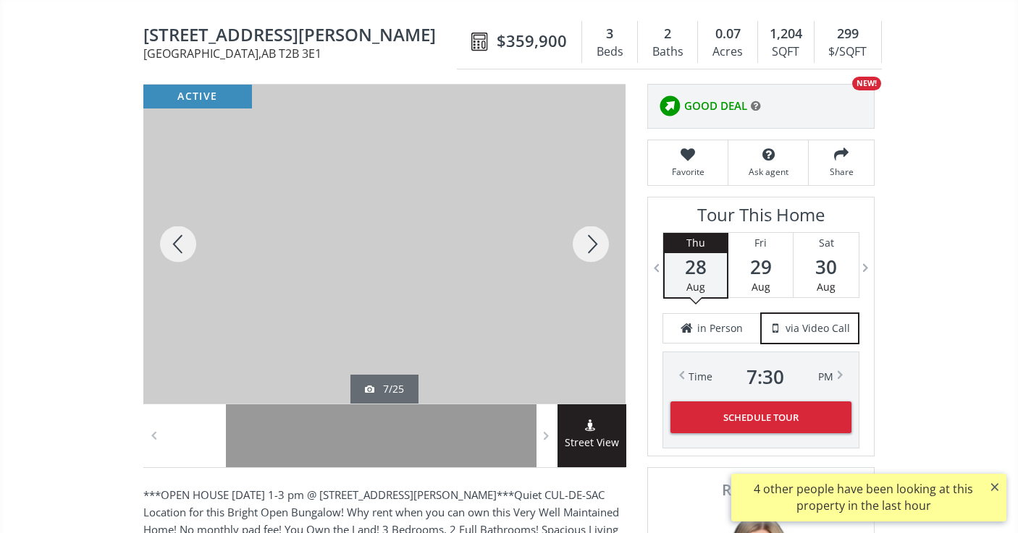
click at [591, 247] on div at bounding box center [590, 244] width 69 height 319
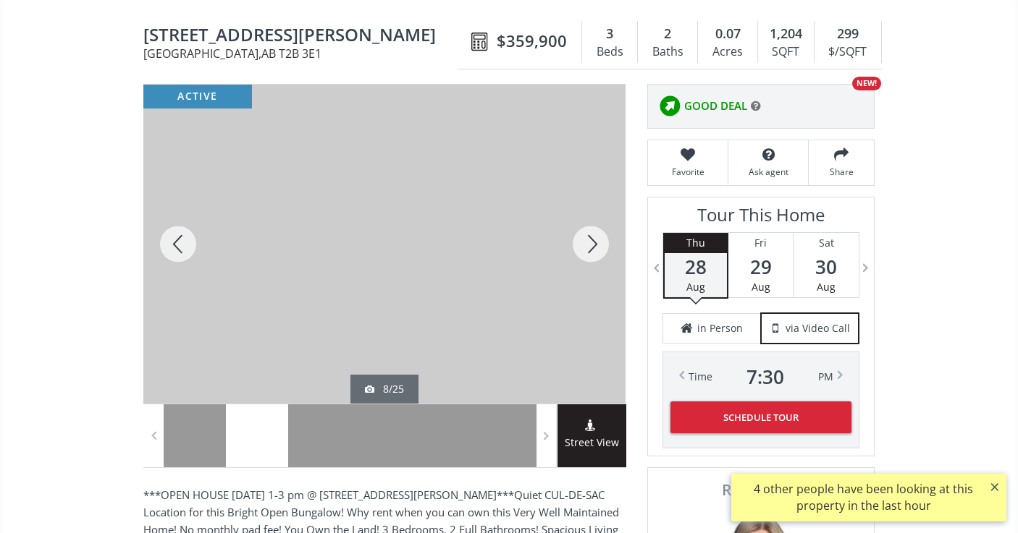
click at [591, 247] on div at bounding box center [590, 244] width 69 height 319
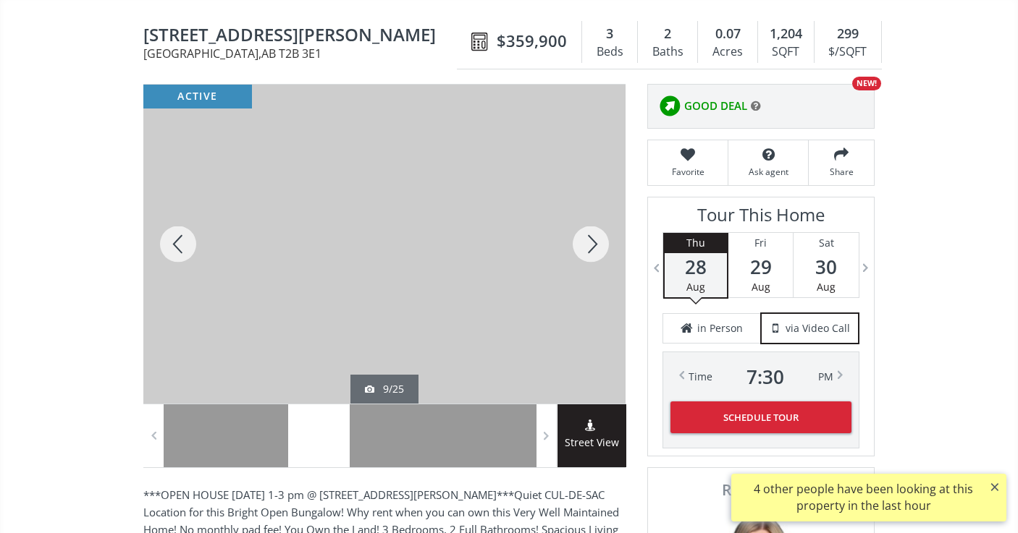
click at [591, 247] on div at bounding box center [590, 244] width 69 height 319
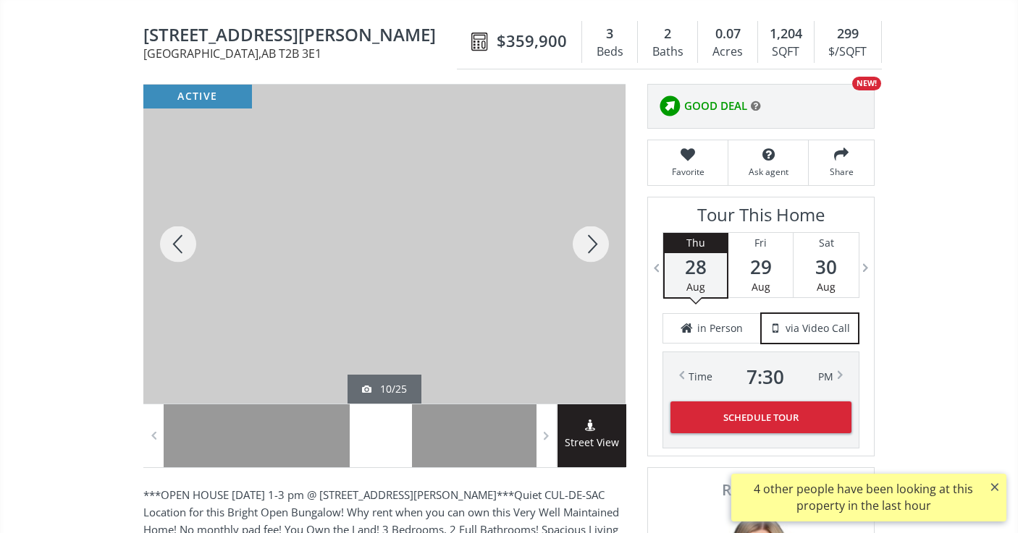
click at [591, 247] on div at bounding box center [590, 244] width 69 height 319
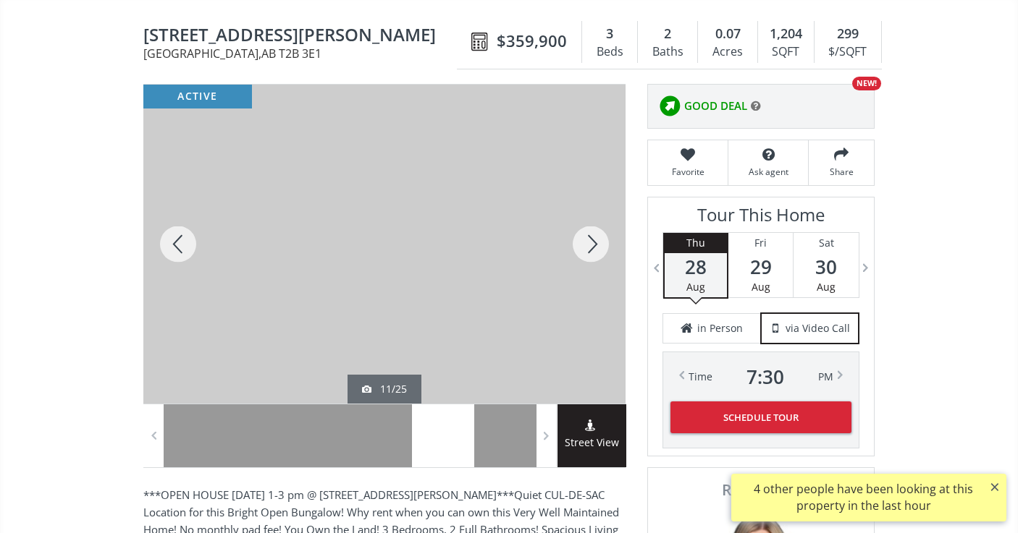
click at [591, 247] on div at bounding box center [590, 244] width 69 height 319
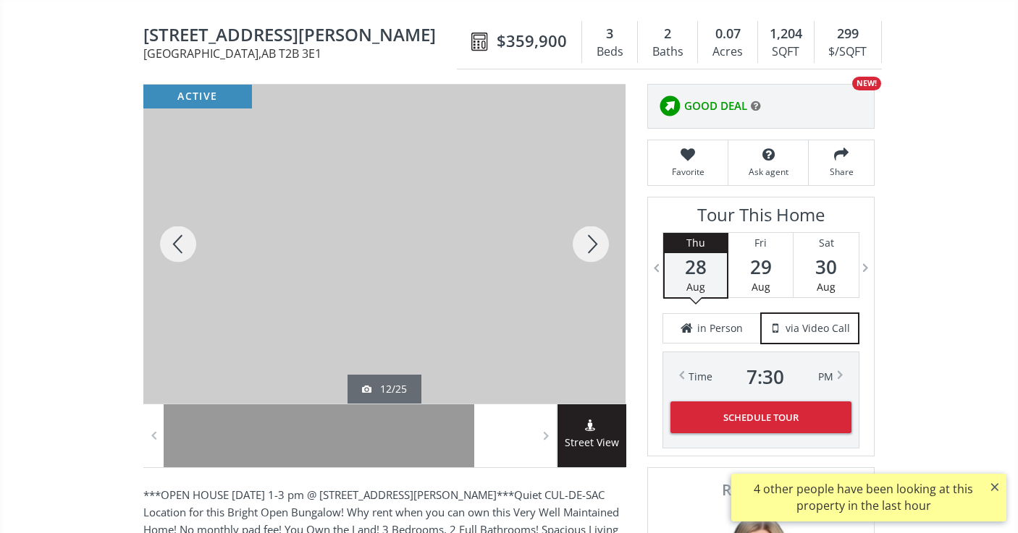
click at [591, 247] on div at bounding box center [590, 244] width 69 height 319
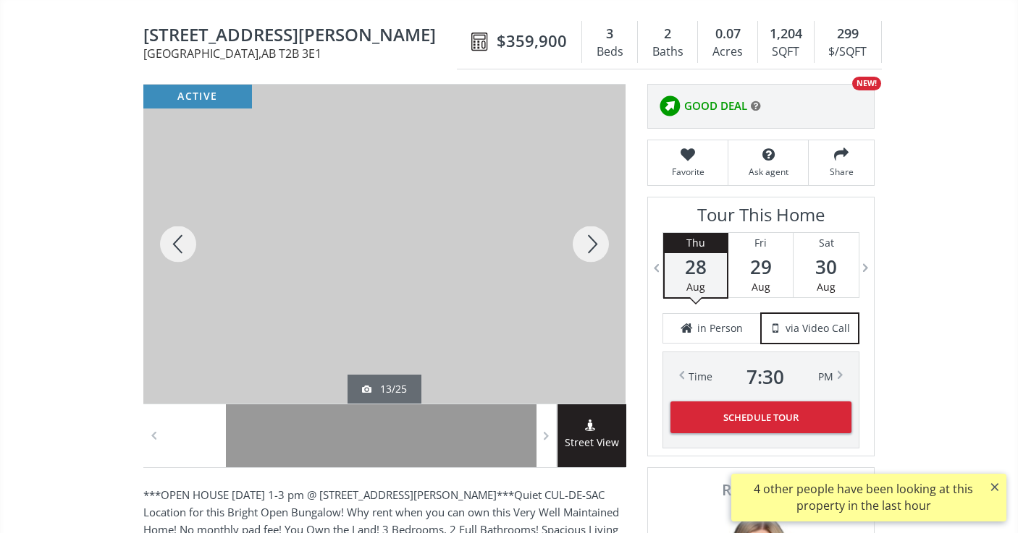
click at [591, 247] on div at bounding box center [590, 244] width 69 height 319
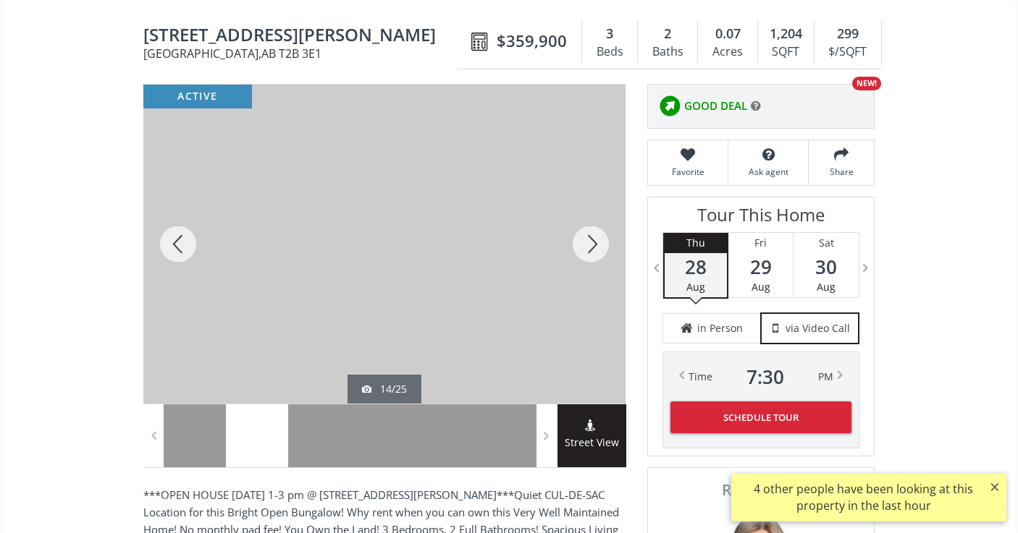
click at [591, 247] on div at bounding box center [590, 244] width 69 height 319
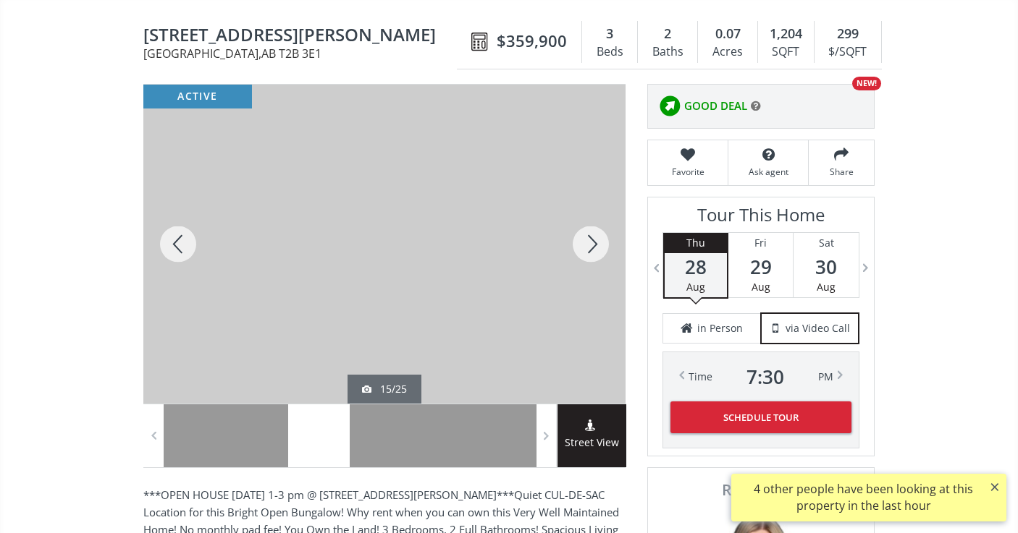
click at [591, 247] on div at bounding box center [590, 244] width 69 height 319
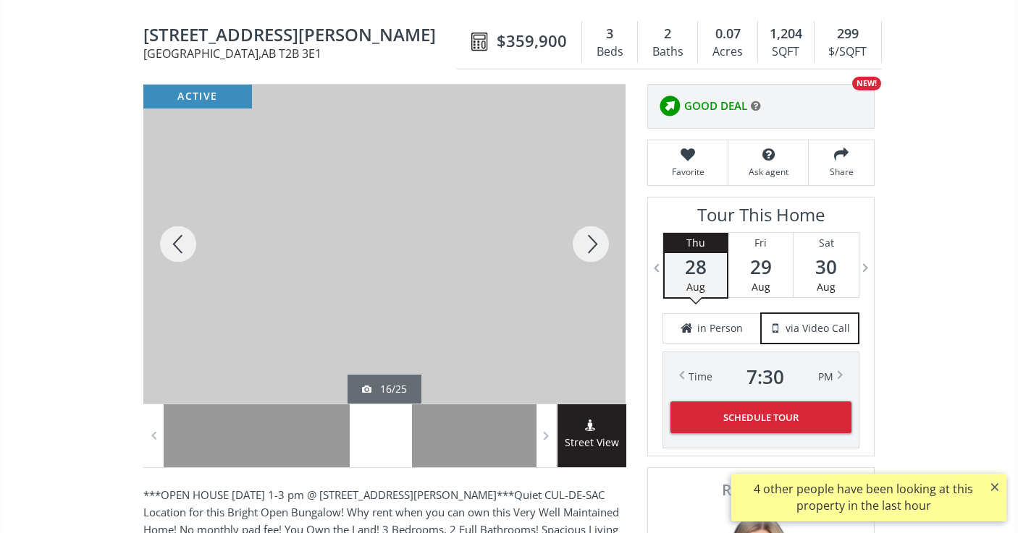
click at [591, 247] on div at bounding box center [590, 244] width 69 height 319
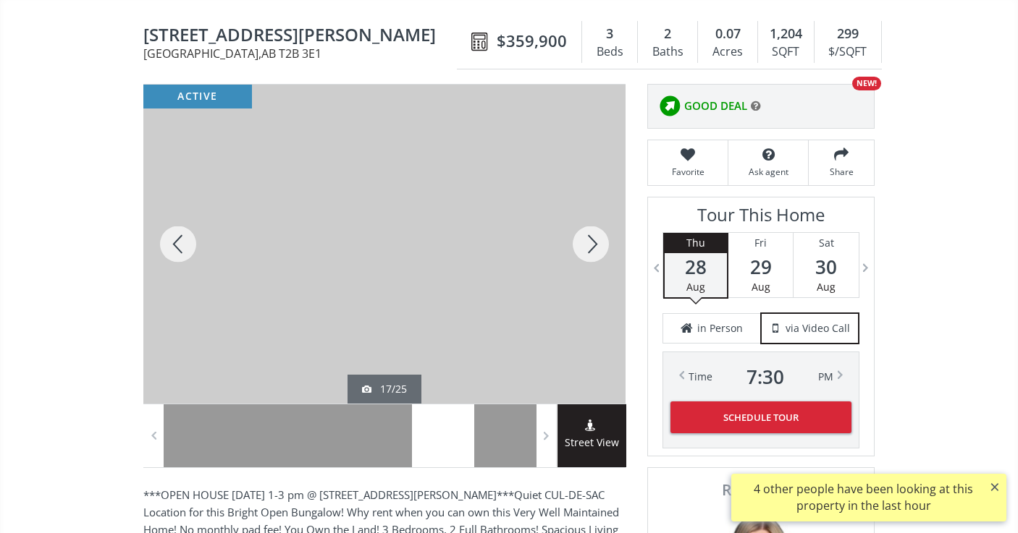
click at [591, 247] on div at bounding box center [590, 244] width 69 height 319
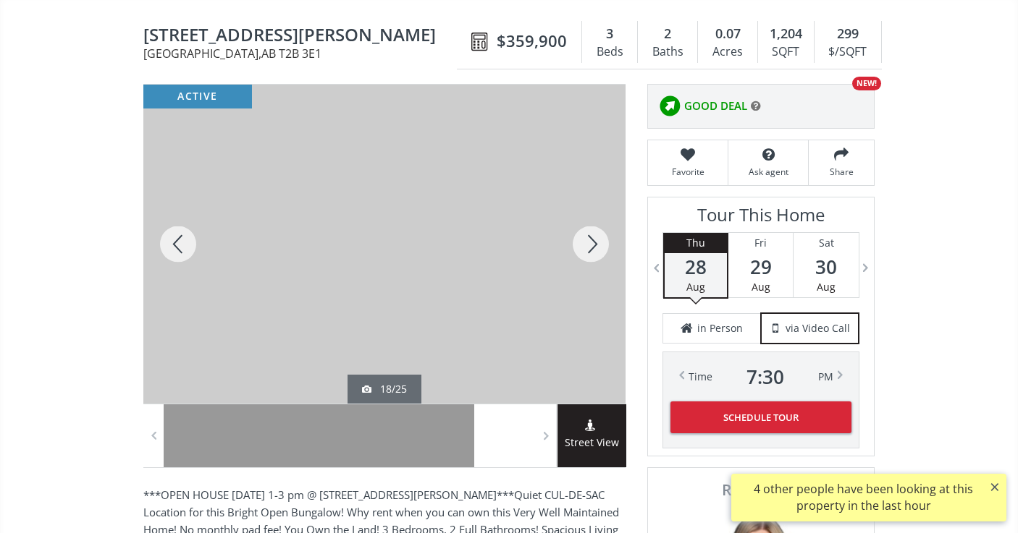
click at [591, 247] on div at bounding box center [590, 244] width 69 height 319
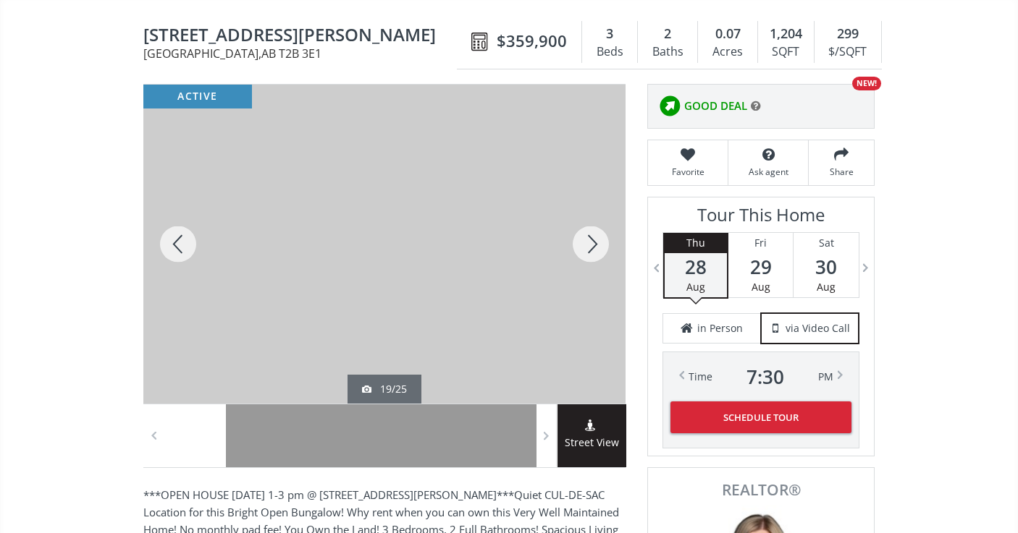
click at [591, 247] on div at bounding box center [590, 244] width 69 height 319
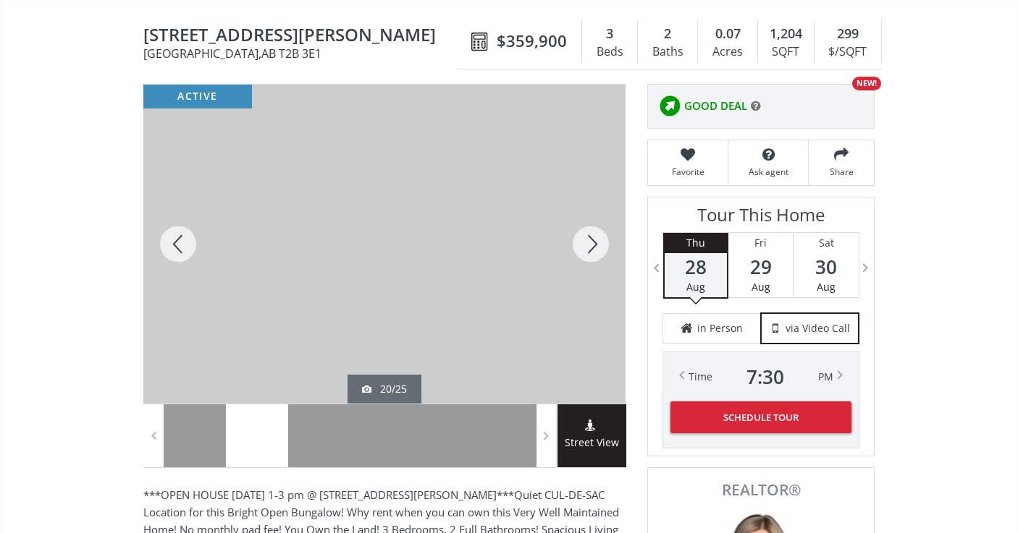
click at [591, 247] on div at bounding box center [590, 244] width 69 height 319
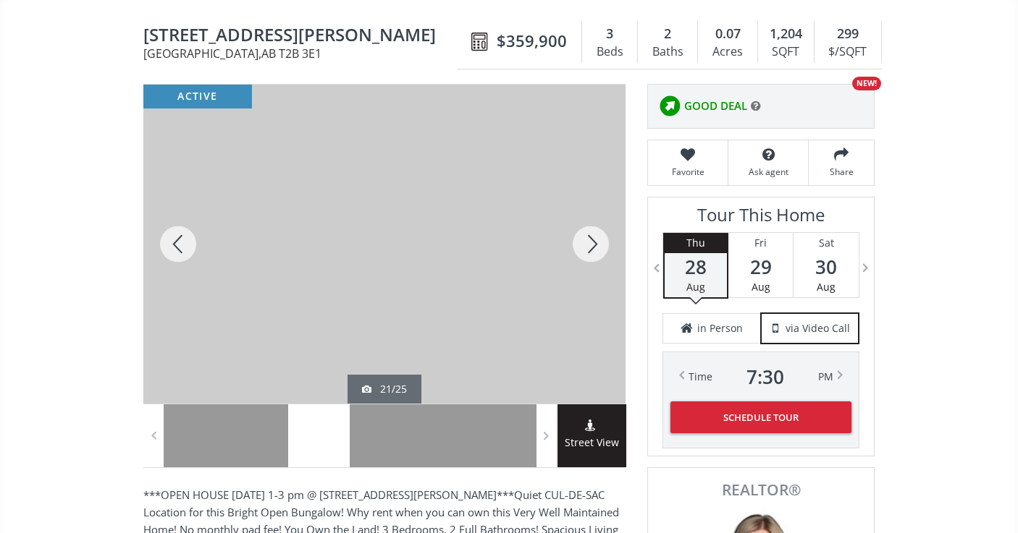
click at [591, 247] on div at bounding box center [590, 244] width 69 height 319
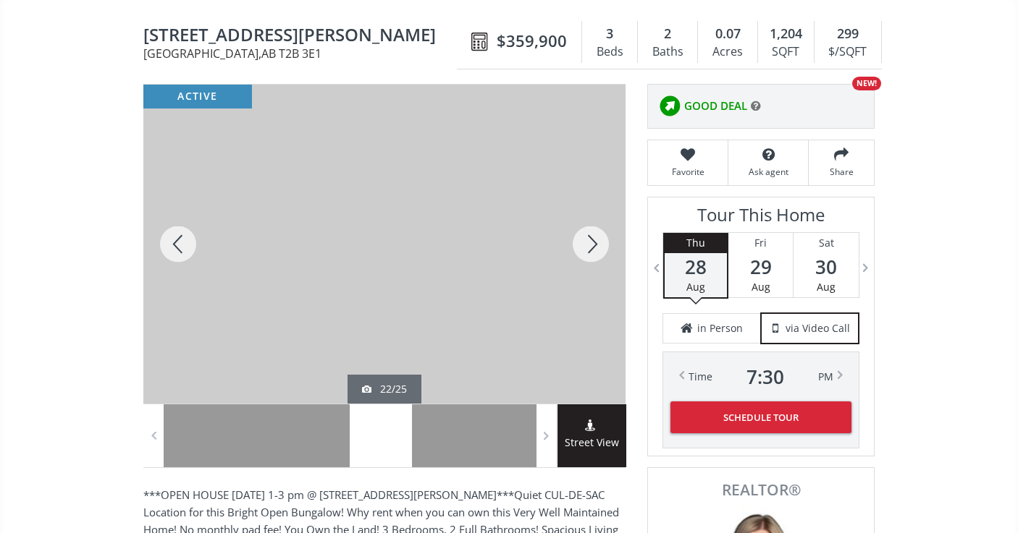
click at [591, 247] on div at bounding box center [590, 244] width 69 height 319
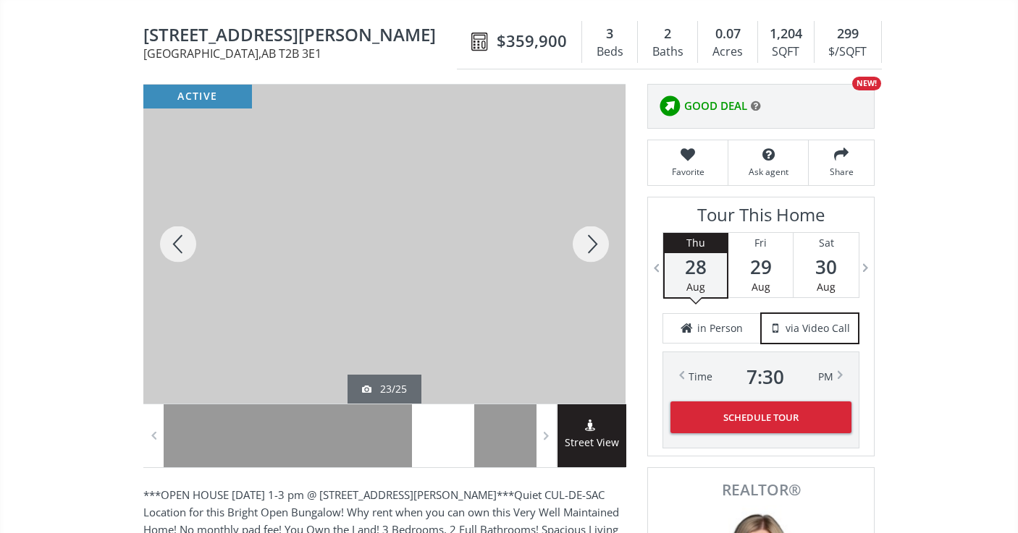
click at [591, 247] on div at bounding box center [590, 244] width 69 height 319
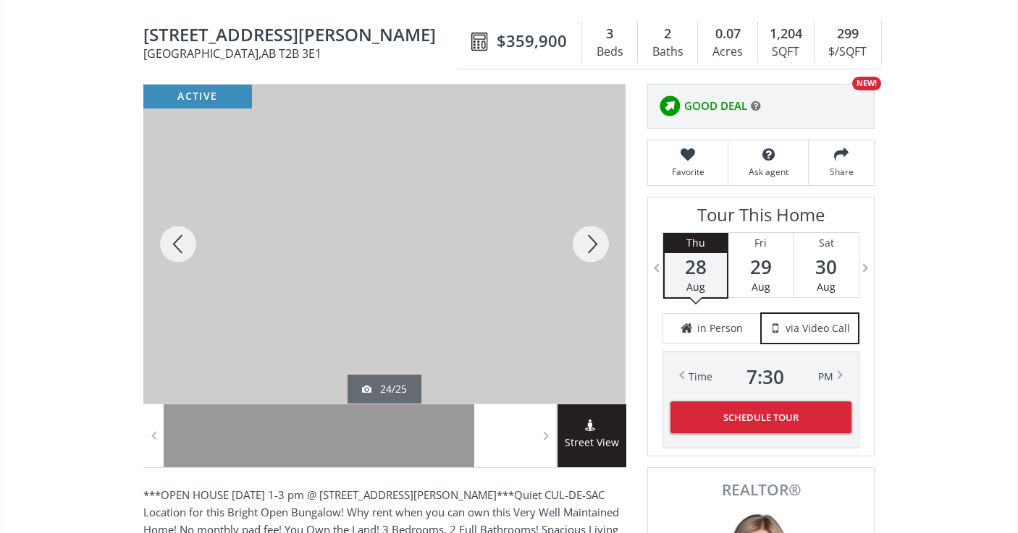
click at [591, 247] on div at bounding box center [590, 244] width 69 height 319
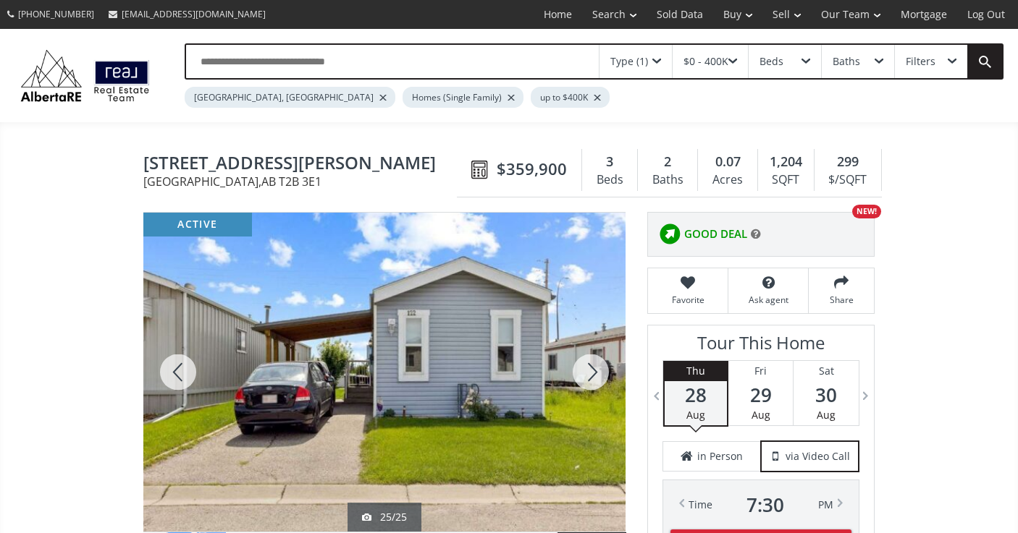
scroll to position [0, 0]
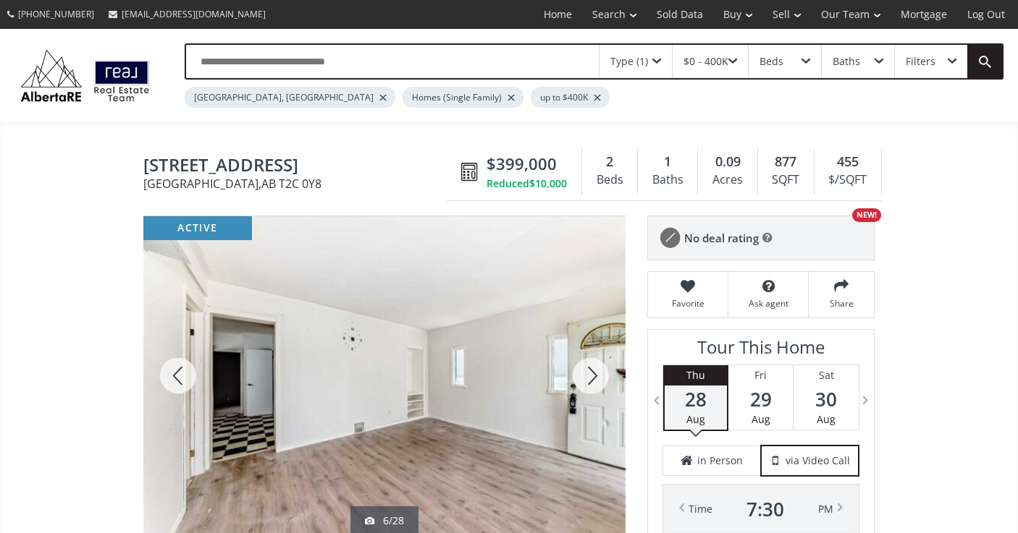
click at [593, 374] on div at bounding box center [590, 375] width 69 height 319
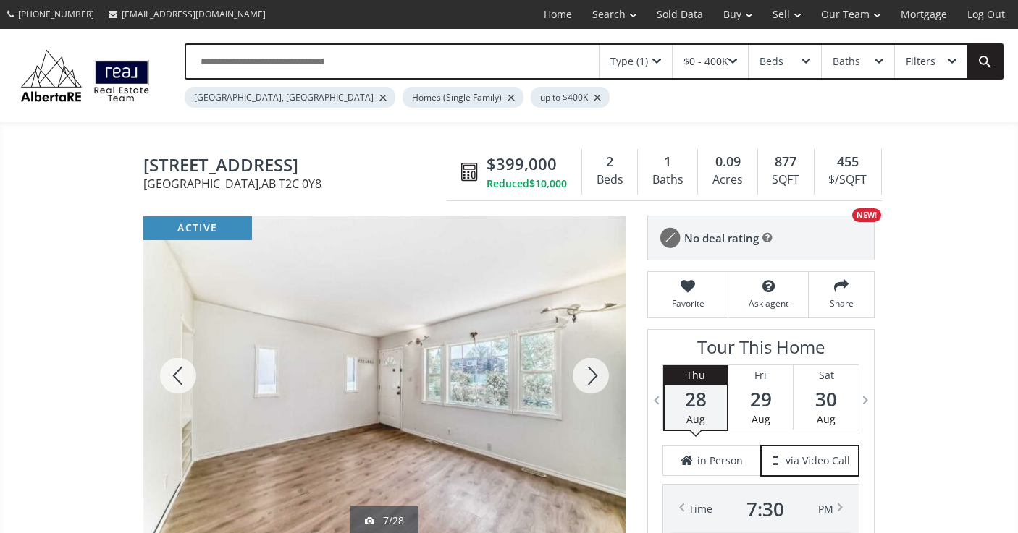
click at [593, 374] on div at bounding box center [590, 375] width 69 height 319
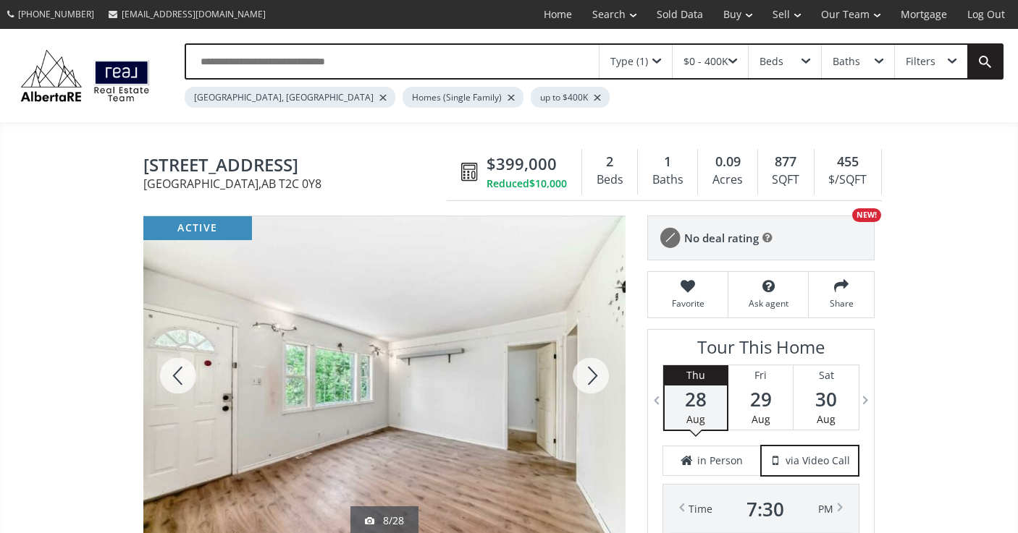
click at [593, 374] on div at bounding box center [590, 375] width 69 height 319
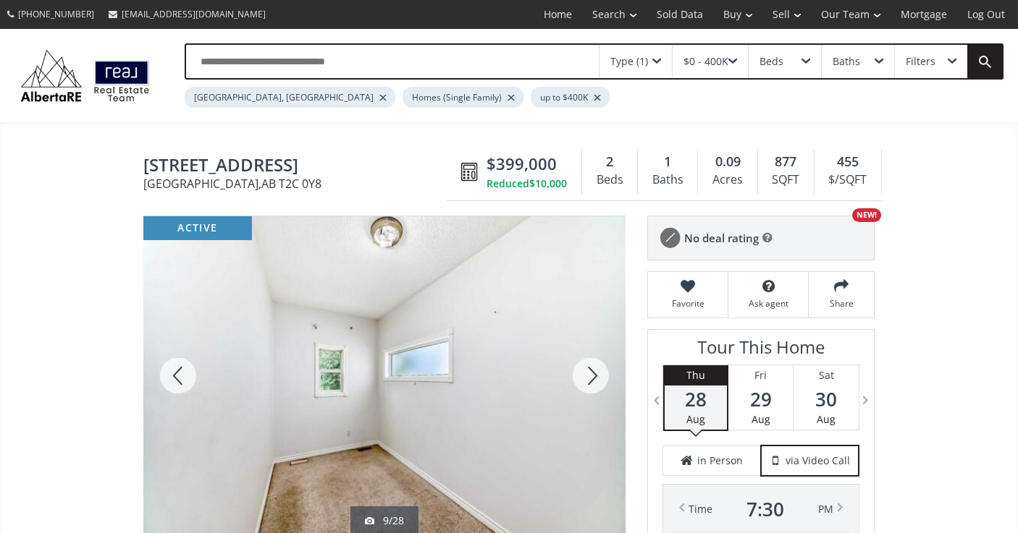
click at [593, 374] on div at bounding box center [590, 375] width 69 height 319
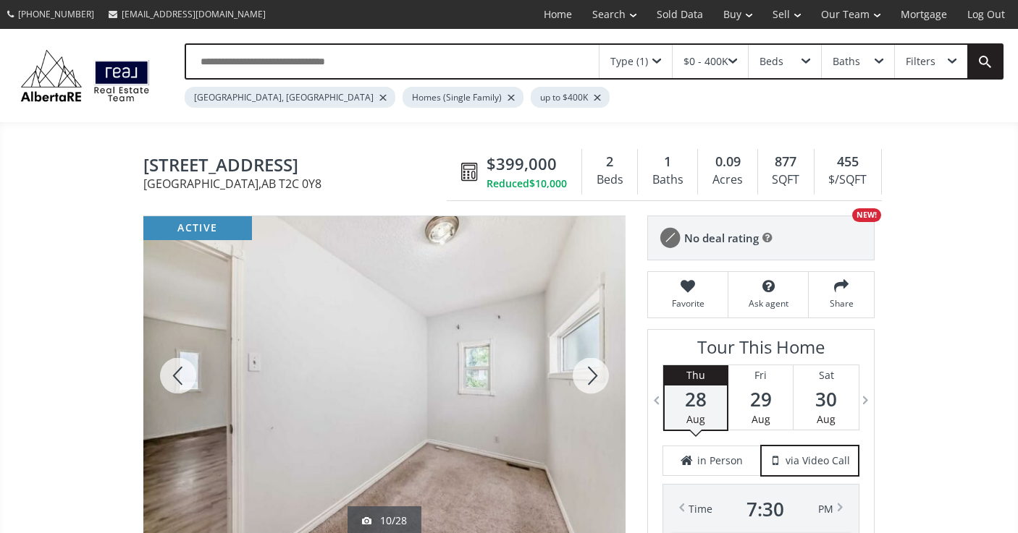
click at [593, 374] on div at bounding box center [590, 375] width 69 height 319
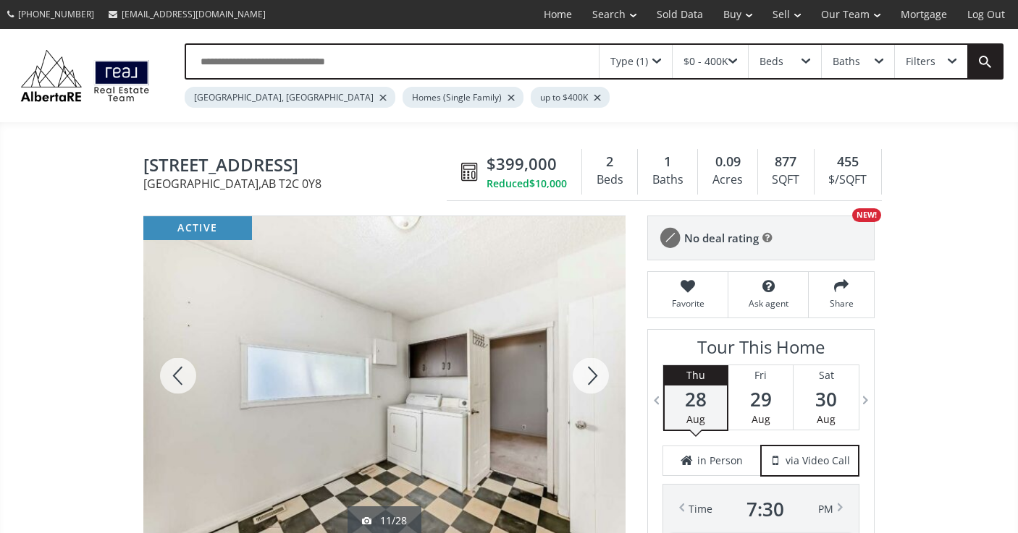
click at [593, 374] on div at bounding box center [590, 375] width 69 height 319
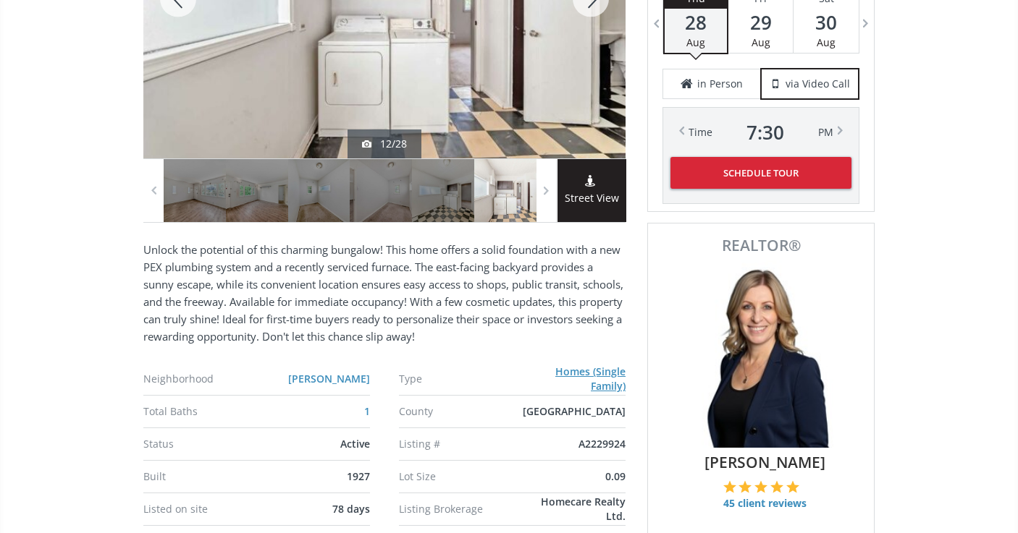
scroll to position [378, 0]
